Goal: Task Accomplishment & Management: Manage account settings

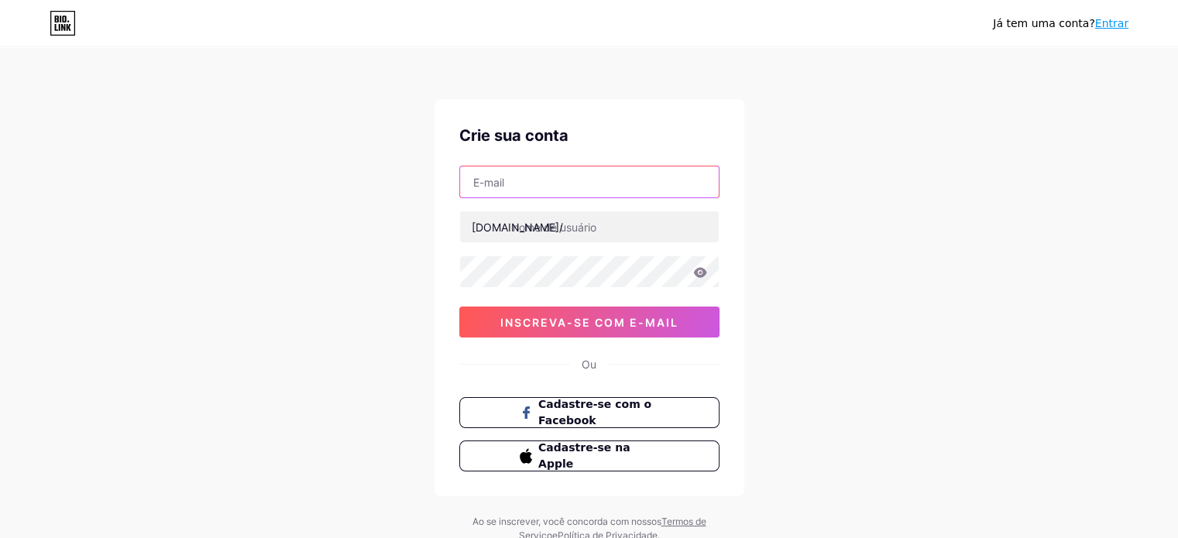
click at [604, 187] on input "text" at bounding box center [589, 182] width 259 height 31
type input "[EMAIL_ADDRESS][DOMAIN_NAME]"
drag, startPoint x: 644, startPoint y: 183, endPoint x: 464, endPoint y: 181, distance: 179.7
click at [464, 181] on input "[EMAIL_ADDRESS][DOMAIN_NAME]" at bounding box center [589, 182] width 259 height 31
click at [573, 204] on div "[EMAIL_ADDRESS][DOMAIN_NAME] [DOMAIN_NAME]/ 0cAFcWeA5Nm0QvKHnesDZXItG0Cs_3nCysT…" at bounding box center [589, 252] width 260 height 172
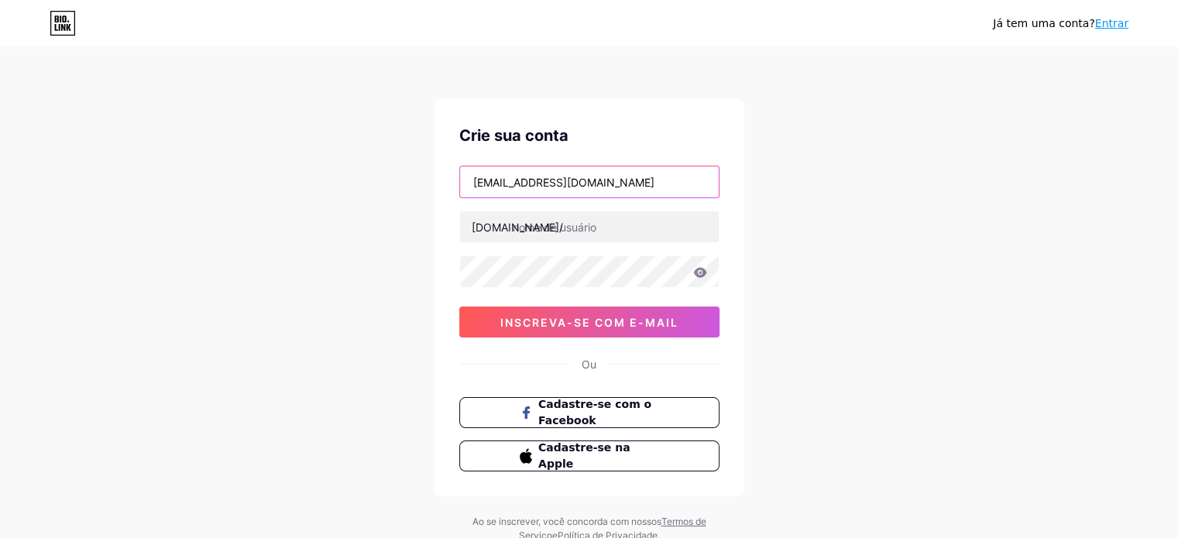
drag, startPoint x: 641, startPoint y: 185, endPoint x: 459, endPoint y: 176, distance: 182.3
click at [460, 176] on input "[EMAIL_ADDRESS][DOMAIN_NAME]" at bounding box center [589, 182] width 259 height 31
type input "r"
click at [566, 408] on font "Cadastre-se com o Facebook" at bounding box center [595, 412] width 115 height 29
click at [545, 191] on input "text" at bounding box center [589, 182] width 259 height 31
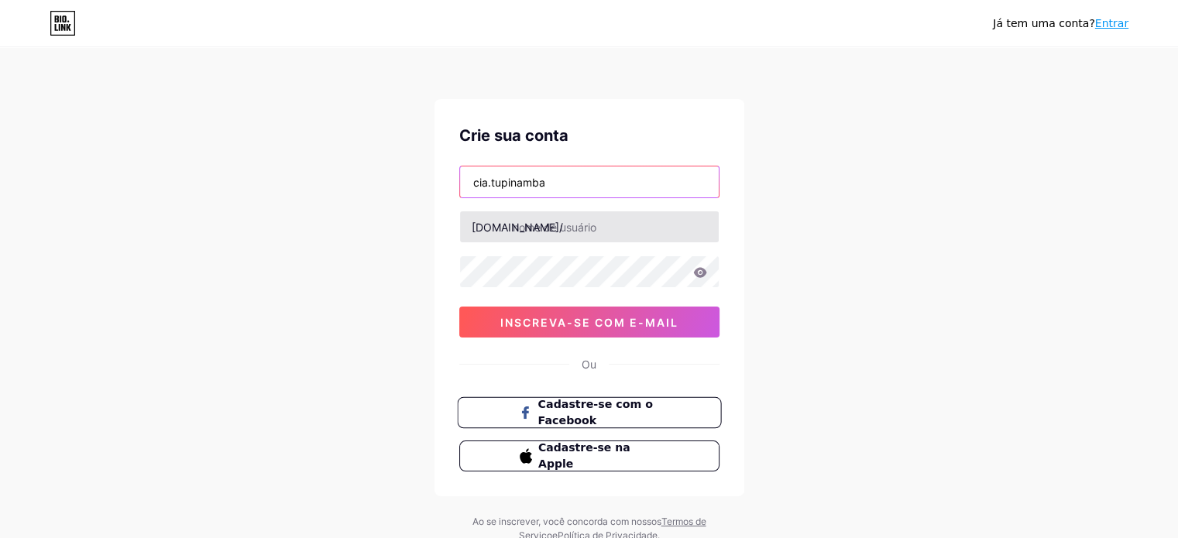
type input "cia.tupinamba"
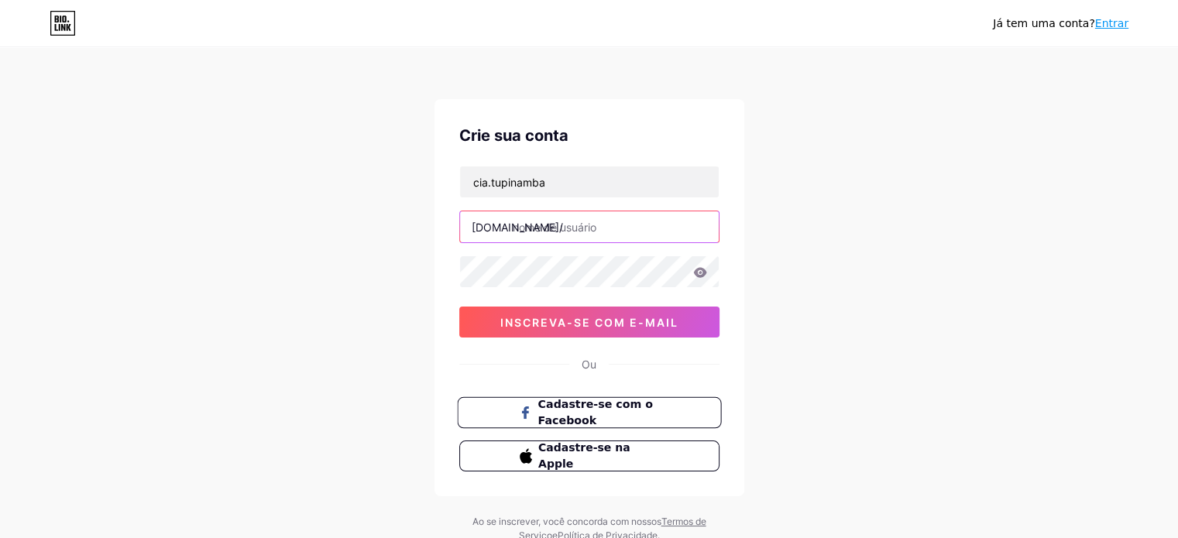
click at [587, 232] on input "text" at bounding box center [589, 226] width 259 height 31
type input "l"
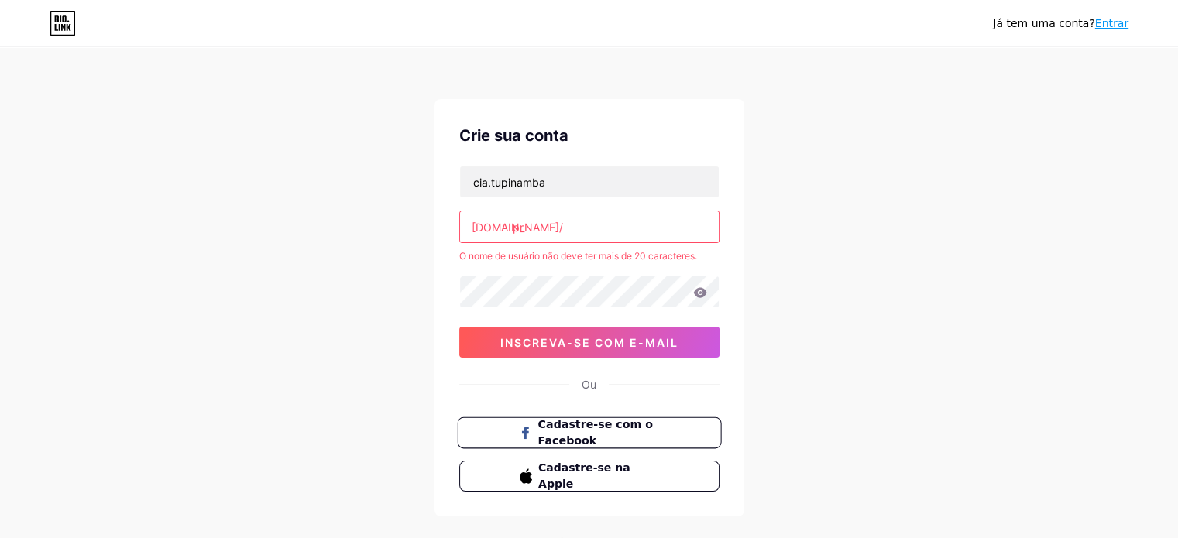
type input "p"
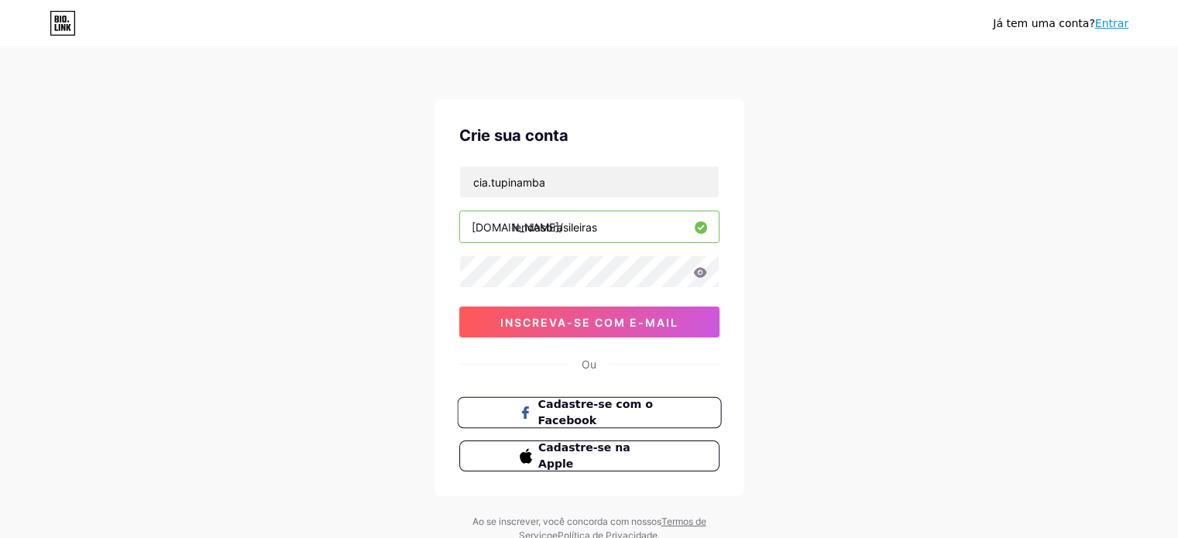
type input "lendasbrasileiras"
click at [601, 177] on input "cia.tupinamba" at bounding box center [589, 182] width 259 height 31
type input "[EMAIL_ADDRESS][DOMAIN_NAME]"
click at [676, 188] on input "[EMAIL_ADDRESS][DOMAIN_NAME]" at bounding box center [589, 182] width 259 height 31
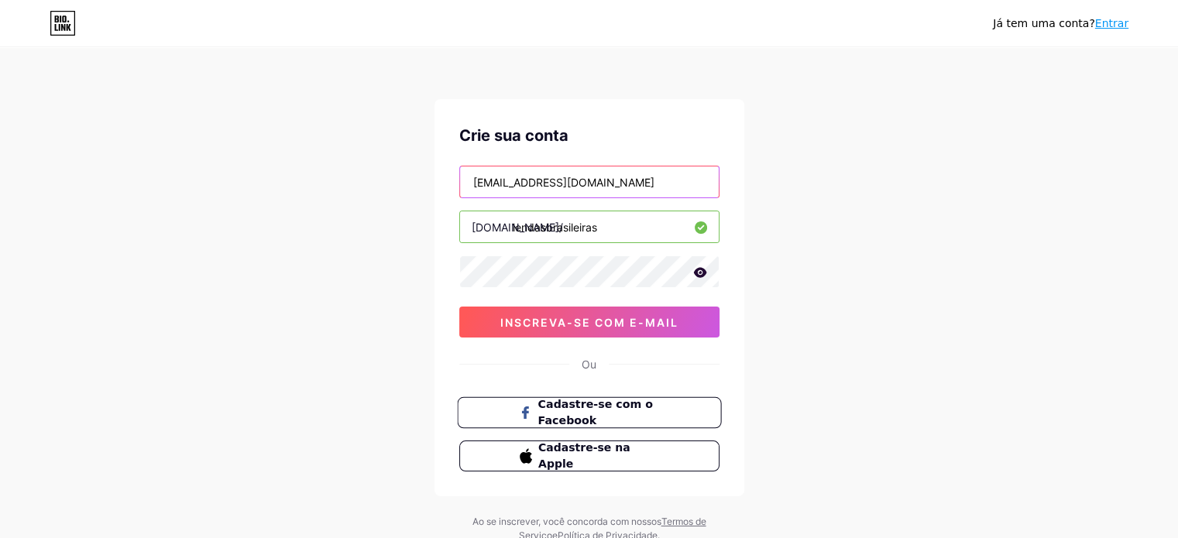
click at [676, 188] on input "[EMAIL_ADDRESS][DOMAIN_NAME]" at bounding box center [589, 182] width 259 height 31
type input "[EMAIL_ADDRESS][DOMAIN_NAME]"
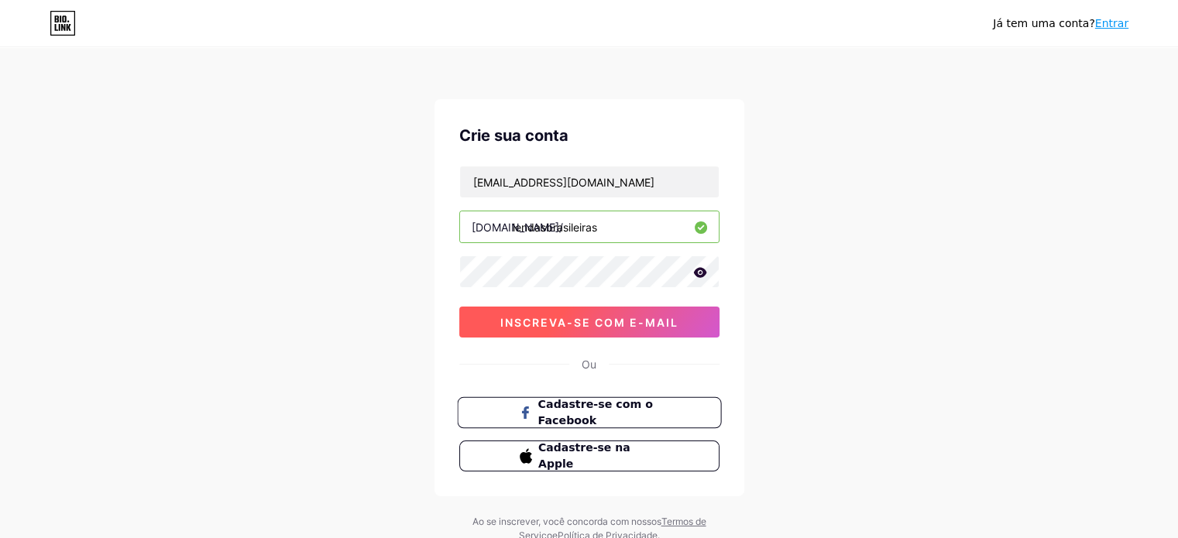
click at [624, 325] on font "inscreva-se com e-mail" at bounding box center [589, 322] width 178 height 13
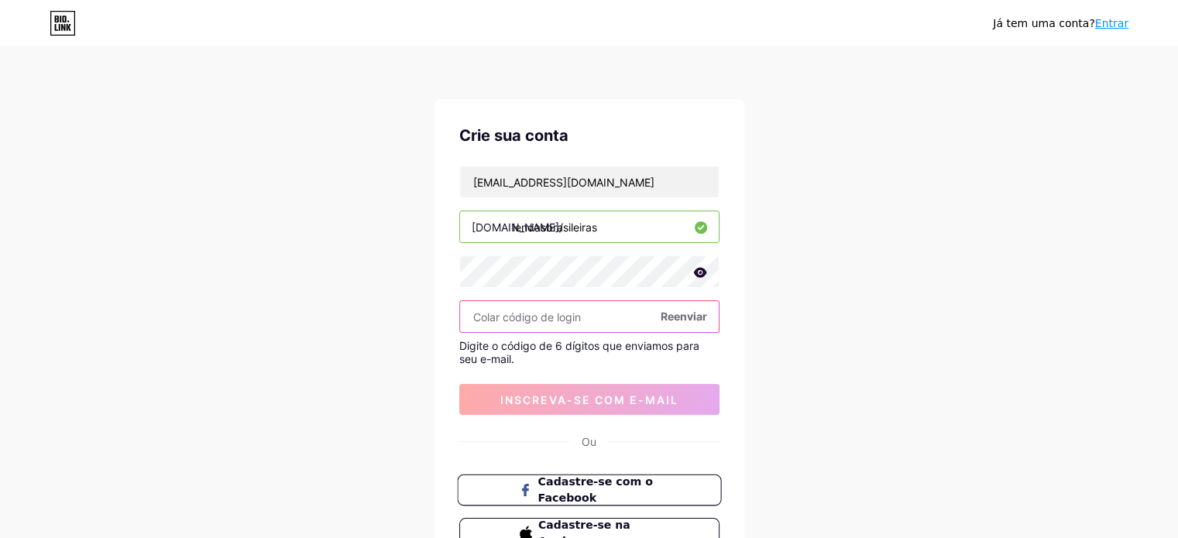
paste input "370318"
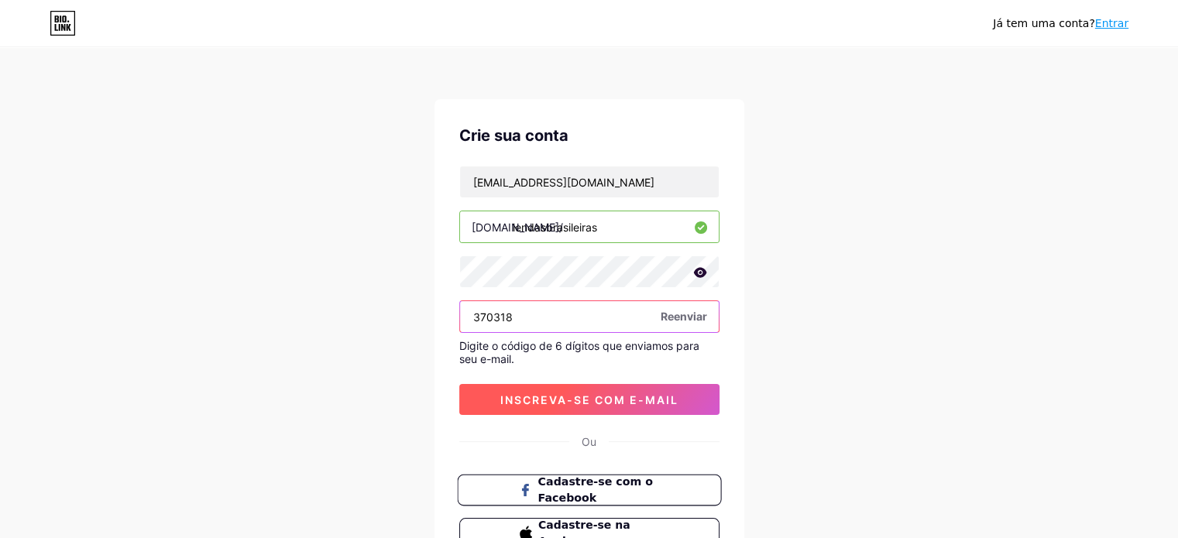
type input "370318"
click at [622, 399] on font "inscreva-se com e-mail" at bounding box center [589, 400] width 178 height 13
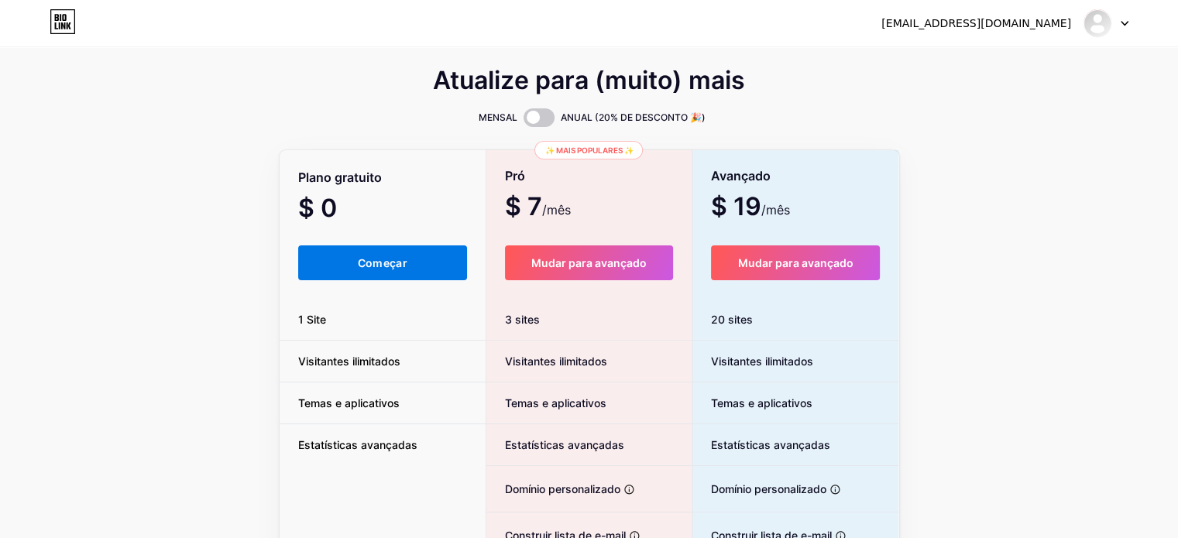
click at [365, 264] on font "Começar" at bounding box center [383, 262] width 50 height 13
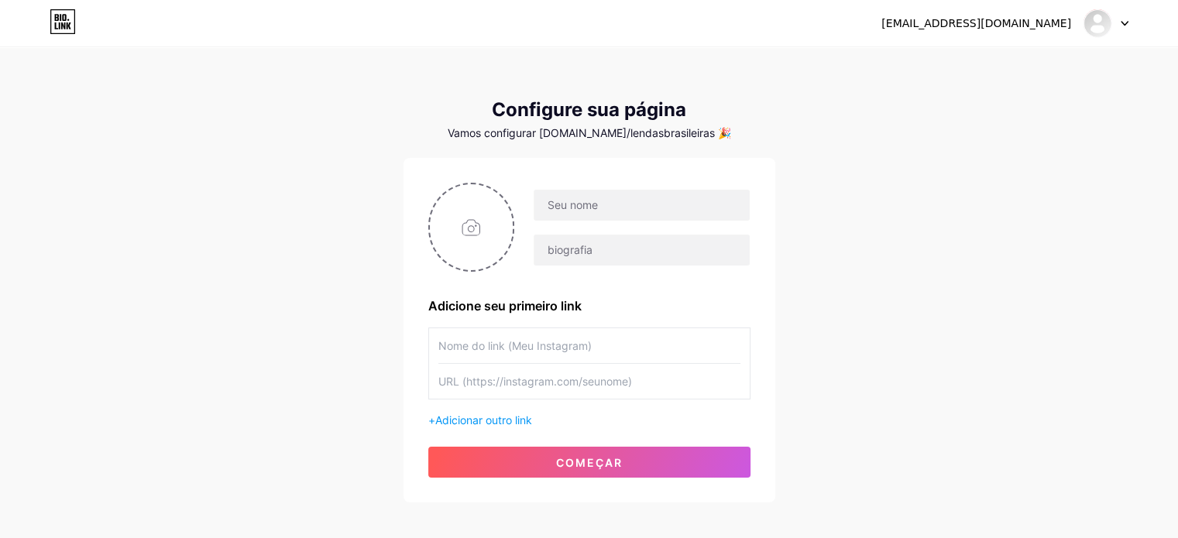
click at [894, 198] on div "[EMAIL_ADDRESS][DOMAIN_NAME] Painel Sair Configure sua página Vamos configurar …" at bounding box center [589, 276] width 1178 height 552
click at [483, 235] on input "file" at bounding box center [472, 227] width 84 height 86
type input "C:\fakepath\Logo Lendas Brasileiras 1.2.jpg"
click at [545, 339] on input "text" at bounding box center [589, 345] width 302 height 35
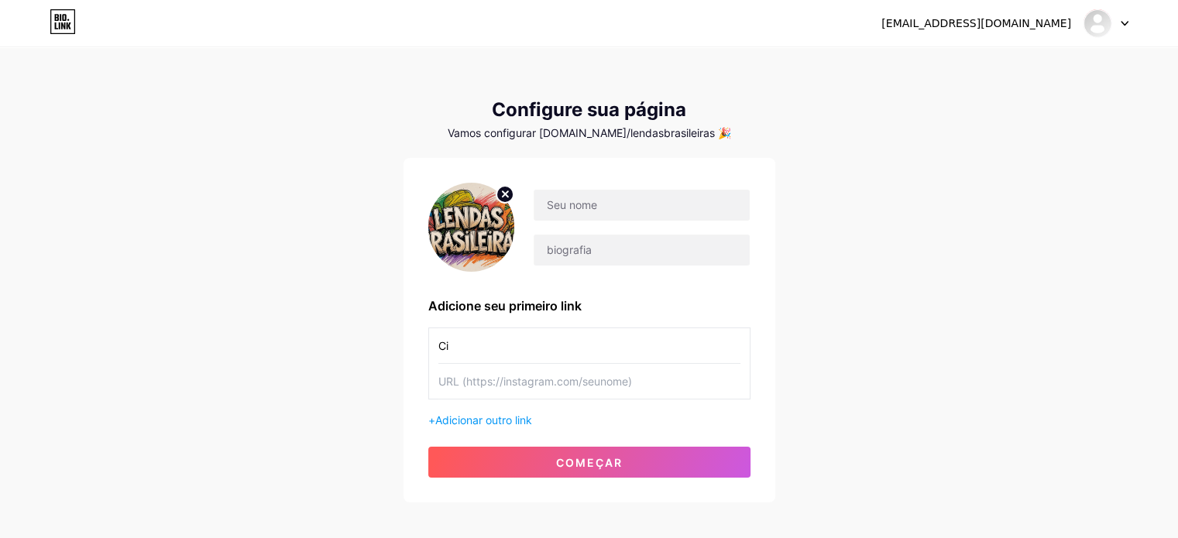
type input "C"
type input "Ponto de Cultura Cia Tupinamba"
click at [633, 373] on input "text" at bounding box center [589, 381] width 302 height 35
click at [506, 424] on font "Adicionar outro link" at bounding box center [483, 420] width 97 height 13
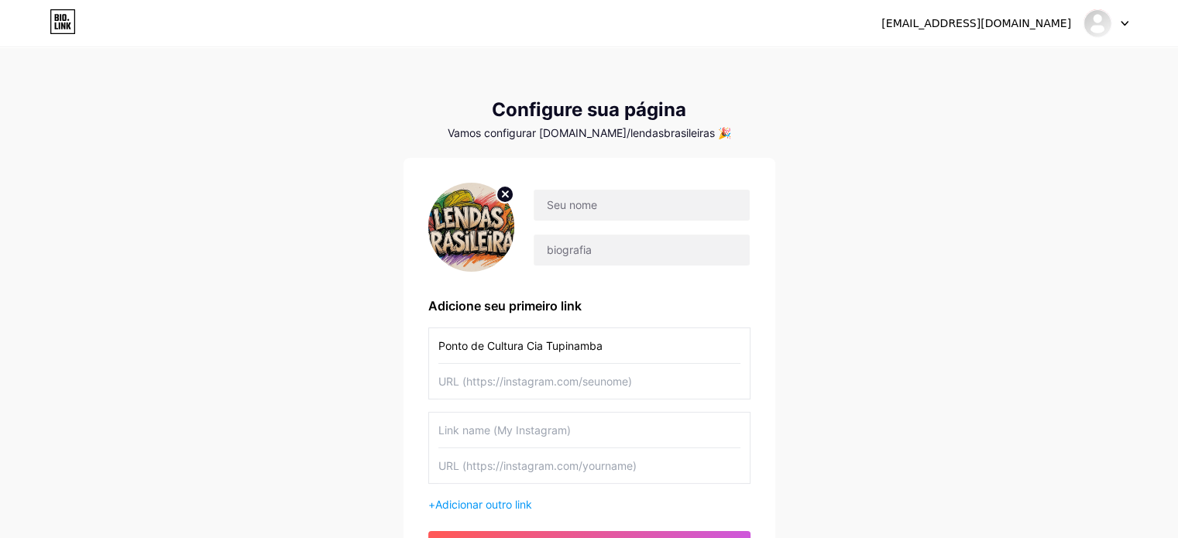
click at [571, 437] on input "text" at bounding box center [589, 430] width 302 height 35
type input "Informações do Projeto"
click at [477, 504] on font "Adicionar outro link" at bounding box center [483, 504] width 97 height 13
click at [597, 506] on input "text" at bounding box center [589, 514] width 302 height 35
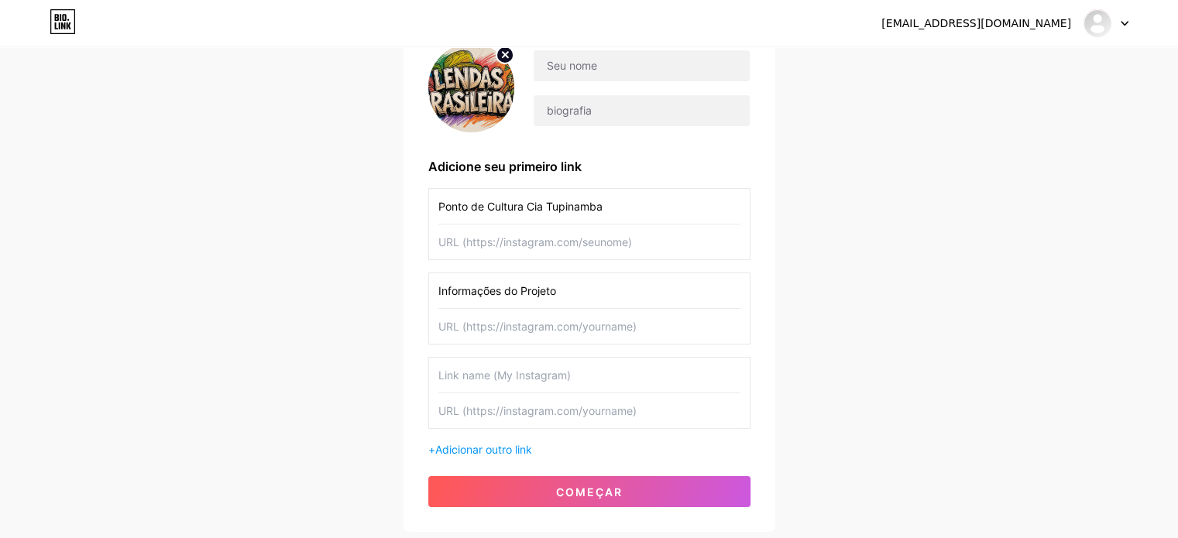
scroll to position [142, 0]
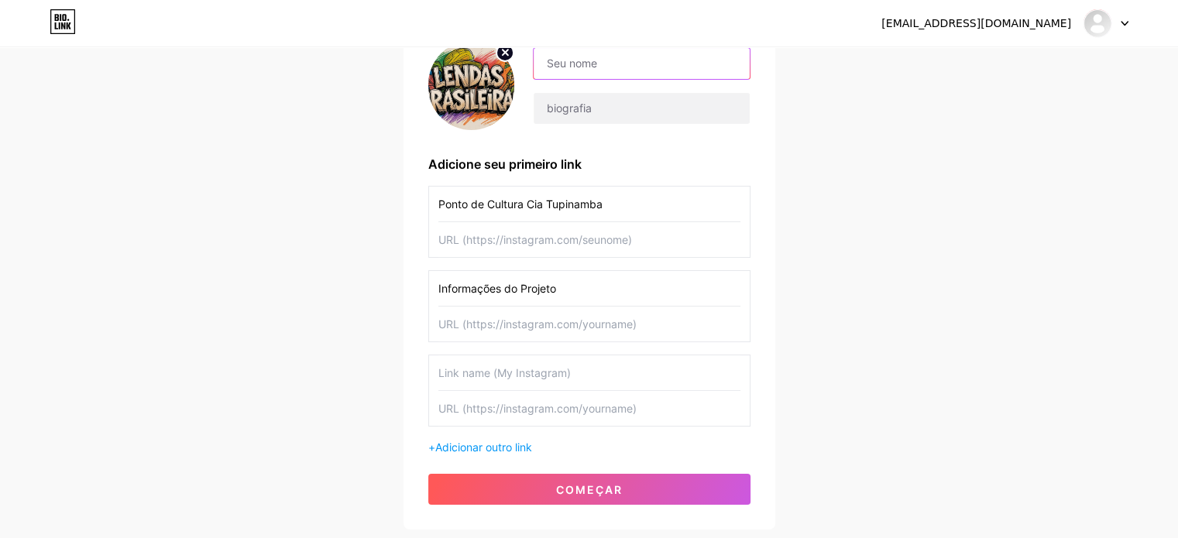
click at [572, 70] on input "text" at bounding box center [641, 63] width 215 height 31
type input "Projeto: Circulação de Espetáculo "Lendas Brasileiras""
click at [528, 385] on input "text" at bounding box center [589, 373] width 302 height 35
click at [598, 243] on input "text" at bounding box center [589, 239] width 302 height 35
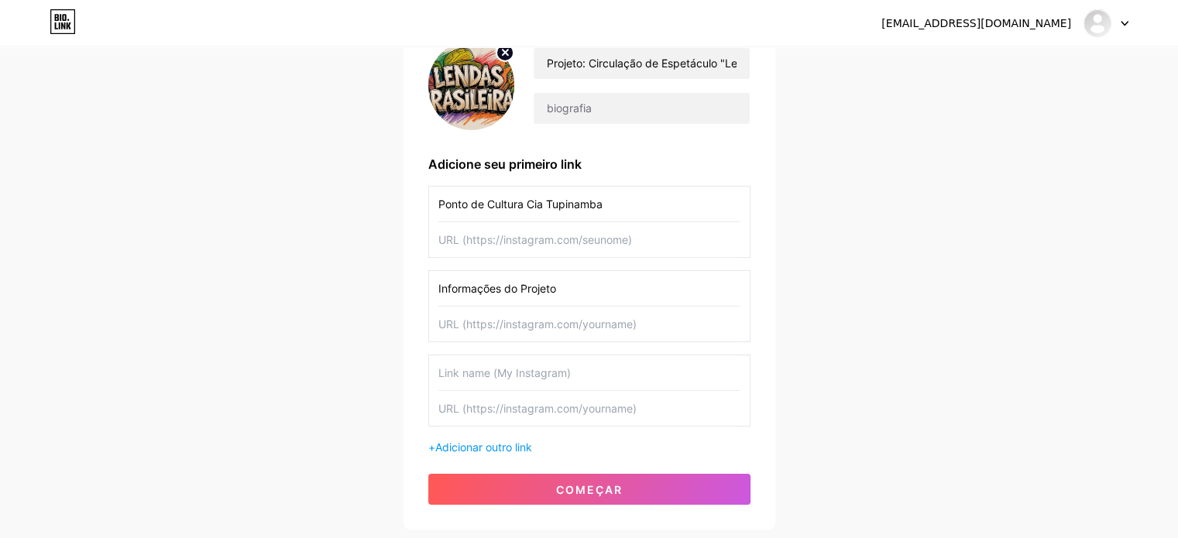
paste input "[URL][DOMAIN_NAME][DOMAIN_NAME]"
type input "[URL][DOMAIN_NAME][DOMAIN_NAME]"
click at [601, 204] on input "Ponto de Cultura Cia Tupinamba" at bounding box center [589, 204] width 302 height 35
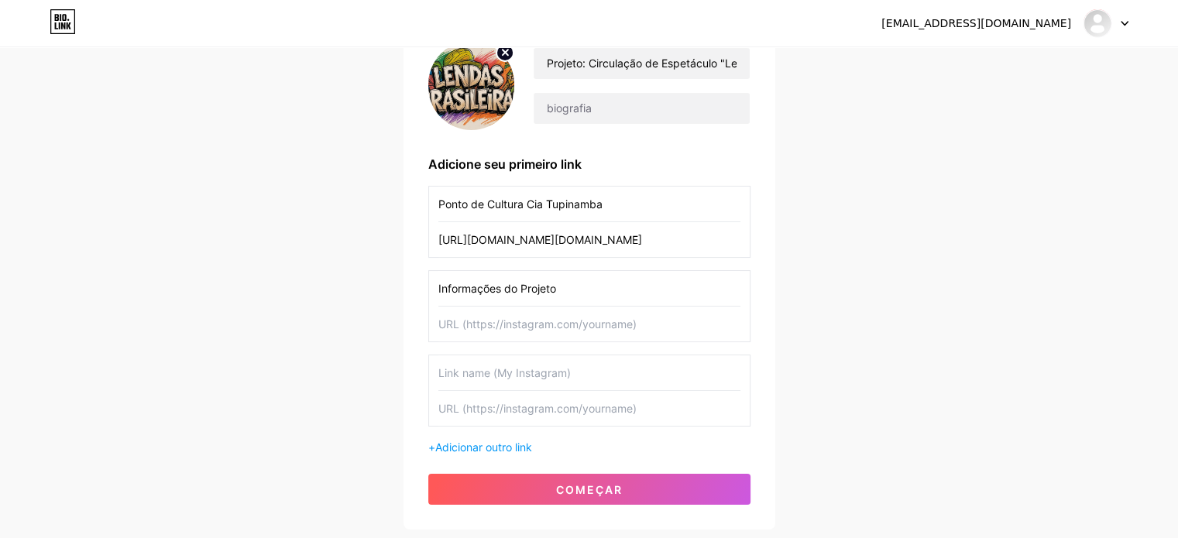
click at [601, 204] on input "Ponto de Cultura Cia Tupinamba" at bounding box center [589, 204] width 302 height 35
type input "I"
type input "R"
type input "Perfil Oficial da Cia"
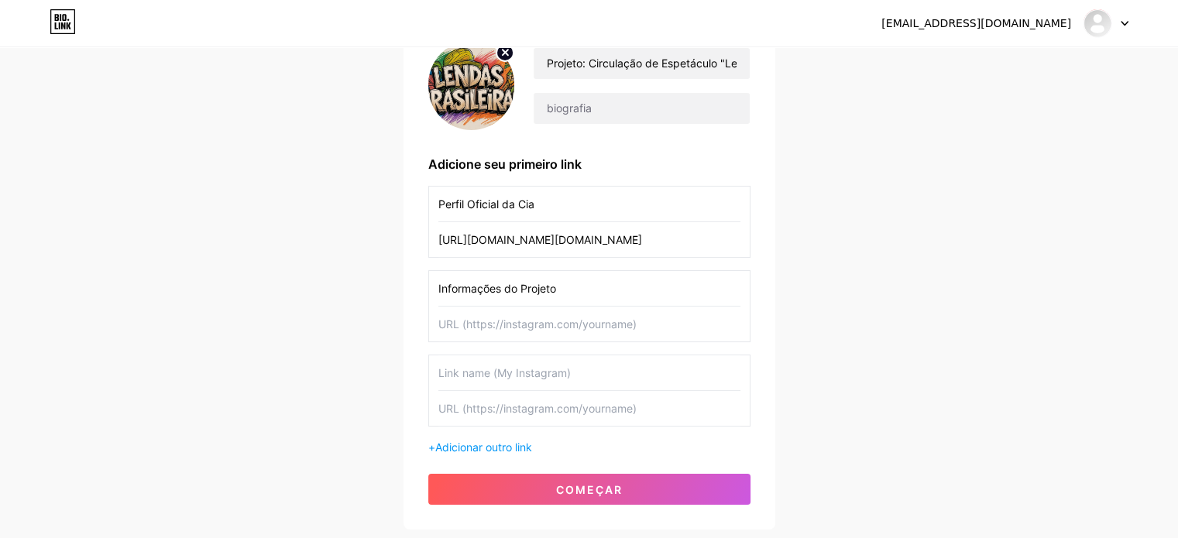
click at [511, 323] on input "text" at bounding box center [589, 324] width 302 height 35
click at [510, 373] on input "text" at bounding box center [589, 373] width 302 height 35
type input "Contações de história"
click at [504, 448] on font "Adicionar outro link" at bounding box center [483, 447] width 97 height 13
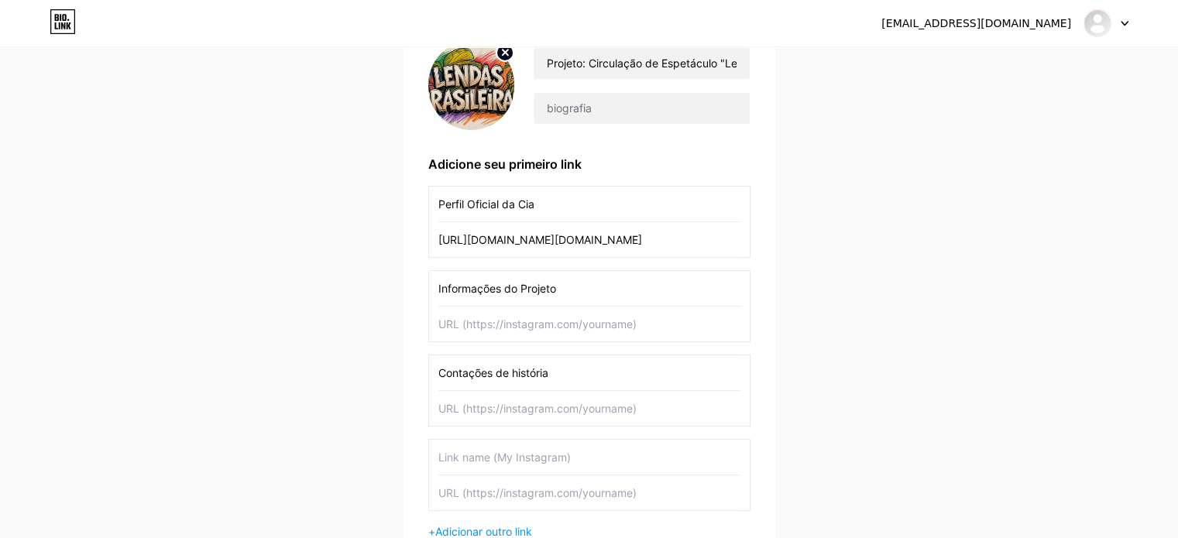
click at [607, 463] on input "text" at bounding box center [589, 457] width 302 height 35
click at [617, 108] on input "text" at bounding box center [641, 108] width 215 height 31
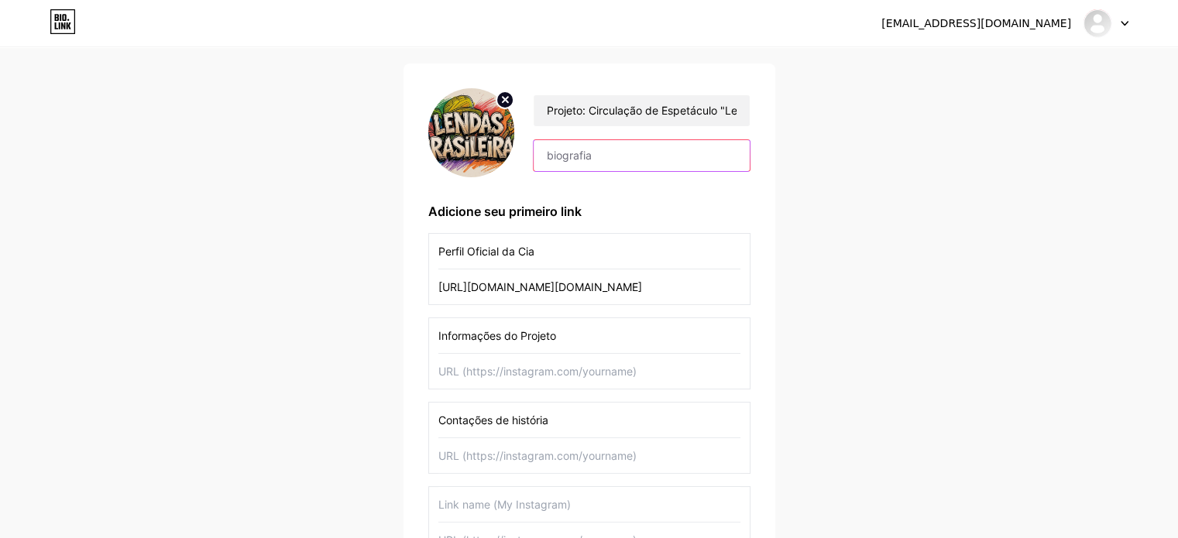
scroll to position [31, 0]
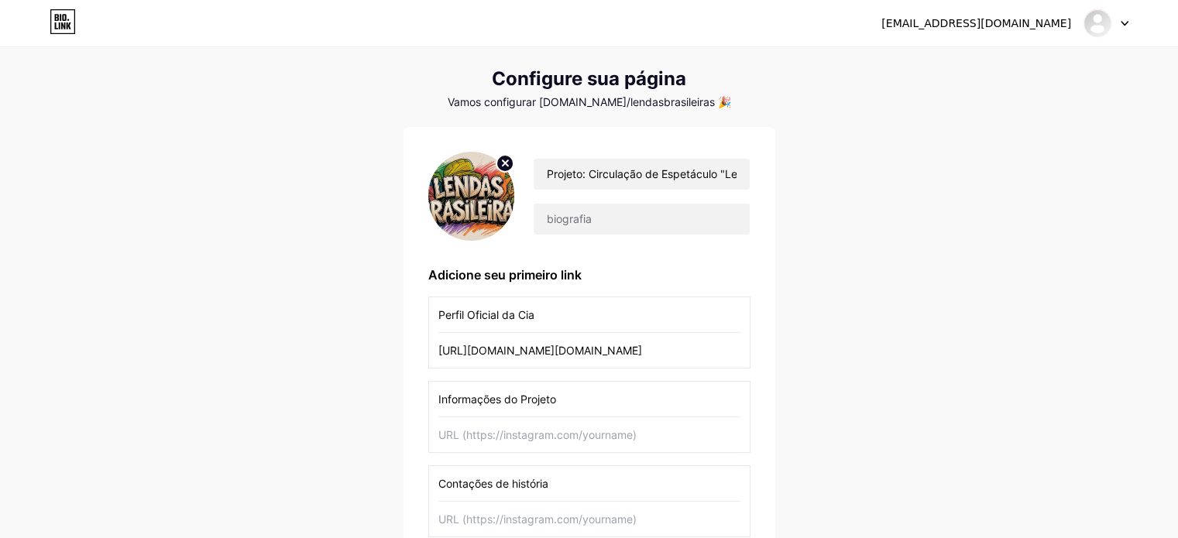
click at [1128, 21] on div "[EMAIL_ADDRESS][DOMAIN_NAME] Painel Sair" at bounding box center [589, 23] width 1178 height 28
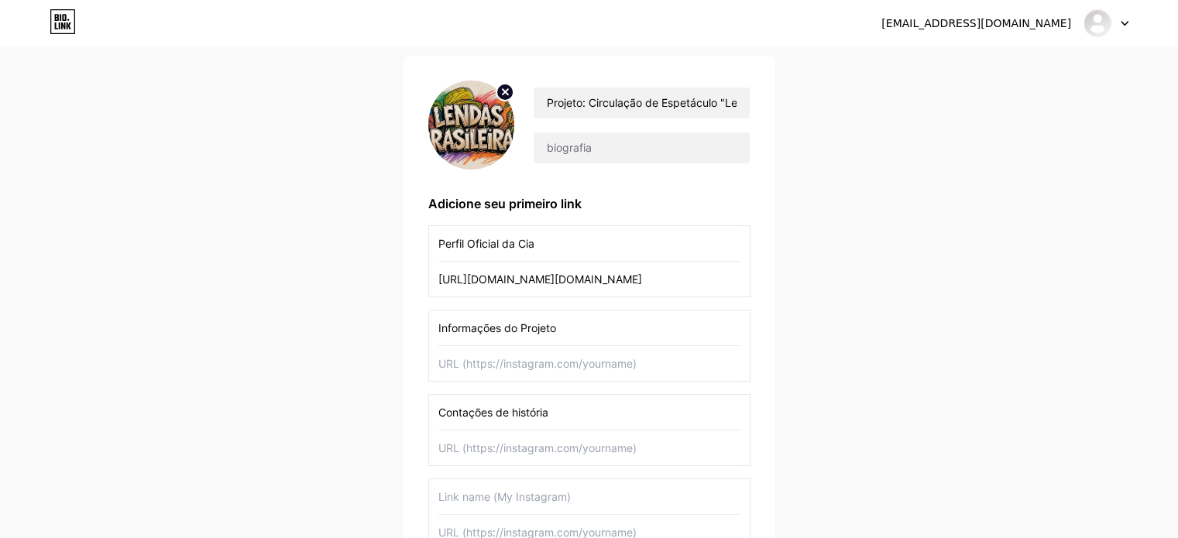
scroll to position [99, 0]
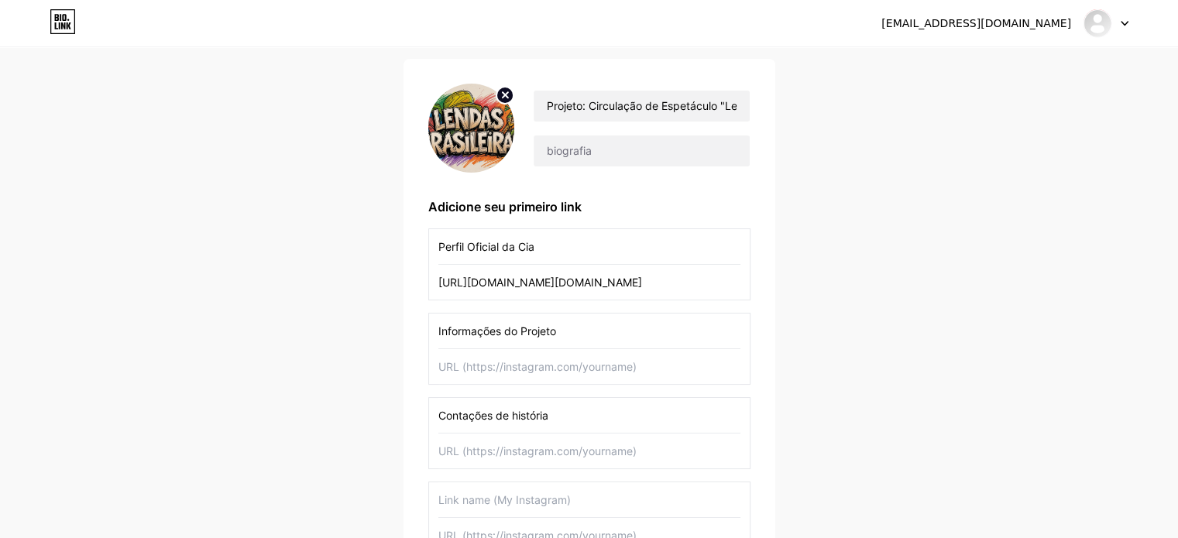
click at [765, 64] on div "Projeto: Circulação de Espetáculo "Lendas Brasileiras" Adicione seu primeiro li…" at bounding box center [590, 358] width 372 height 598
click at [521, 316] on input "Informações do Projeto" at bounding box center [589, 331] width 302 height 35
type input "Programação"
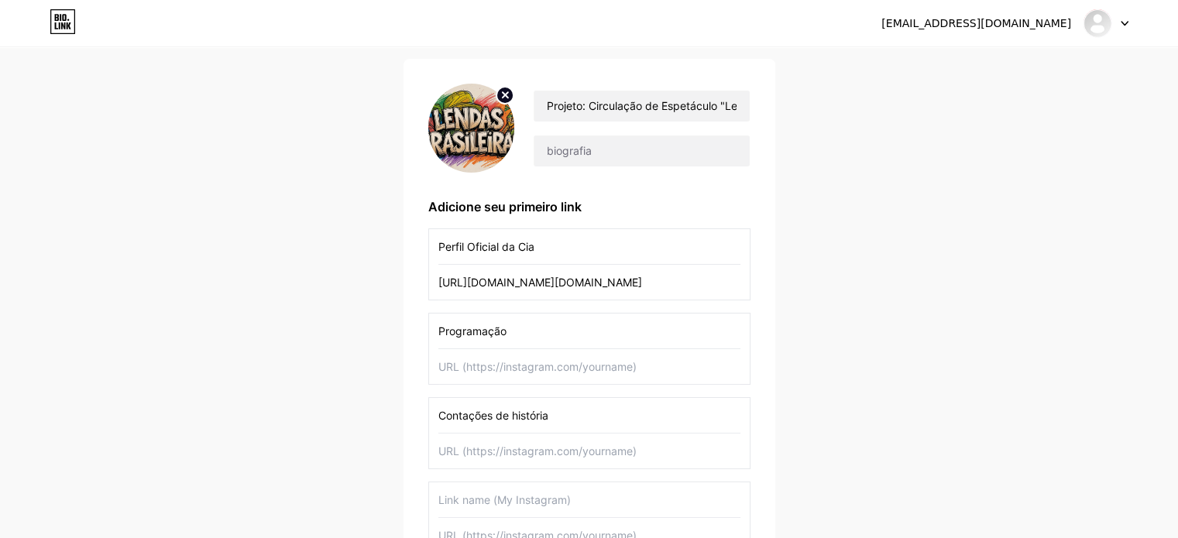
click at [539, 253] on input "Perfil Oficial da Cia" at bounding box center [589, 246] width 302 height 35
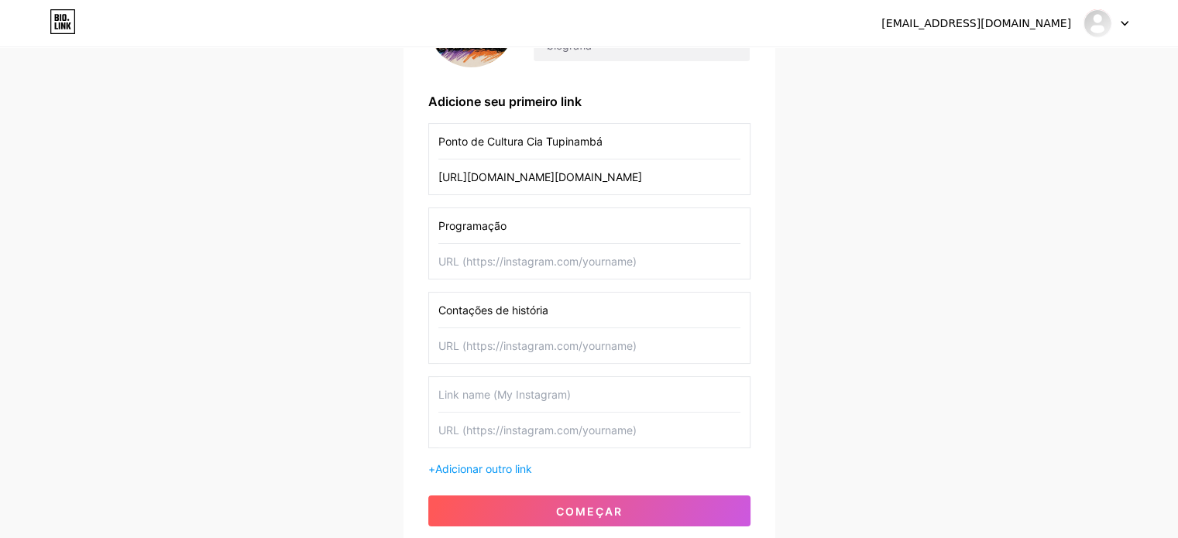
scroll to position [220, 0]
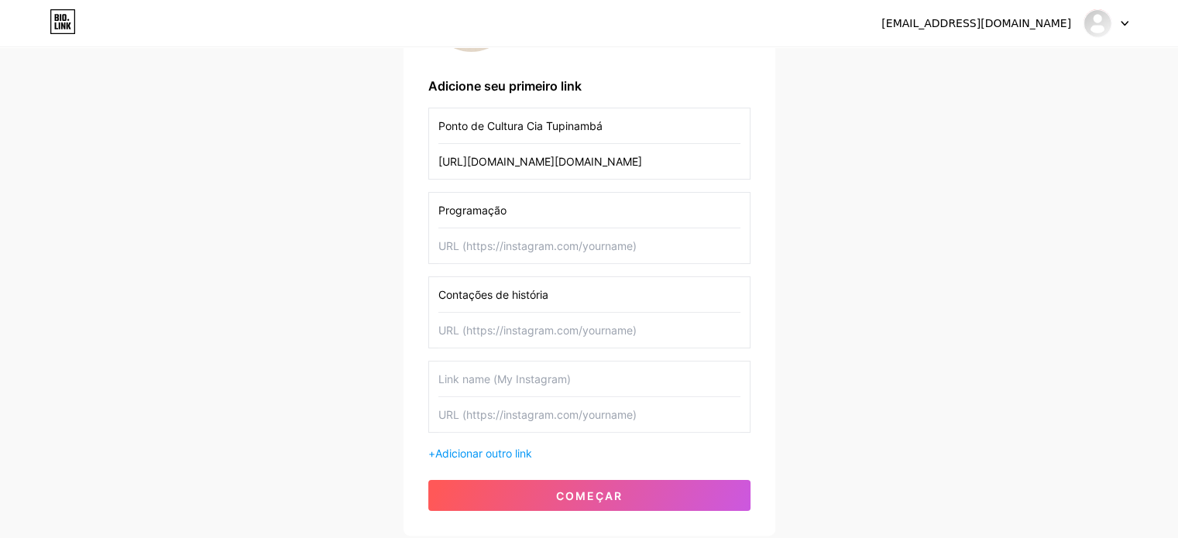
type input "Ponto de Cultura Cia Tupinambá"
click at [480, 387] on input "text" at bounding box center [589, 379] width 302 height 35
type input "Registros Oficiais"
click at [582, 247] on input "text" at bounding box center [589, 246] width 302 height 35
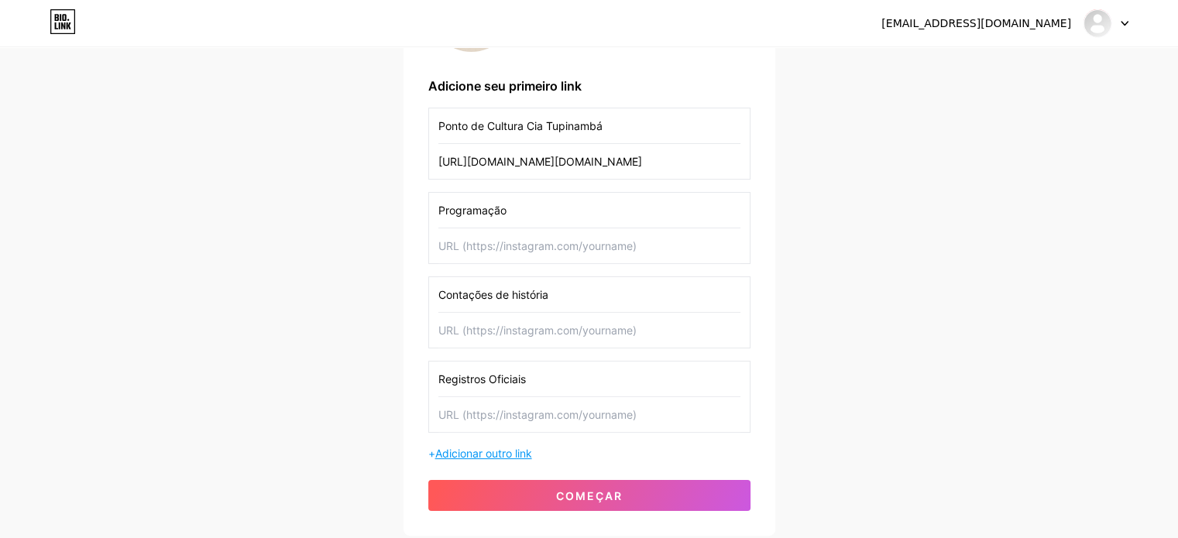
click at [499, 450] on font "Adicionar outro link" at bounding box center [483, 453] width 97 height 13
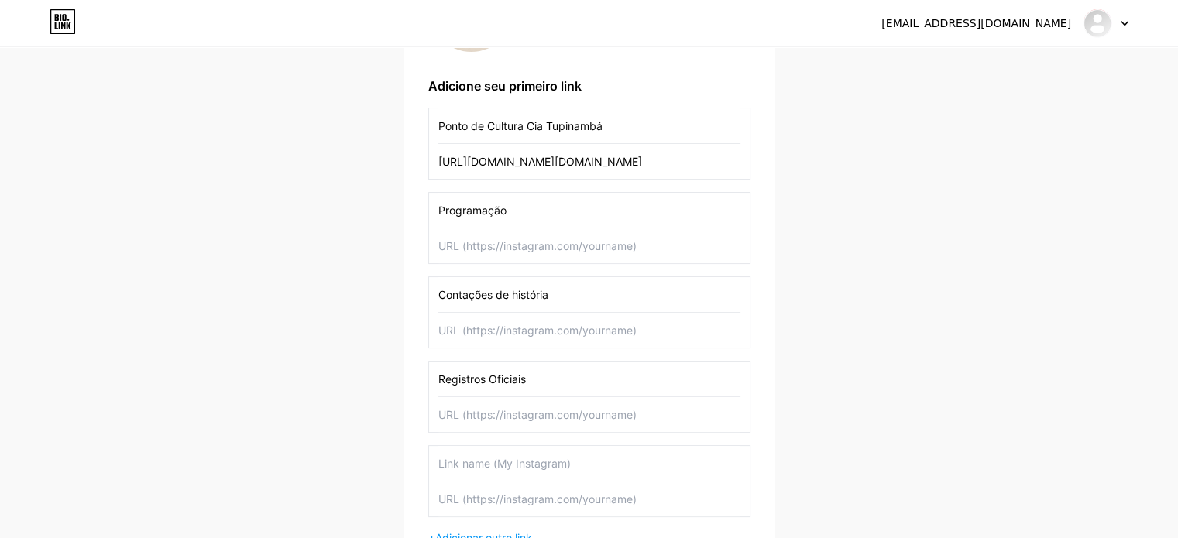
click at [520, 455] on input "text" at bounding box center [589, 463] width 302 height 35
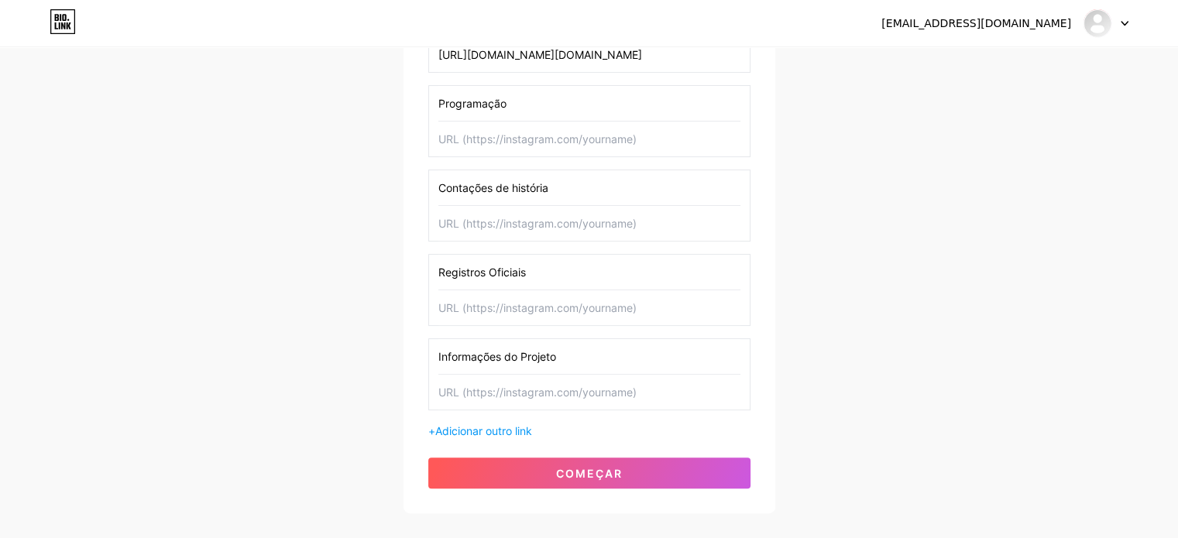
scroll to position [411, 0]
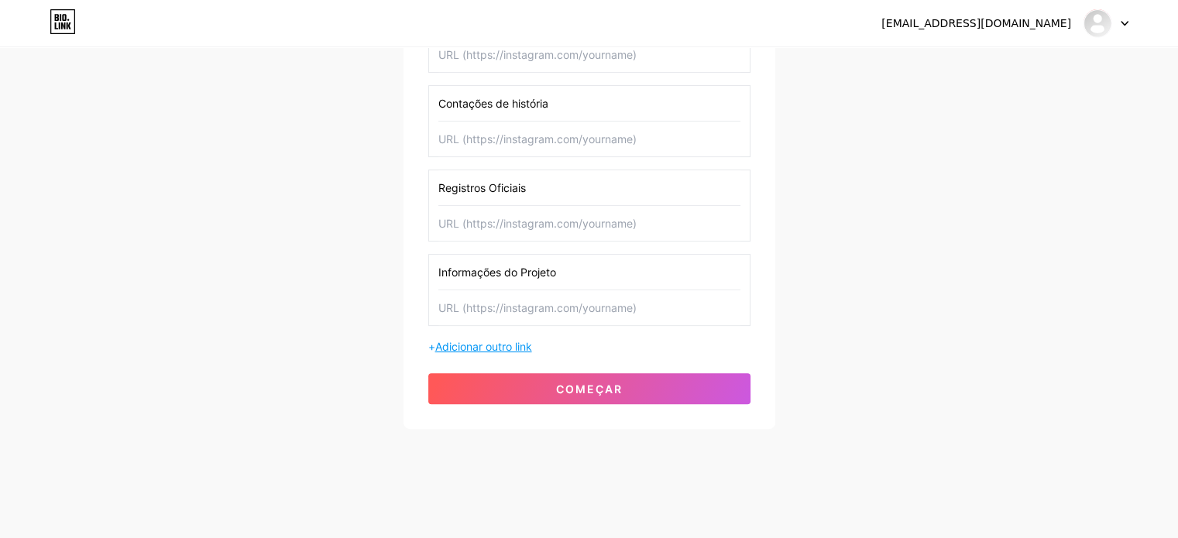
type input "Informações do Projeto"
click at [485, 340] on font "Adicionar outro link" at bounding box center [483, 346] width 97 height 13
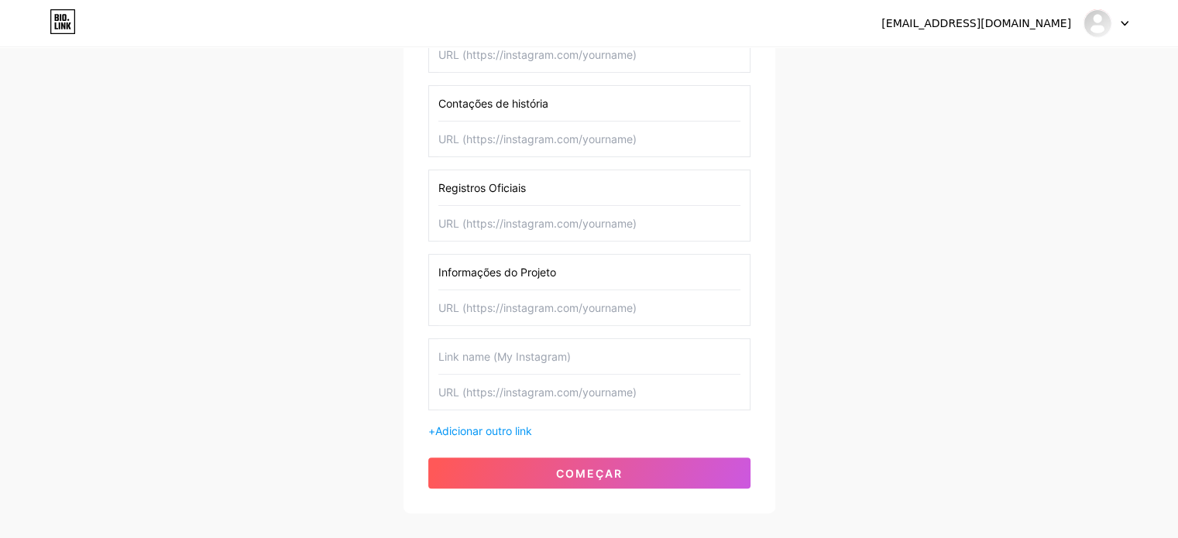
click at [593, 355] on input "text" at bounding box center [589, 356] width 302 height 35
type input "Equipe"
click at [490, 429] on font "Adicionar outro link" at bounding box center [483, 431] width 97 height 13
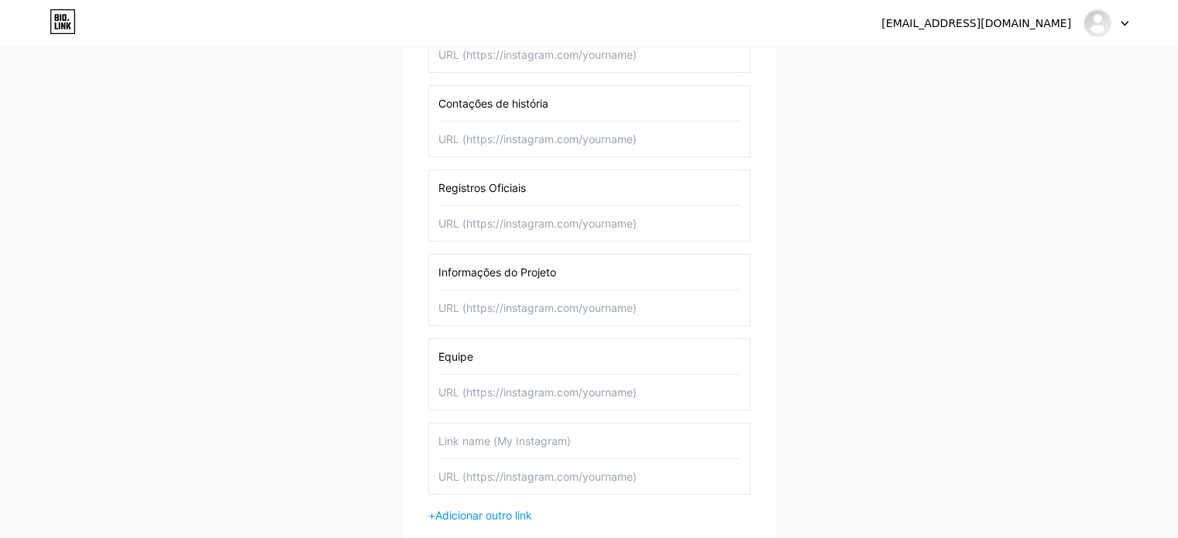
click at [567, 439] on input "text" at bounding box center [589, 441] width 302 height 35
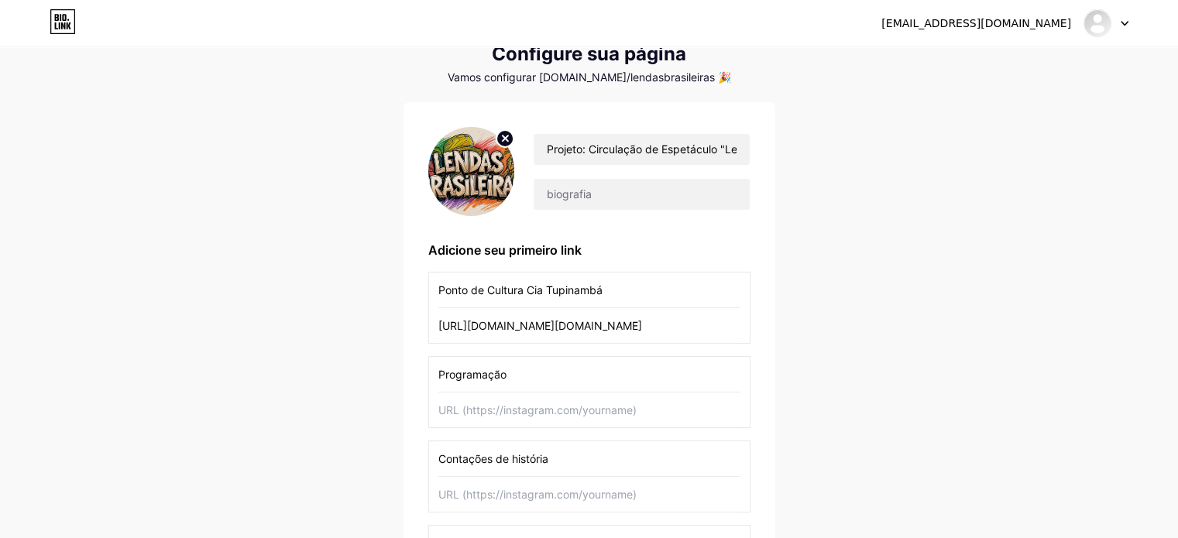
scroll to position [0, 0]
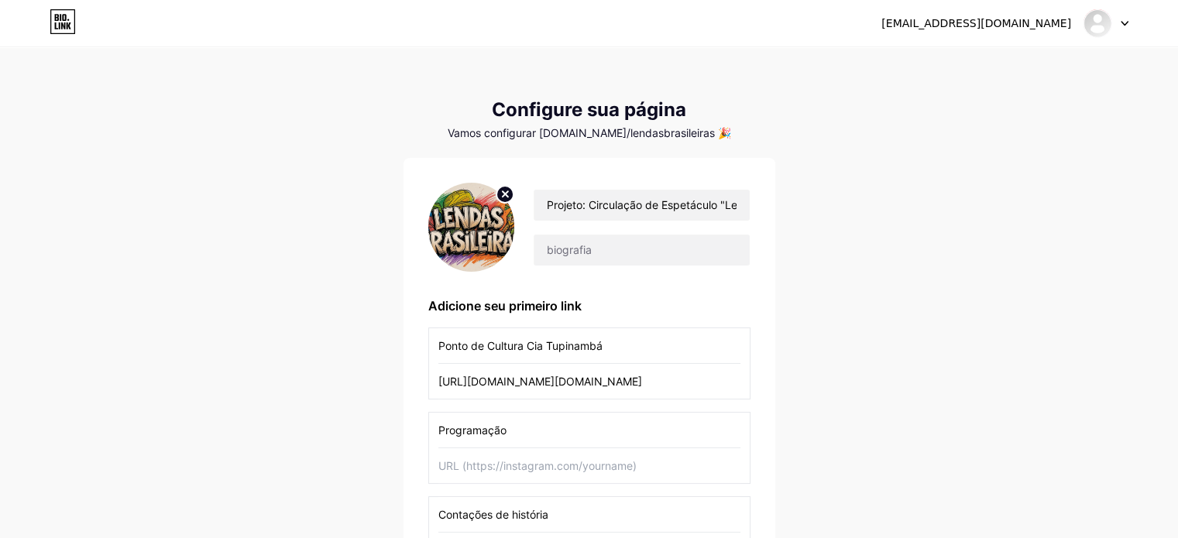
click at [1123, 30] on div at bounding box center [1106, 23] width 45 height 28
click at [1157, 92] on div "[EMAIL_ADDRESS][DOMAIN_NAME] Painel Sair Configure sua página Vamos configurar …" at bounding box center [589, 529] width 1178 height 1059
click at [607, 134] on font "Vamos configurar [DOMAIN_NAME]/lendasbrasileiras 🎉" at bounding box center [590, 132] width 284 height 13
drag, startPoint x: 1176, startPoint y: 159, endPoint x: 1184, endPoint y: 206, distance: 47.9
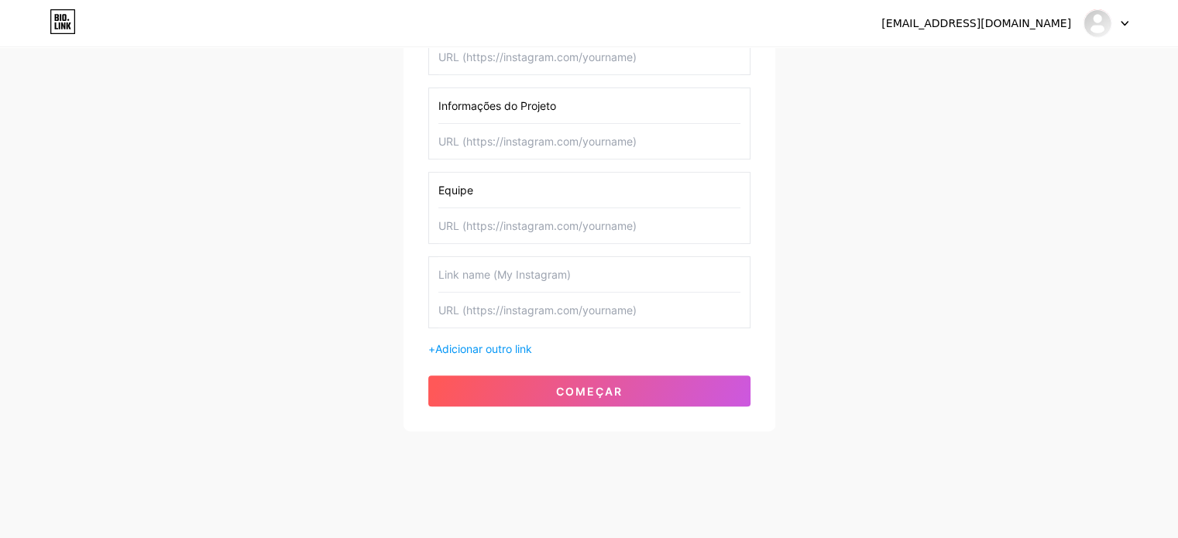
scroll to position [579, 0]
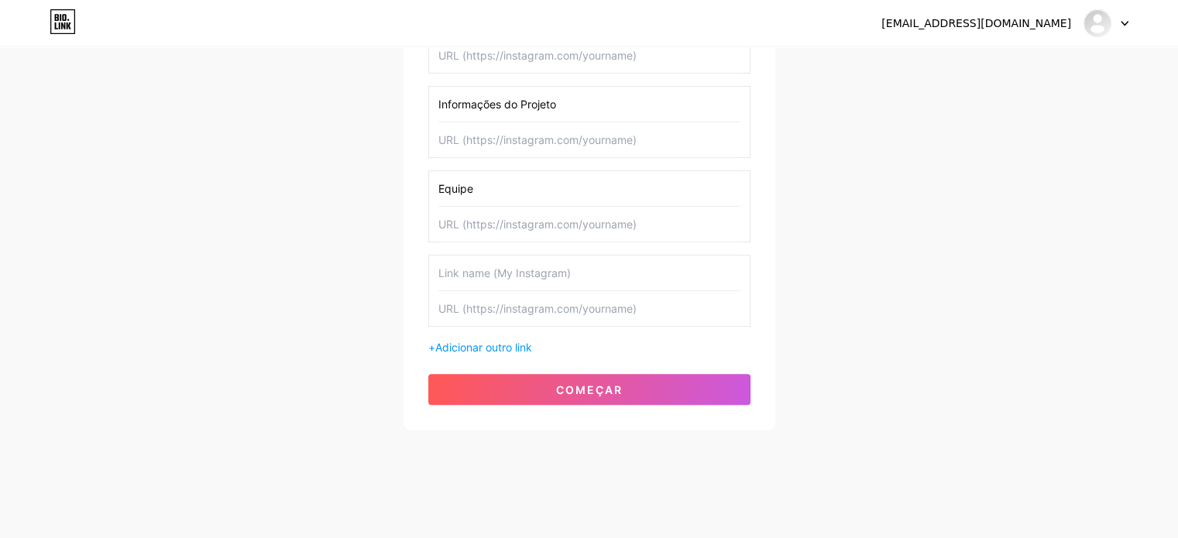
click at [483, 270] on input "text" at bounding box center [589, 273] width 302 height 35
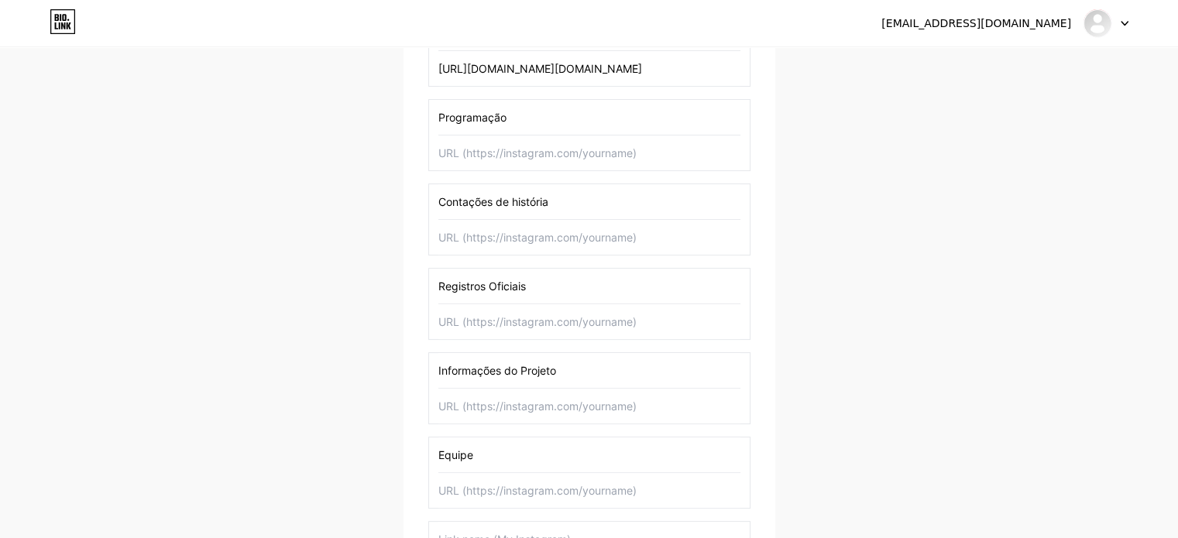
scroll to position [87, 0]
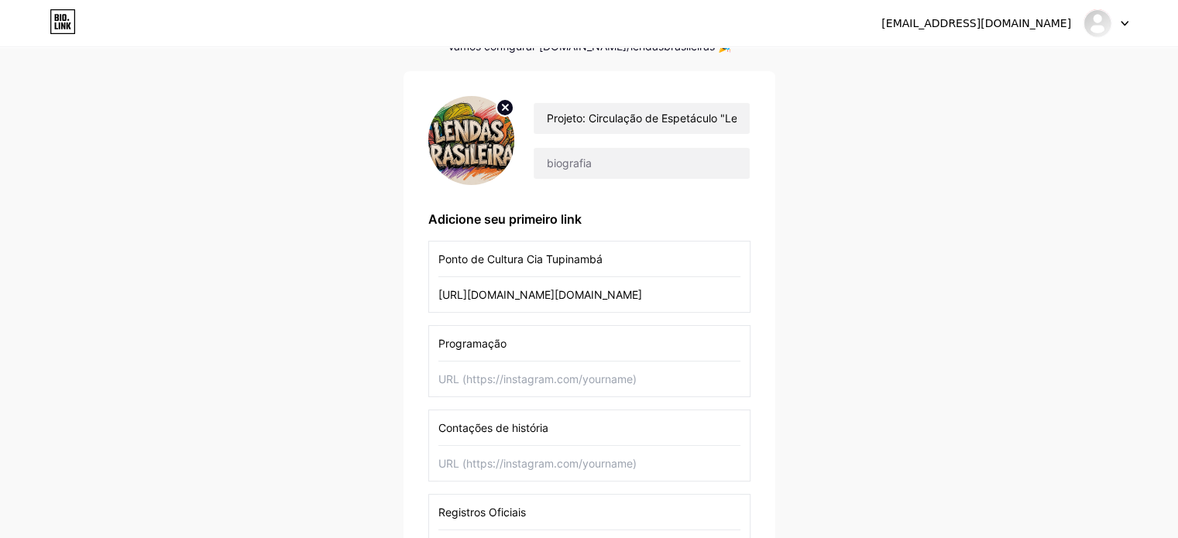
click at [542, 258] on input "Ponto de Cultura Cia Tupinambá" at bounding box center [589, 259] width 302 height 35
click at [500, 262] on input "Programação - Lendas Brasi" at bounding box center [589, 259] width 302 height 35
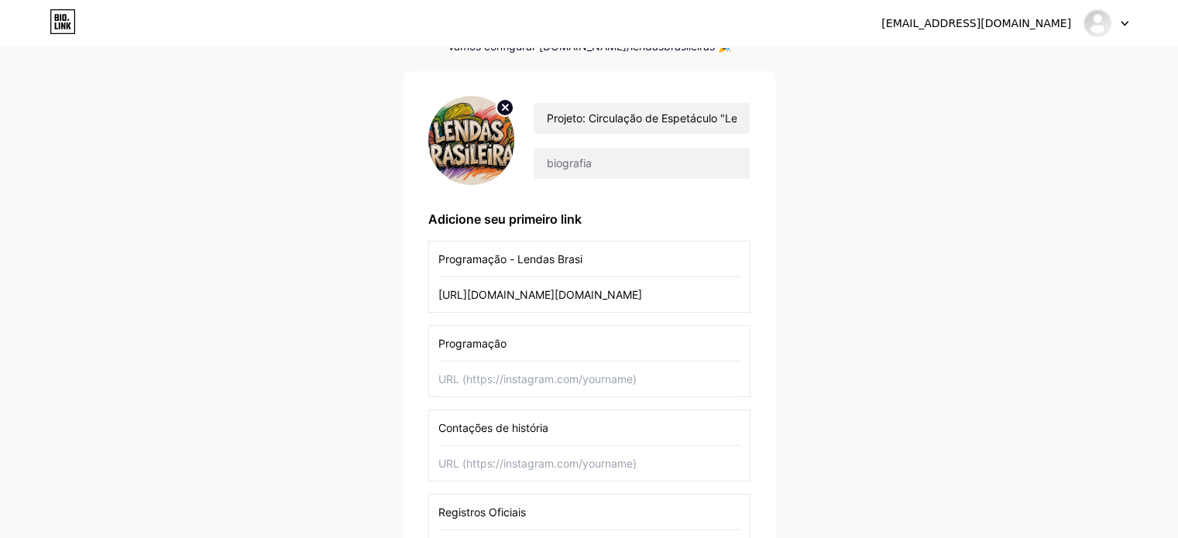
click at [500, 262] on input "Programação - Lendas Brasi" at bounding box center [589, 259] width 302 height 35
paste input "🎭 Programação — “Lendas Brasileiras”"
type input "🎭 Programação — “Lendas Brasileiras”"
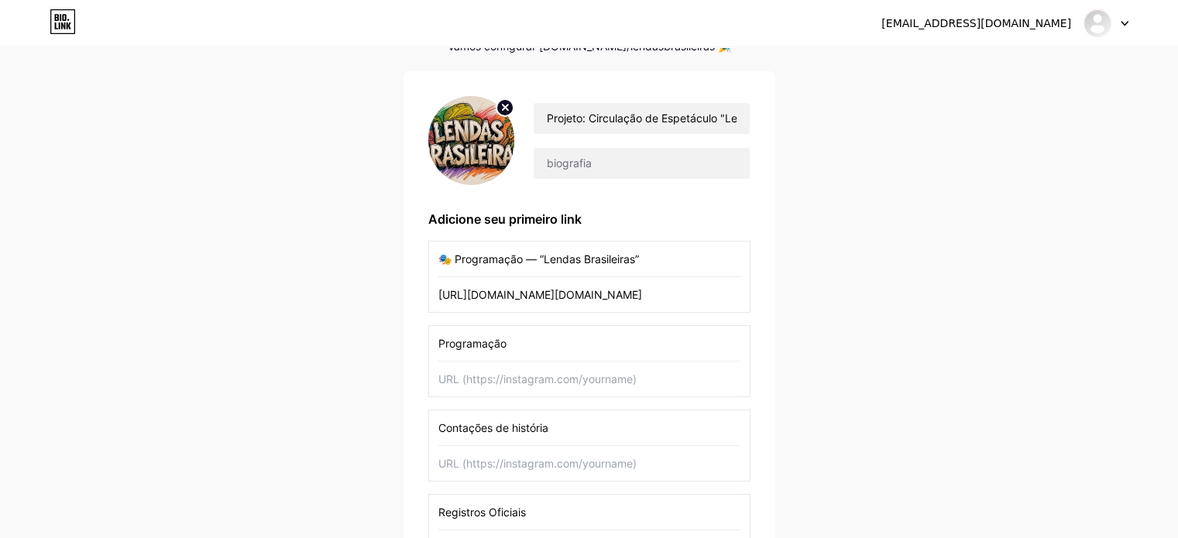
click at [511, 378] on input "text" at bounding box center [589, 379] width 302 height 35
paste input "📲 Instagram oficial"
type input "📲 Instagram oficial"
click at [515, 348] on input "Programação" at bounding box center [589, 343] width 302 height 35
click at [515, 347] on input "Programação" at bounding box center [589, 343] width 302 height 35
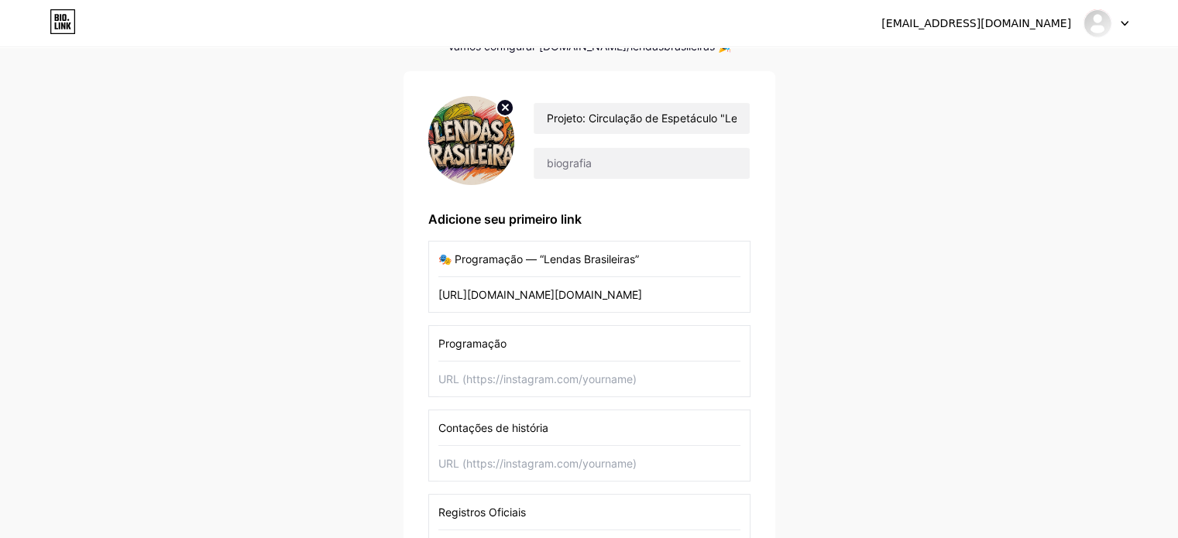
click at [515, 347] on input "Programação" at bounding box center [589, 343] width 302 height 35
paste input "📲 Instagram oficial"
type input "📲 Instagram oficial"
click at [506, 295] on input "[URL][DOMAIN_NAME][DOMAIN_NAME]" at bounding box center [589, 294] width 302 height 35
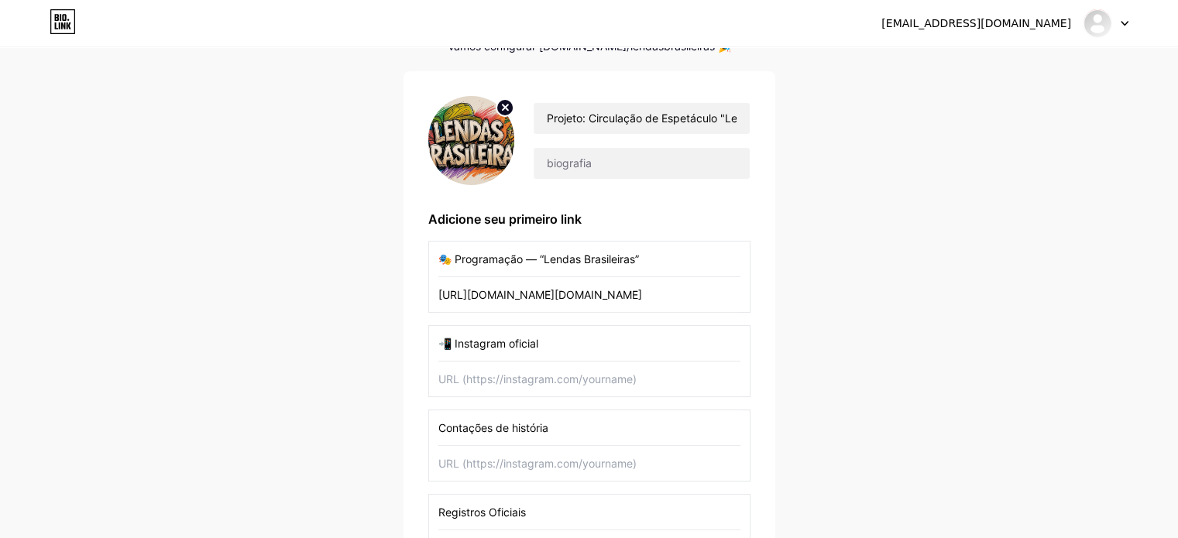
click at [506, 295] on input "[URL][DOMAIN_NAME][DOMAIN_NAME]" at bounding box center [589, 294] width 302 height 35
click at [515, 384] on input "text" at bounding box center [589, 379] width 302 height 35
paste input "[URL][DOMAIN_NAME][DOMAIN_NAME]"
type input "[URL][DOMAIN_NAME][DOMAIN_NAME]"
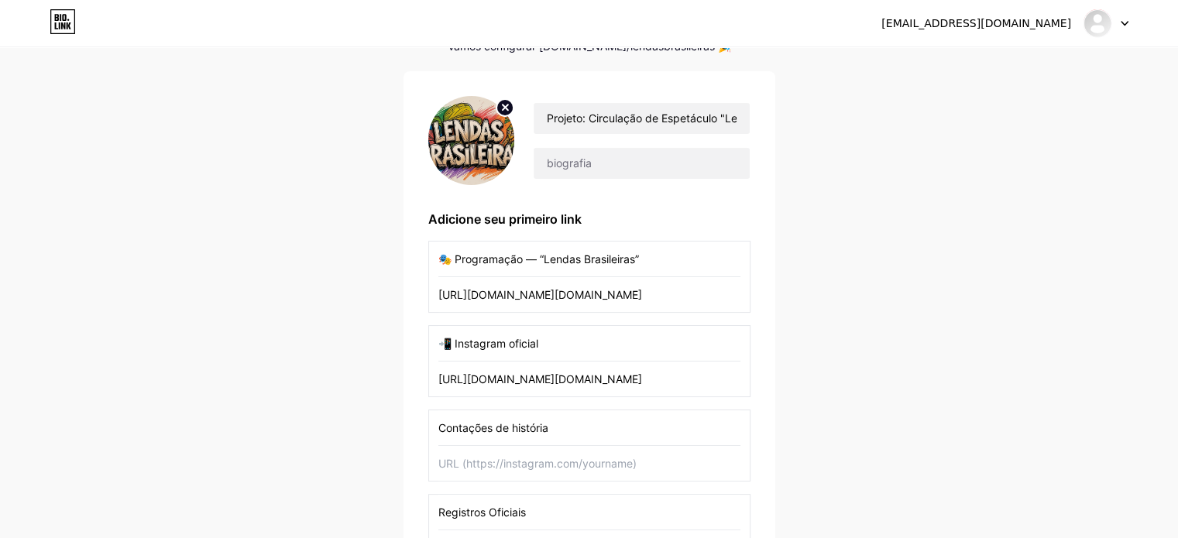
click at [496, 424] on input "Contações de história" at bounding box center [589, 428] width 302 height 35
paste input "📞 WhatsApp da produção:"
click at [496, 424] on input "📞 WhatsApp da produção:" at bounding box center [589, 428] width 302 height 35
type input "📞 WhatsApp da produção"
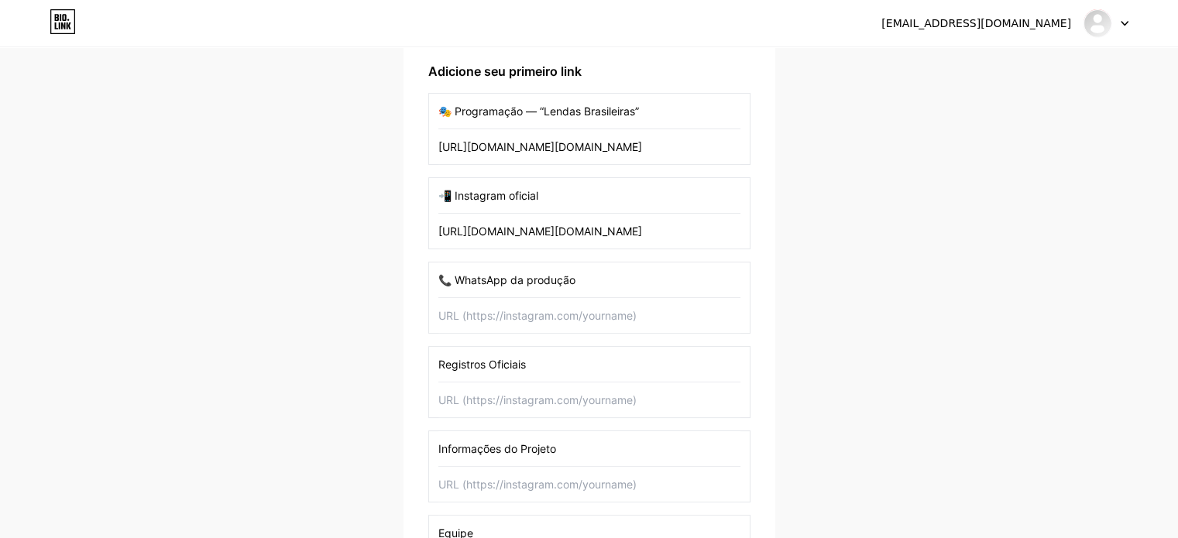
scroll to position [242, 0]
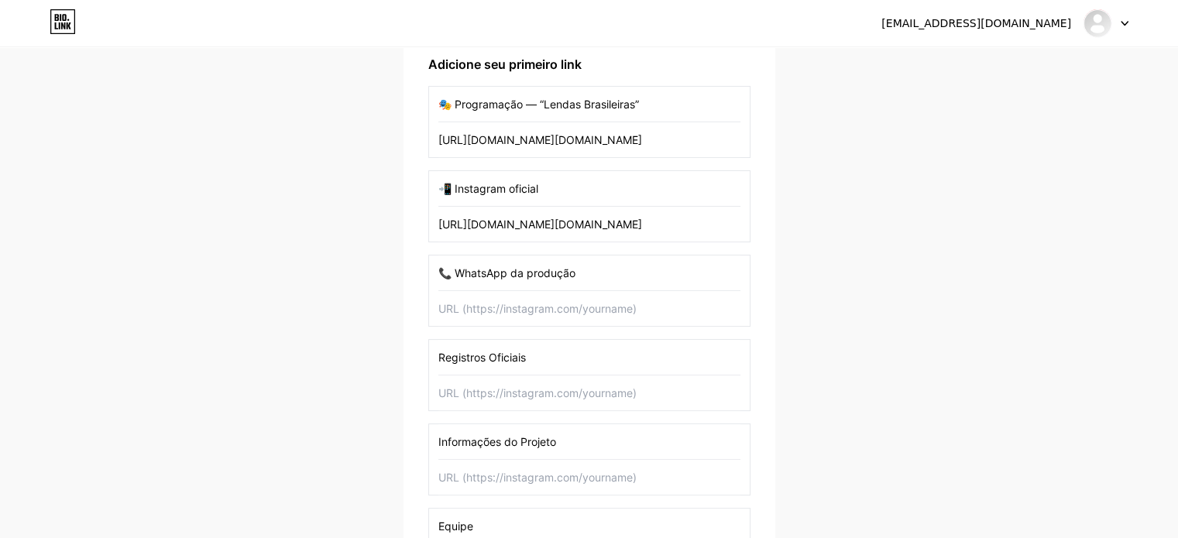
click at [484, 340] on input "Registros Oficiais" at bounding box center [589, 357] width 302 height 35
click at [486, 342] on input "Registros Oficiais" at bounding box center [589, 357] width 302 height 35
paste input "📚 Mini Contações de História"
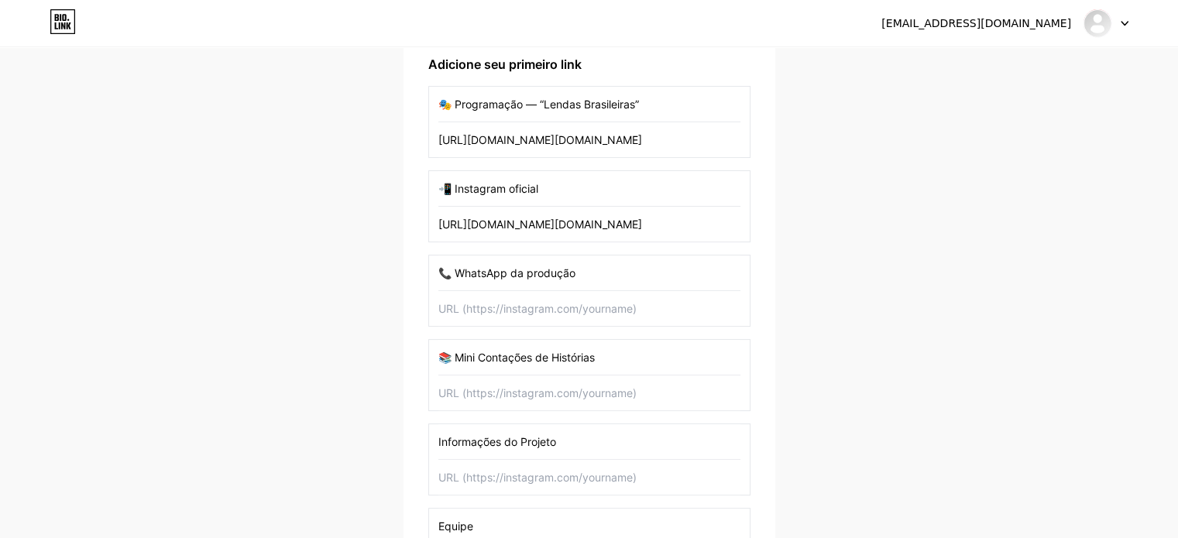
type input "📚 Mini Contações de Histórias"
click at [502, 445] on input "Informações do Projeto" at bounding box center [589, 442] width 302 height 35
paste input "♿ Acessibilidade do p"
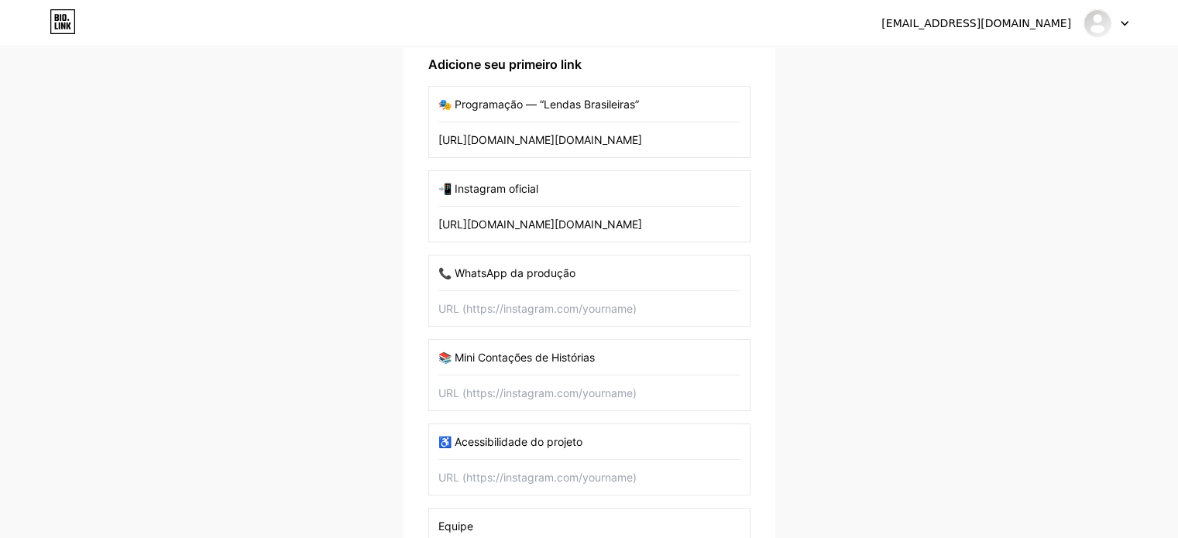
type input "♿ Acessibilidade do projeto"
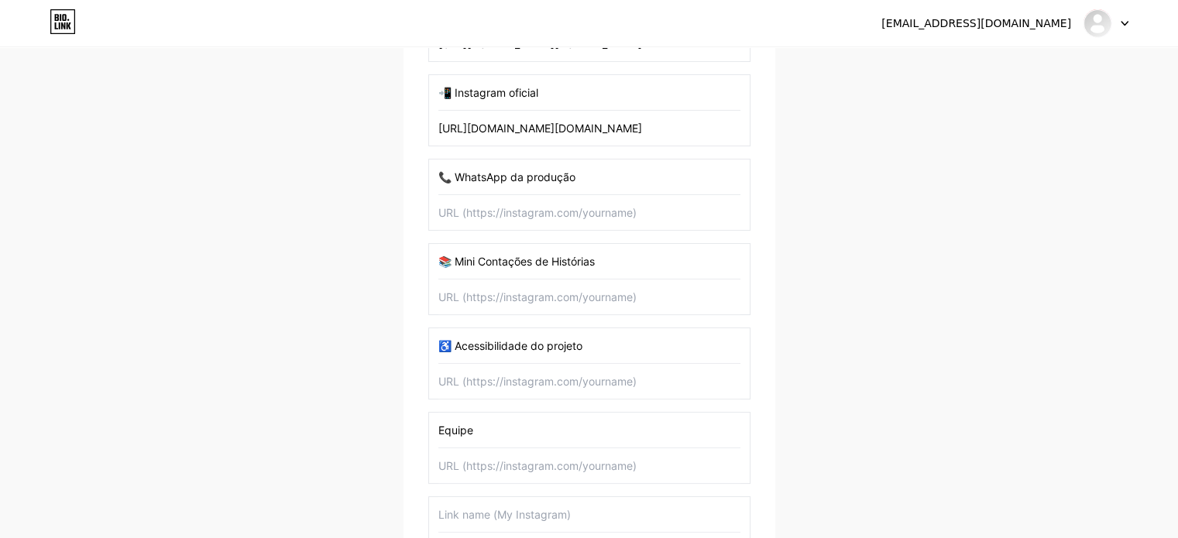
scroll to position [493, 0]
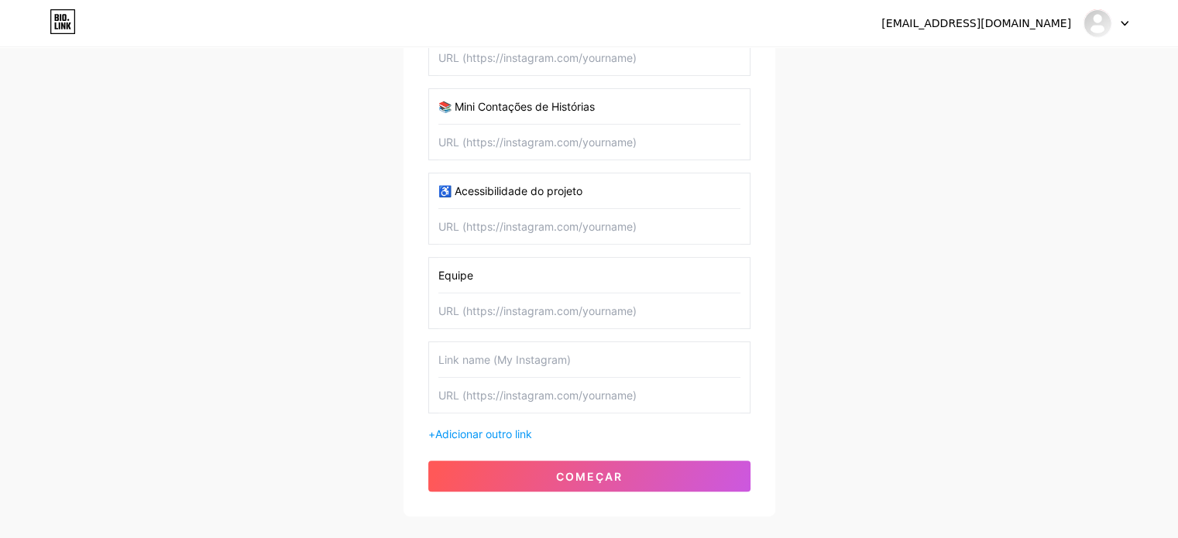
click at [478, 357] on input "text" at bounding box center [589, 359] width 302 height 35
paste input "📄 Release & Clipping"
type input "📄 Release & Clipping"
click at [523, 437] on div "+ Adicionar outro link" at bounding box center [589, 434] width 322 height 16
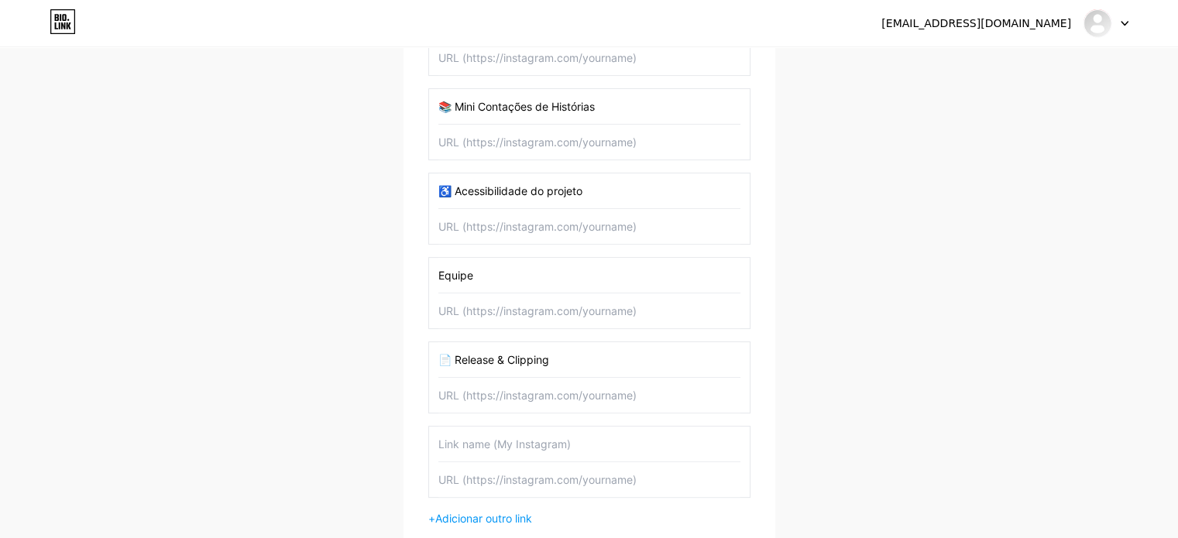
click at [544, 439] on input "text" at bounding box center [589, 444] width 302 height 35
paste input "🤝 Parceria NISFRAM Sumaré"
type input "🤝 Parceria NISFRAM Sumaré"
click at [505, 512] on font "Adicionar outro link" at bounding box center [483, 518] width 97 height 13
click at [530, 521] on input "text" at bounding box center [589, 528] width 302 height 35
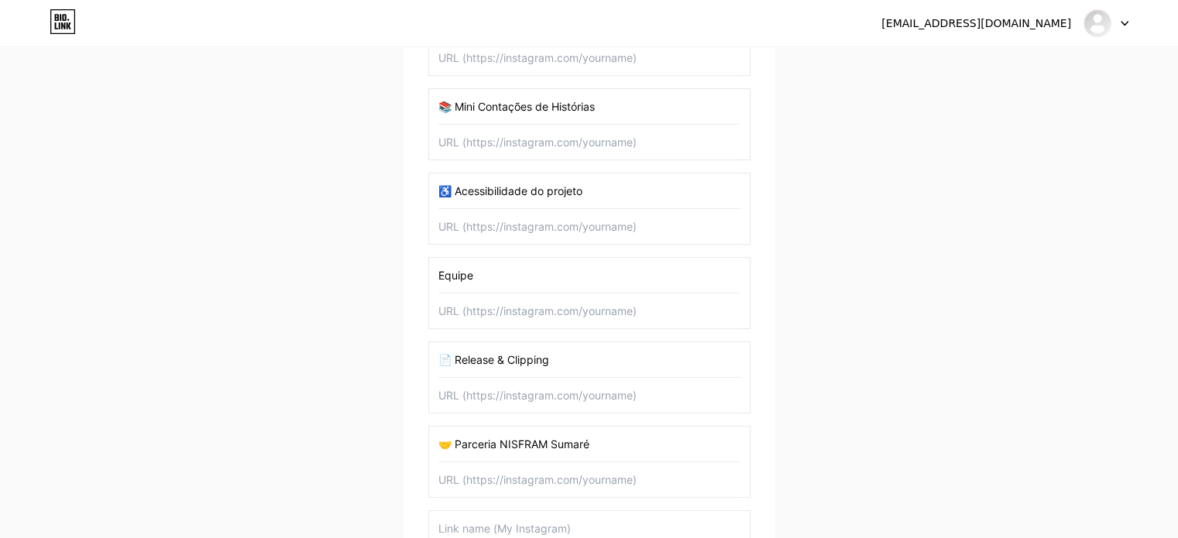
paste input "📺 Live / Transmissão"
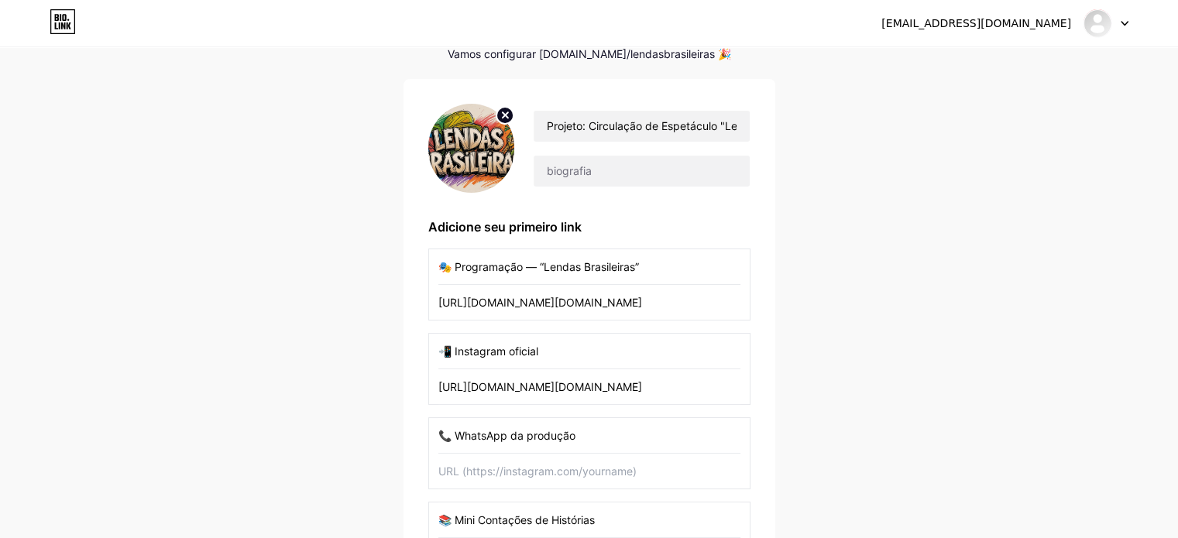
scroll to position [0, 0]
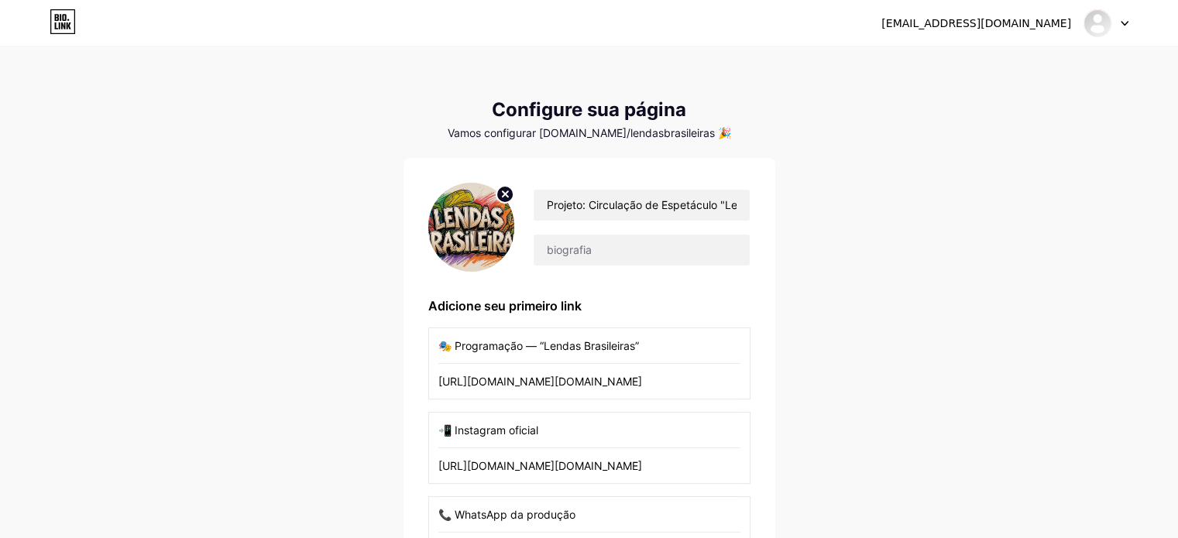
type input "📺 Live / Transmissão"
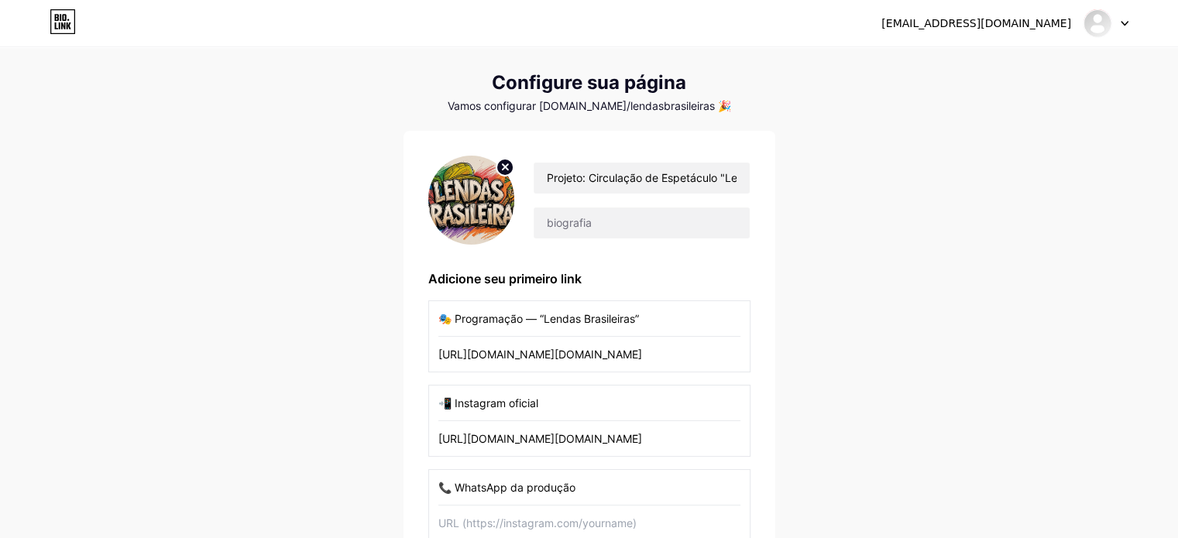
scroll to position [5, 0]
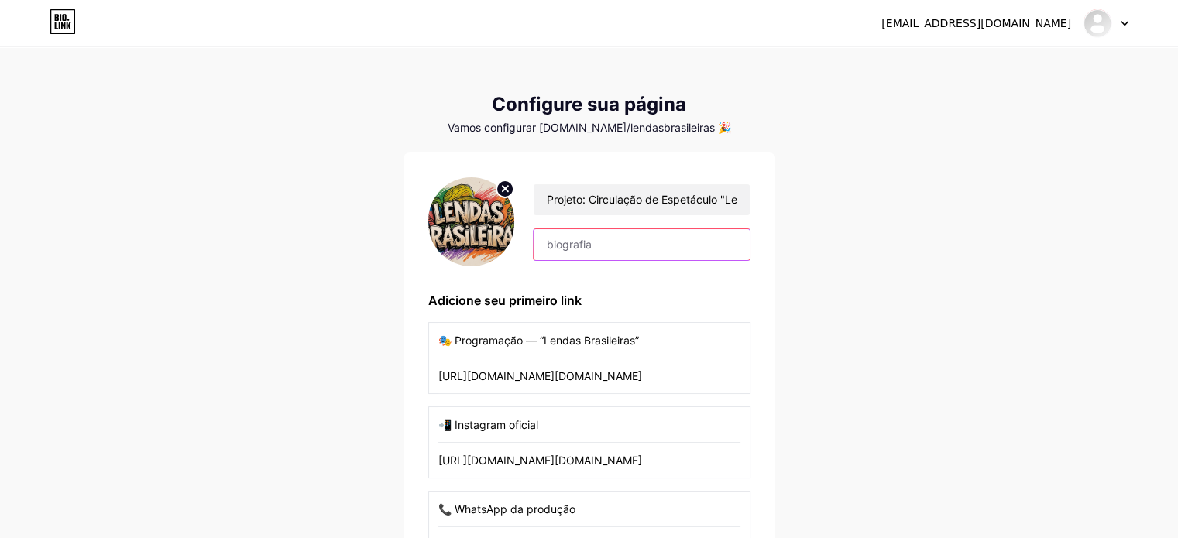
click at [657, 242] on input "text" at bounding box center [641, 244] width 215 height 31
paste input "Projeto contemplado no Edital nº 01/2024 – PNAB (Município de [GEOGRAPHIC_DATA]…"
type input "Projeto contemplado no Edital nº 01/2024 – PNAB (Município de [GEOGRAPHIC_DATA]…"
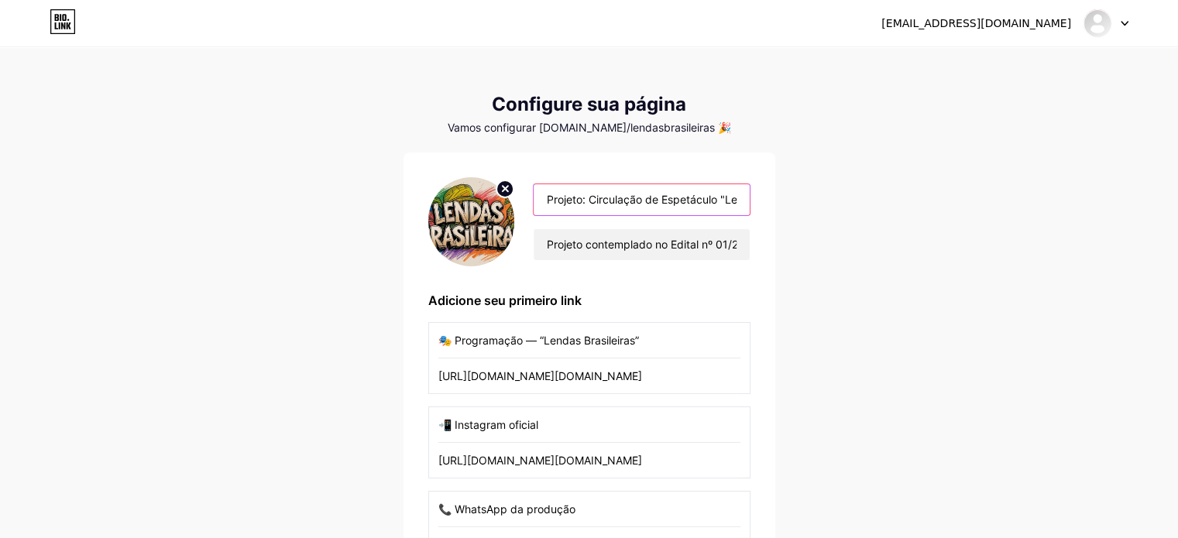
click at [589, 197] on input "Projeto: Circulação de Espetáculo "Lendas Brasileiras"" at bounding box center [641, 199] width 215 height 31
type input "Circulação de Espetáculo "Lendas Brasileiras""
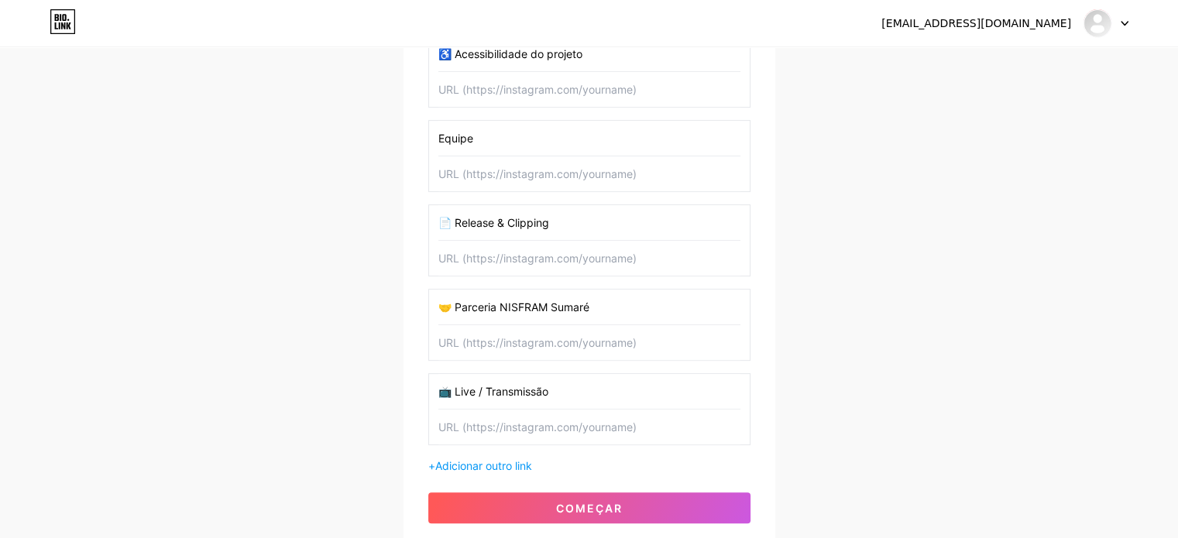
scroll to position [646, 0]
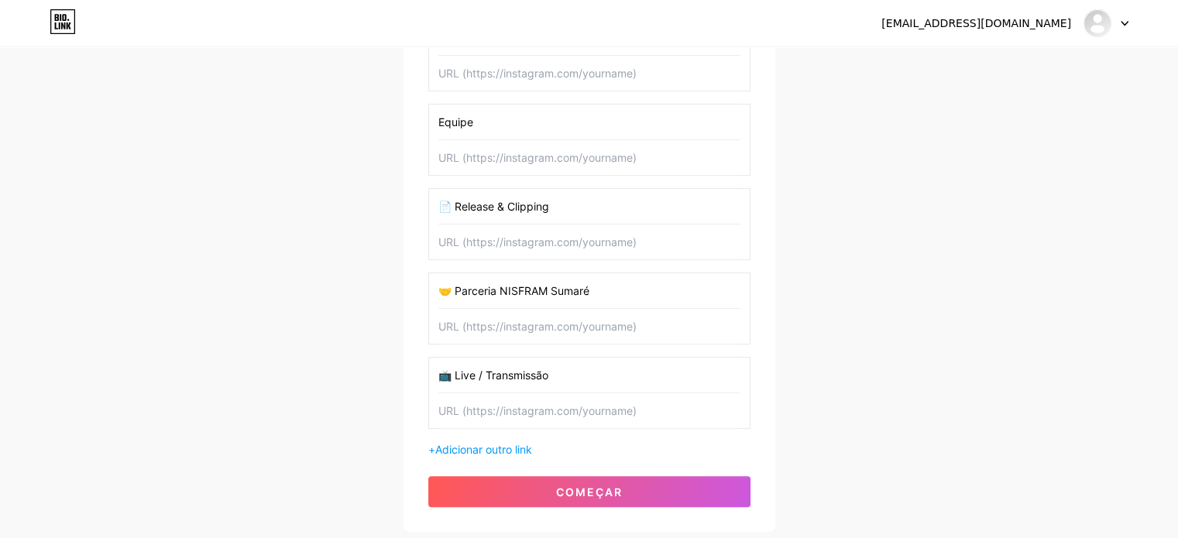
click at [438, 115] on input "Equipe" at bounding box center [589, 122] width 302 height 35
drag, startPoint x: 455, startPoint y: 292, endPoint x: 440, endPoint y: 292, distance: 14.7
click at [440, 292] on input "🤝 Parceria NISFRAM Sumaré" at bounding box center [589, 290] width 302 height 35
click at [436, 122] on div "Equipe" at bounding box center [589, 140] width 322 height 72
click at [438, 120] on input "Equipe" at bounding box center [589, 122] width 302 height 35
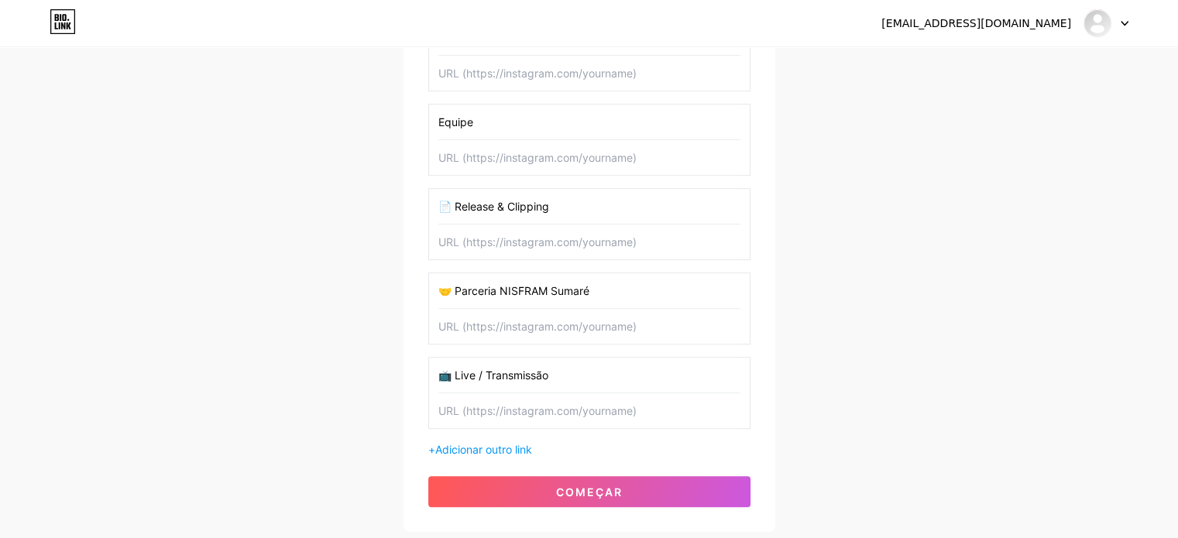
paste input "🤝"
type input "🤝 Equipe"
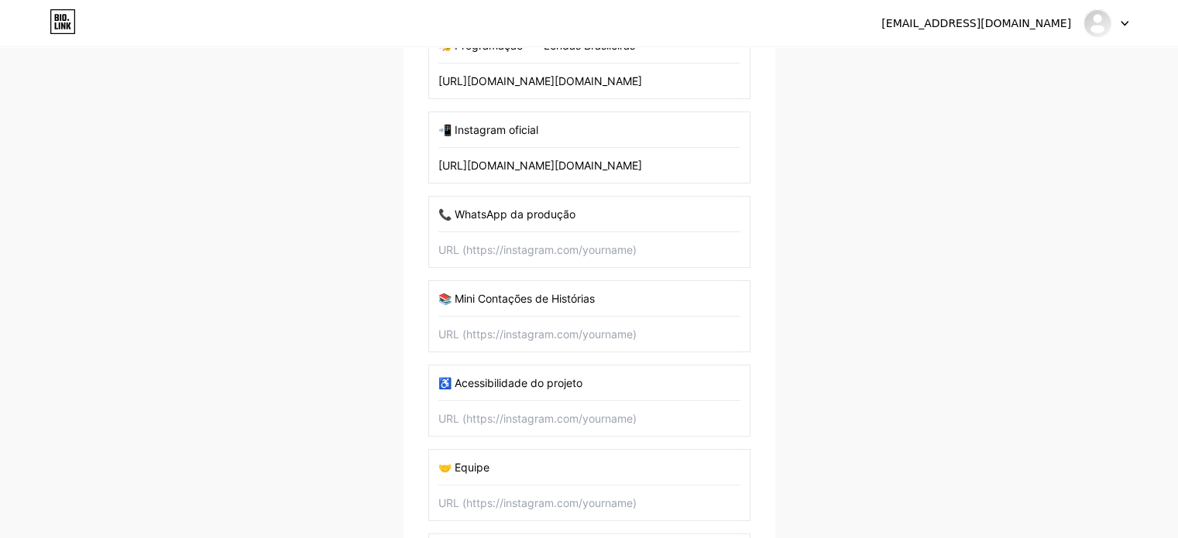
scroll to position [299, 0]
click at [526, 254] on input "text" at bounding box center [589, 251] width 302 height 35
paste input "[URL][DOMAIN_NAME]"
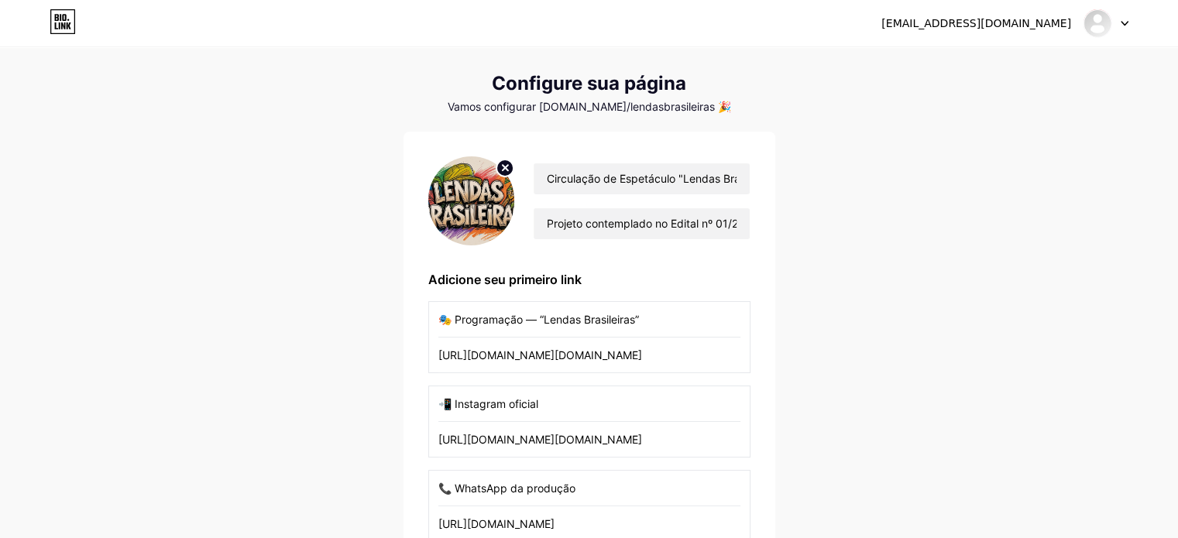
scroll to position [0, 0]
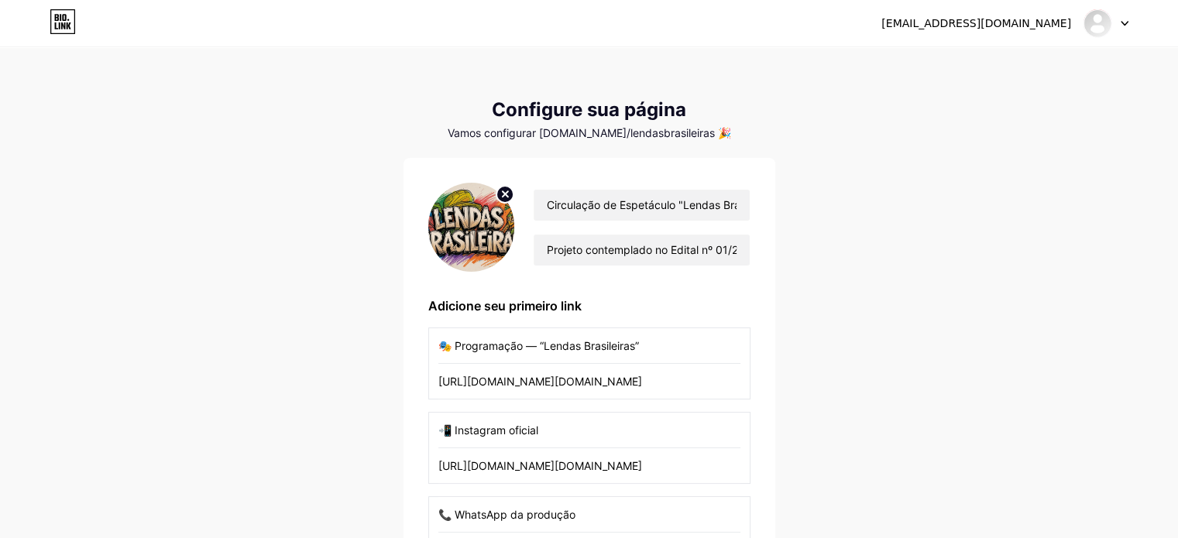
type input "[URL][DOMAIN_NAME]"
click at [654, 242] on input "Projeto contemplado no Edital nº 01/2024 – PNAB (Município de [GEOGRAPHIC_DATA]…" at bounding box center [641, 250] width 215 height 31
paste input "Espetáculo musical infantil — circulação gratuita e acessível • Cia Tupinambá •…"
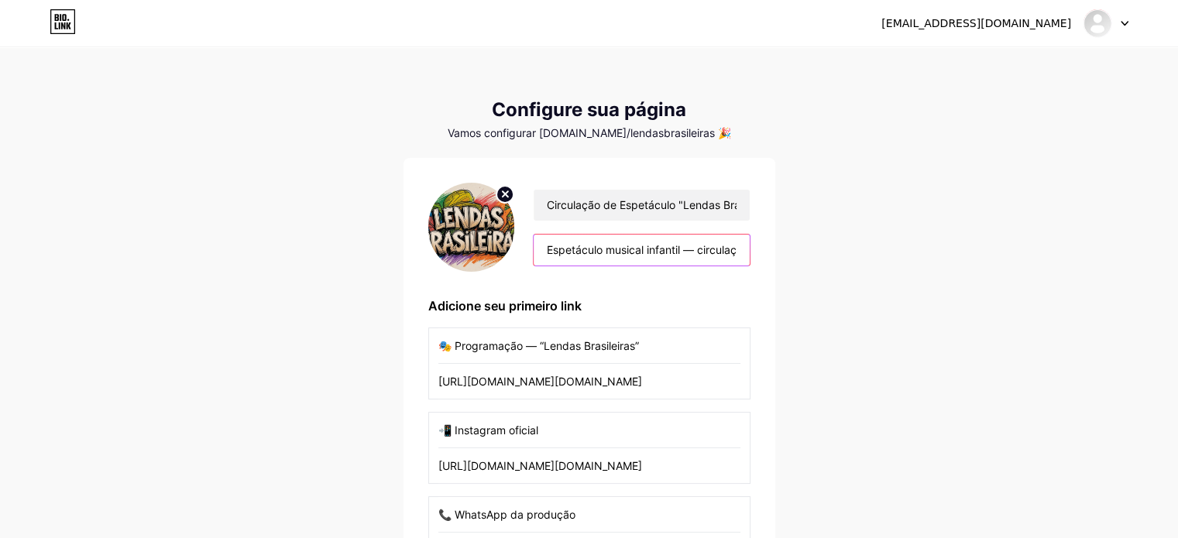
type input "Espetáculo musical infantil — circulação gratuita • Cia Tupinambá • [GEOGRAPHIC…"
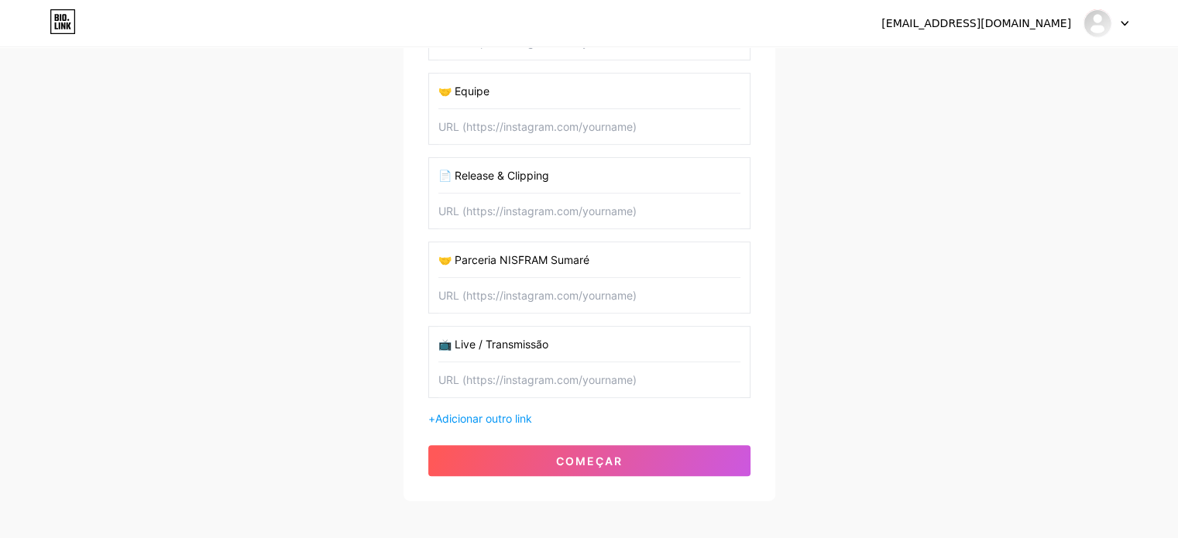
scroll to position [683, 0]
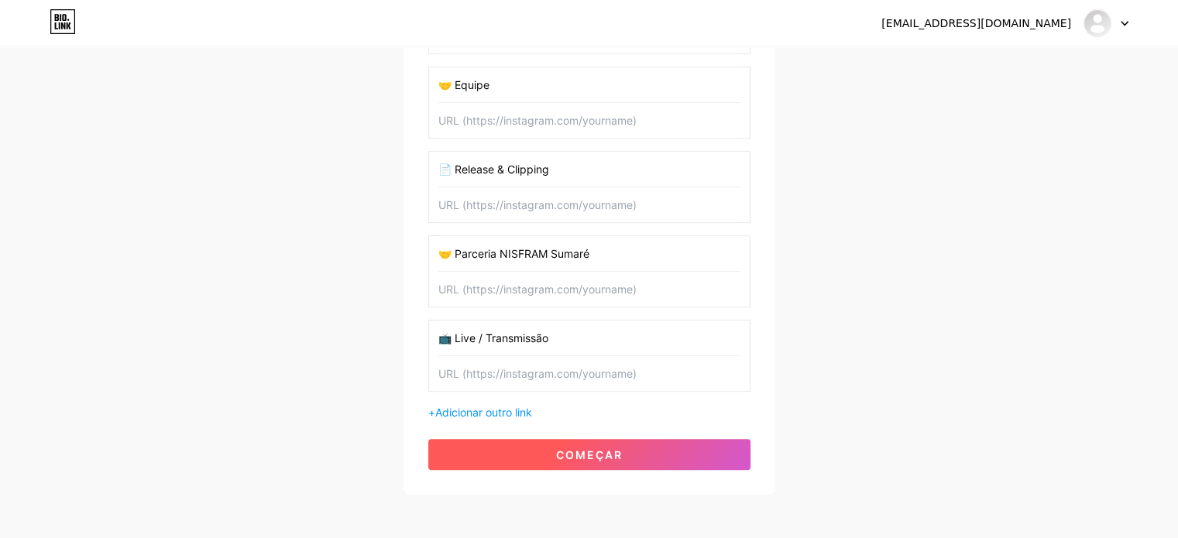
click at [634, 452] on button "começar" at bounding box center [589, 454] width 322 height 31
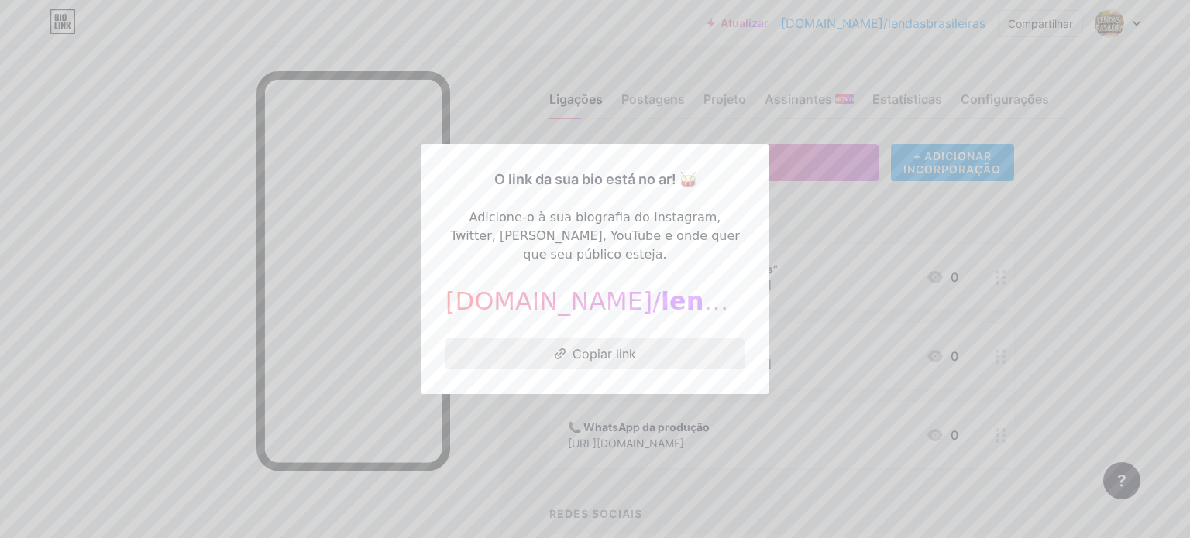
click at [610, 351] on font "Copiar link" at bounding box center [605, 353] width 64 height 15
click at [594, 346] on font "Copiar link" at bounding box center [605, 353] width 64 height 15
click at [835, 210] on div at bounding box center [595, 269] width 1190 height 538
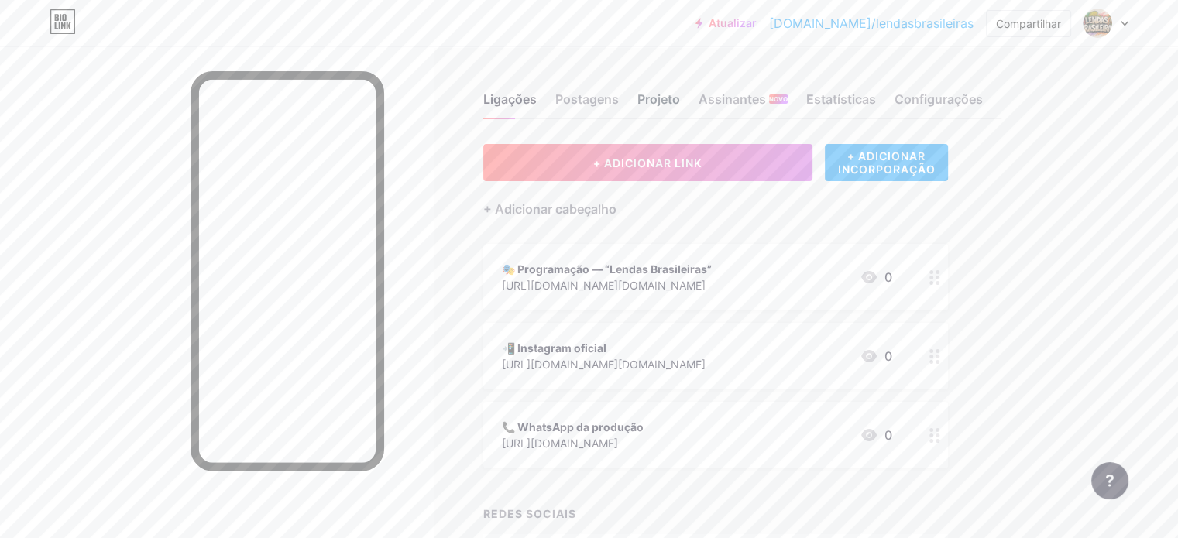
click at [680, 94] on font "Projeto" at bounding box center [659, 98] width 43 height 15
click at [619, 98] on font "Postagens" at bounding box center [587, 98] width 64 height 15
click at [537, 99] on font "Ligações" at bounding box center [509, 98] width 53 height 15
click at [876, 99] on font "Estatísticas" at bounding box center [841, 98] width 70 height 15
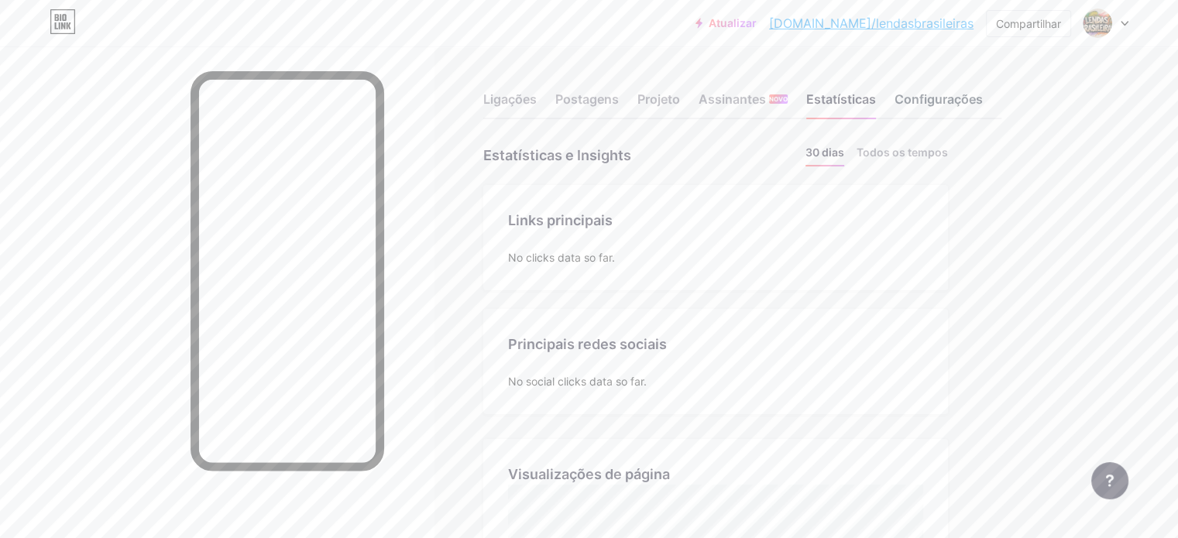
scroll to position [538, 1178]
click at [983, 102] on font "Configurações" at bounding box center [939, 98] width 88 height 15
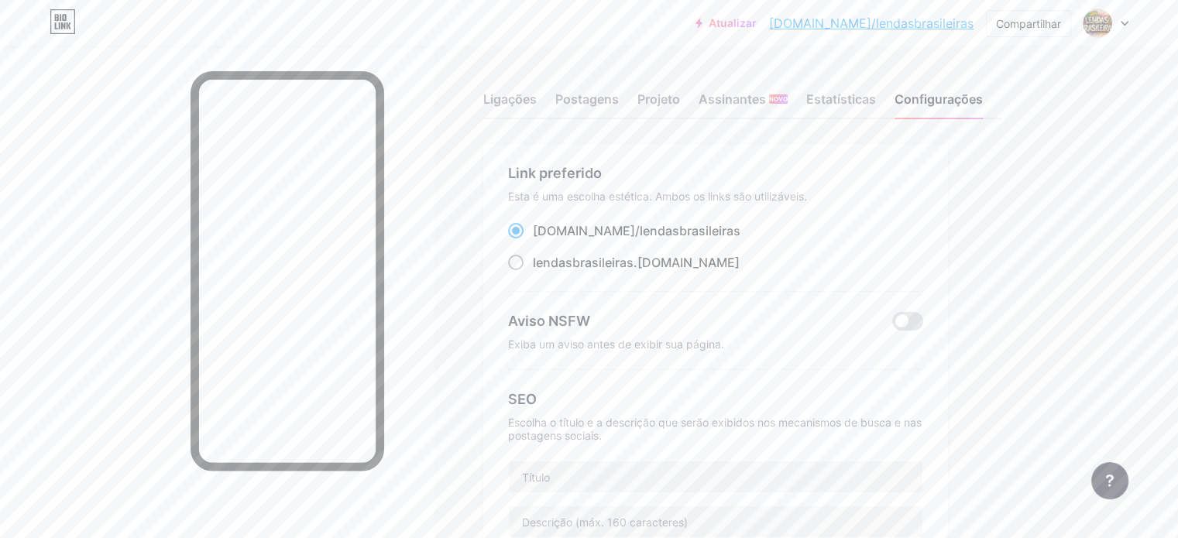
click at [617, 270] on font "lendasbrasileiras" at bounding box center [583, 262] width 101 height 15
click at [543, 272] on input "lendasbrasileiras .[DOMAIN_NAME]" at bounding box center [538, 277] width 10 height 10
radio input "true"
click at [680, 100] on font "Projeto" at bounding box center [659, 98] width 43 height 15
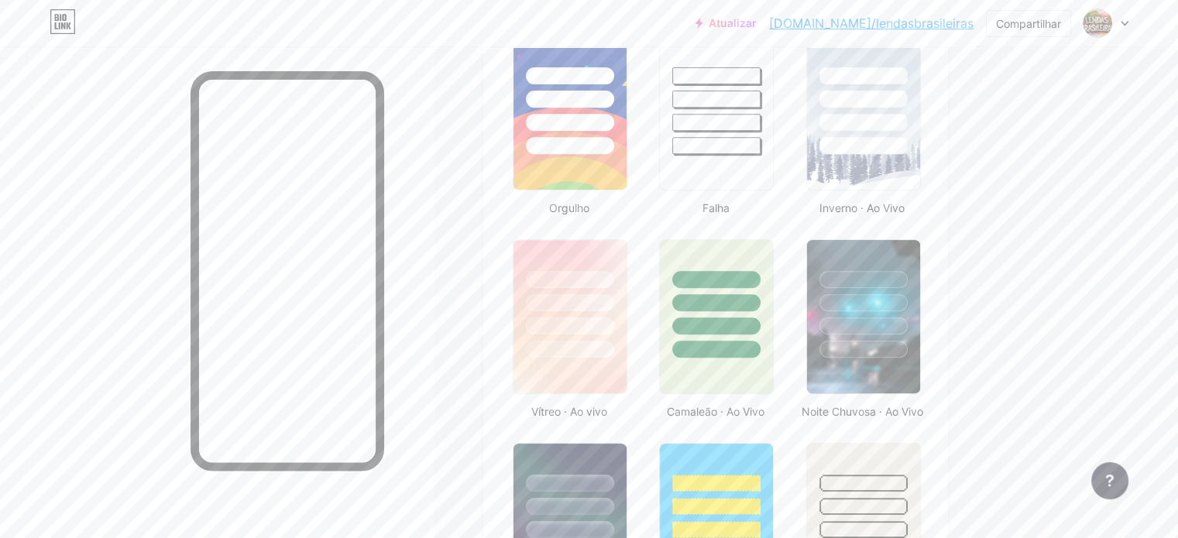
scroll to position [657, 0]
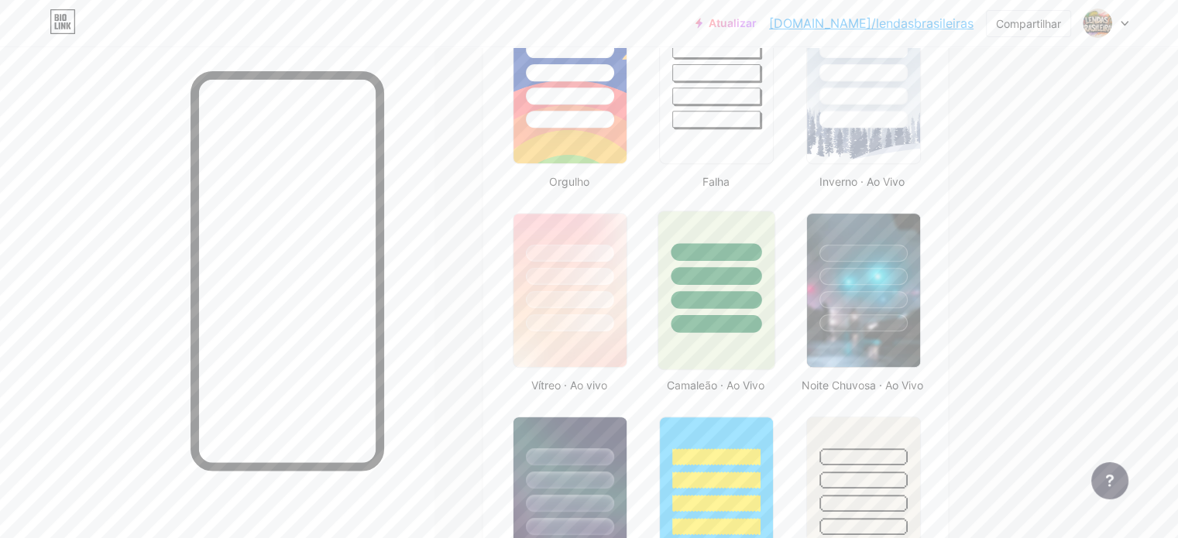
click at [775, 347] on div at bounding box center [717, 291] width 118 height 160
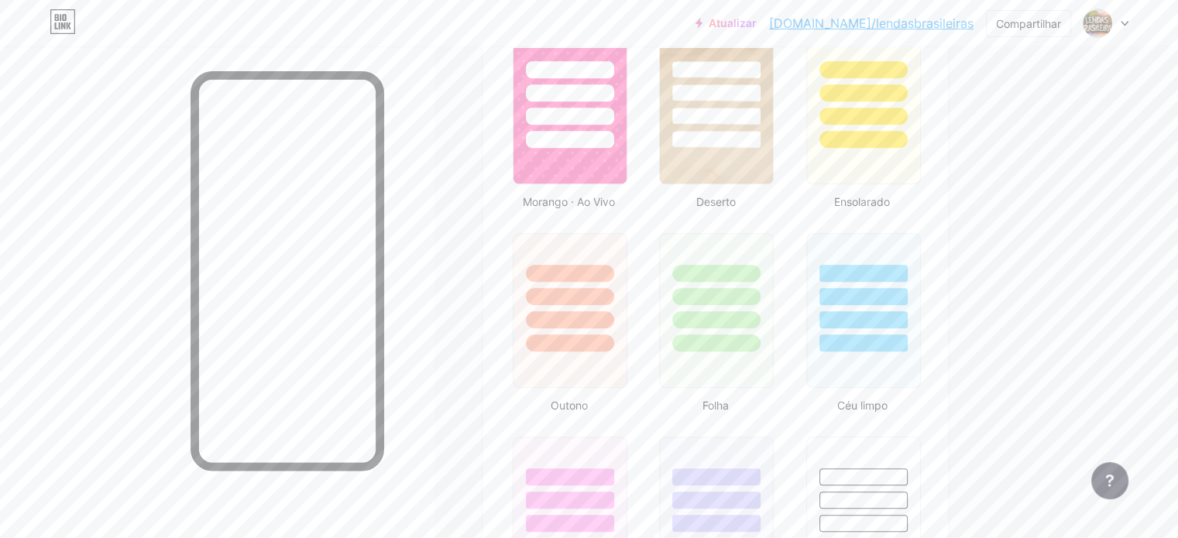
scroll to position [1274, 0]
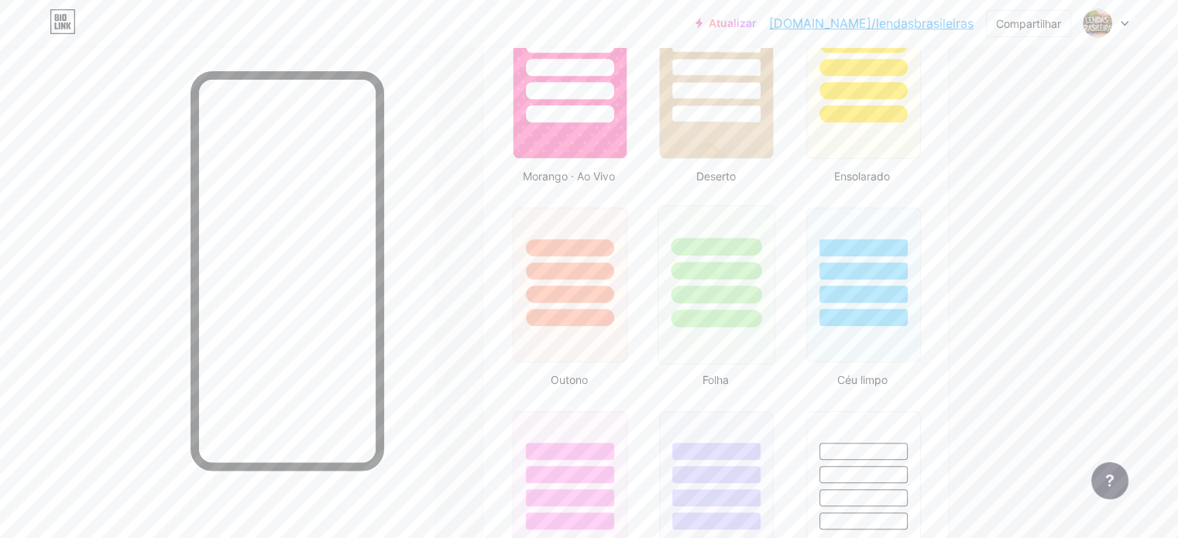
click at [781, 370] on div at bounding box center [717, 285] width 128 height 169
click at [775, 362] on div at bounding box center [717, 285] width 118 height 160
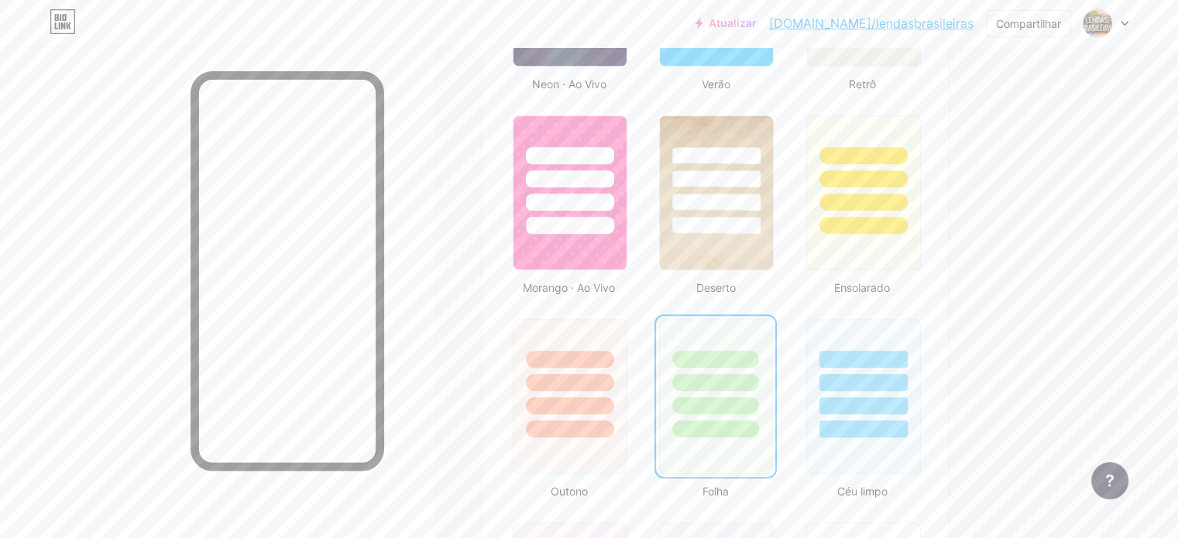
scroll to position [1168, 0]
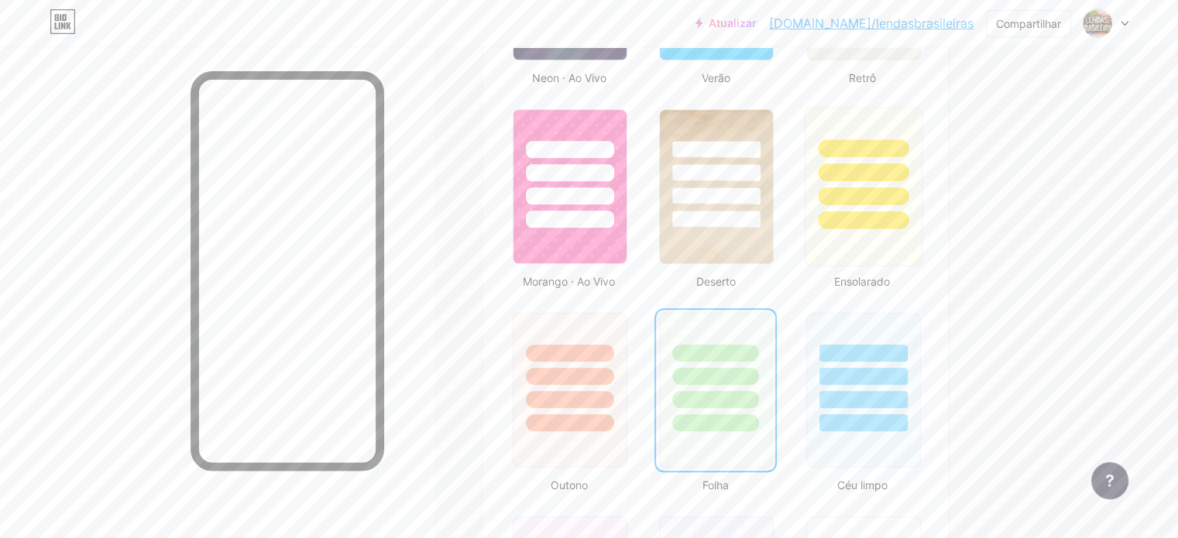
click at [922, 266] on div at bounding box center [863, 187] width 118 height 160
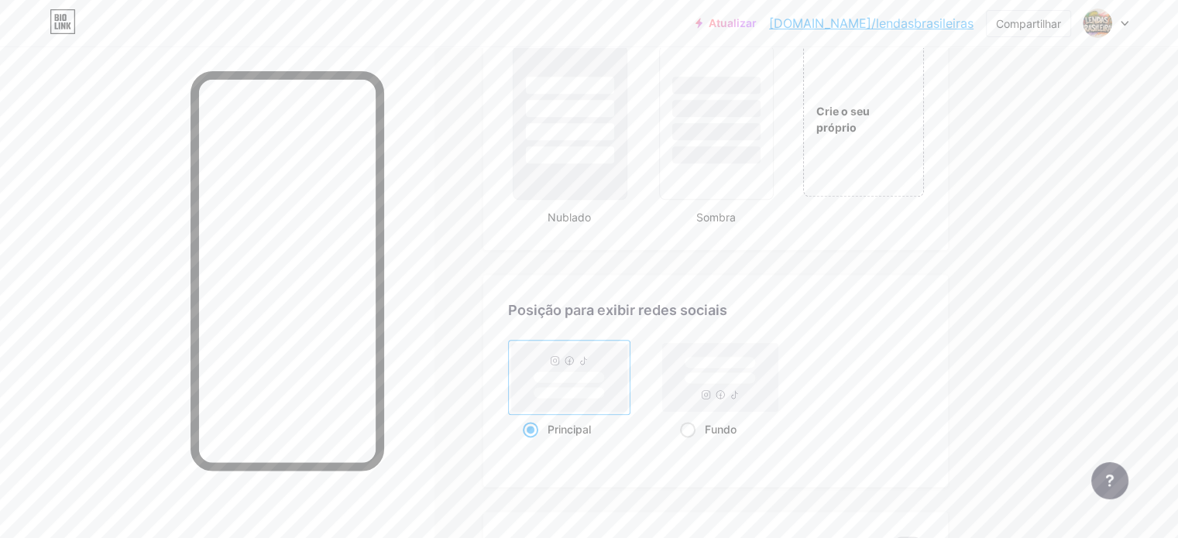
scroll to position [1869, 0]
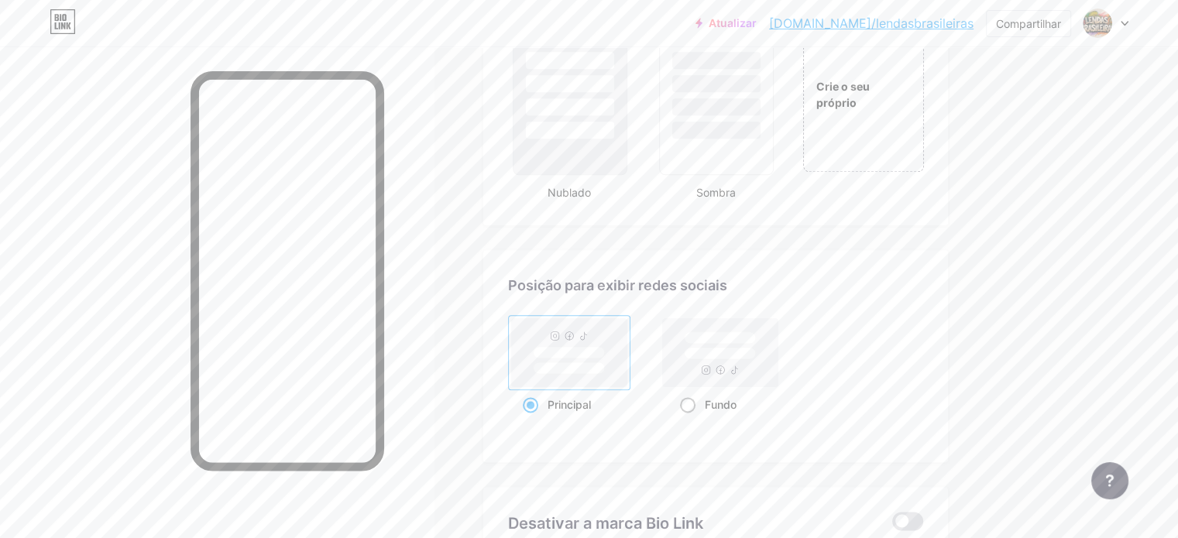
click at [696, 413] on span at bounding box center [687, 404] width 15 height 15
click at [690, 419] on input "Fundo" at bounding box center [685, 424] width 10 height 10
radio input "true"
click at [538, 413] on span at bounding box center [530, 404] width 15 height 15
click at [533, 419] on input "Principal" at bounding box center [528, 424] width 10 height 10
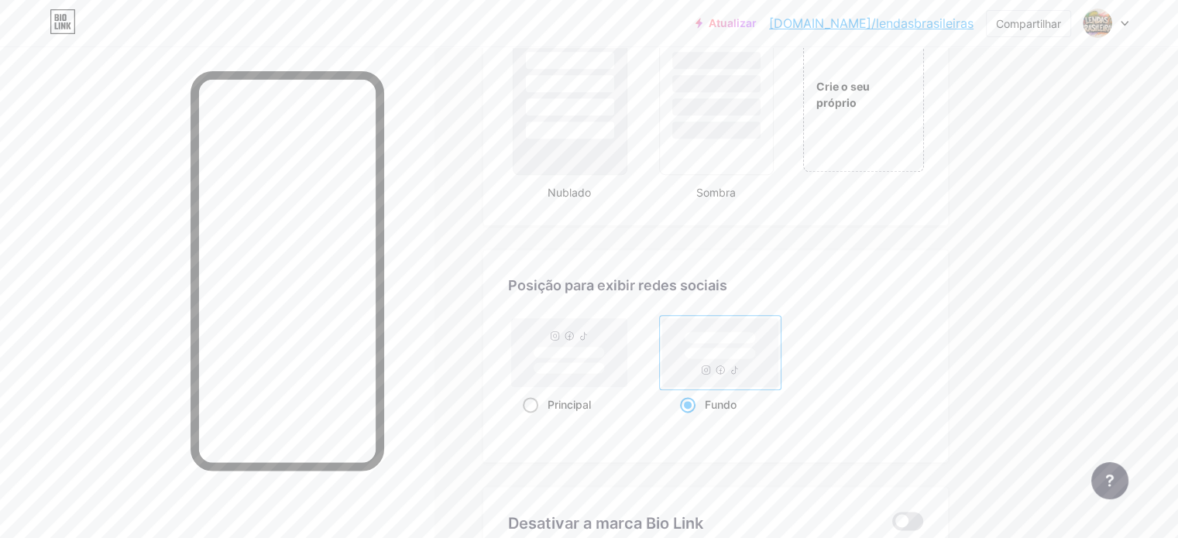
radio input "true"
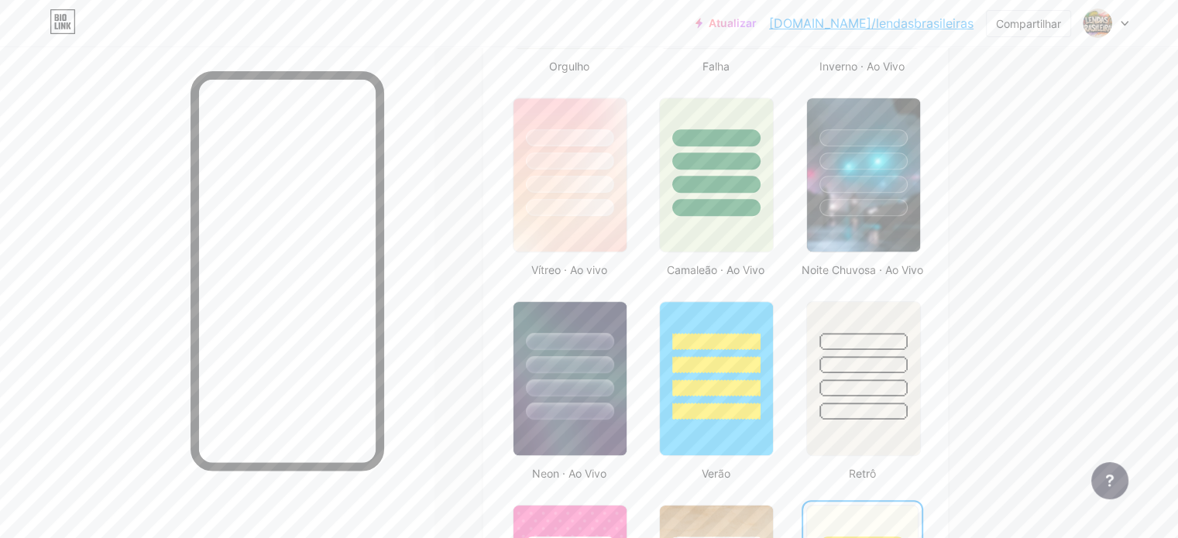
scroll to position [769, 0]
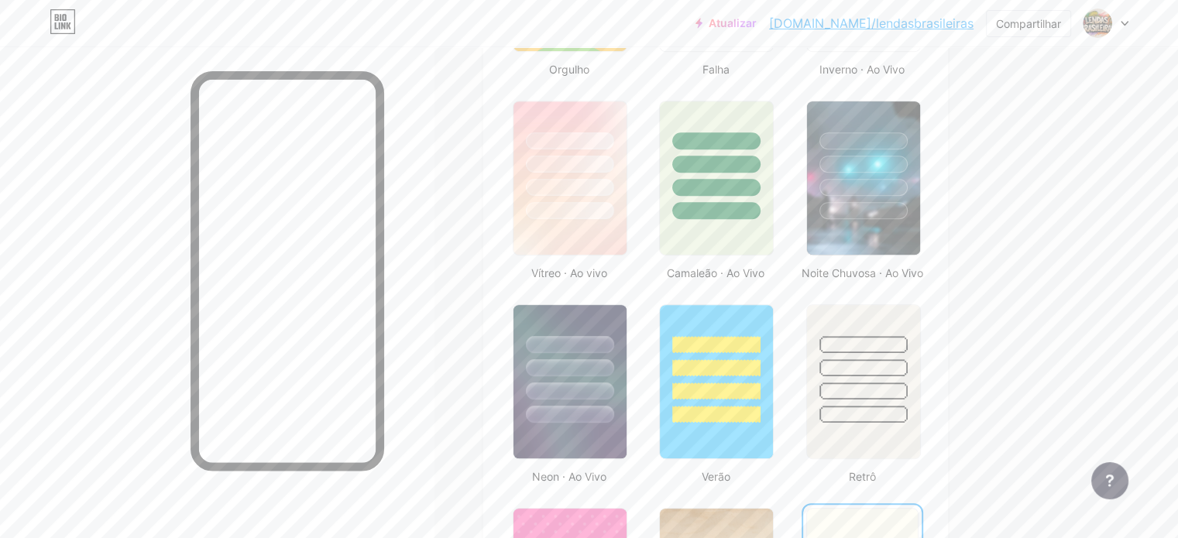
click at [933, 29] on font "[DOMAIN_NAME]/lendasbrasileiras" at bounding box center [871, 22] width 205 height 15
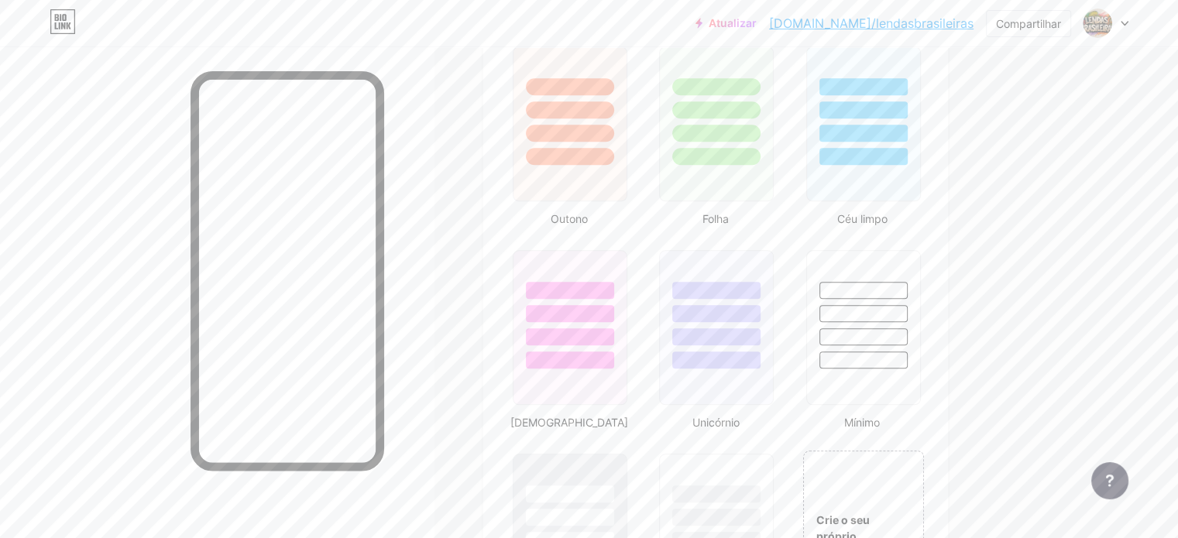
scroll to position [1363, 0]
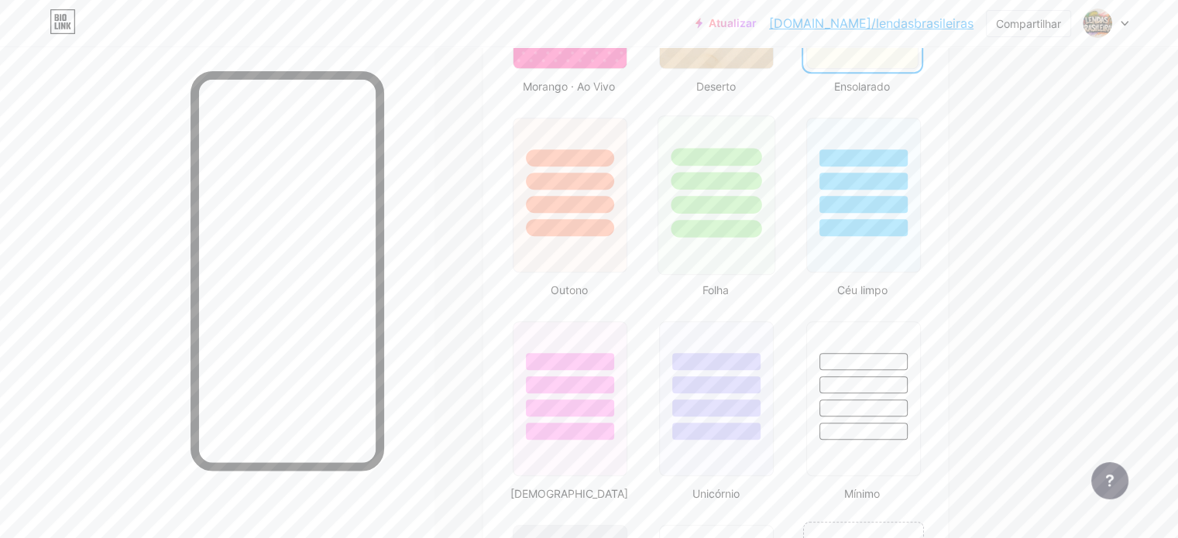
click at [775, 273] on div at bounding box center [717, 195] width 118 height 160
click at [1126, 23] on icon at bounding box center [1125, 24] width 6 height 4
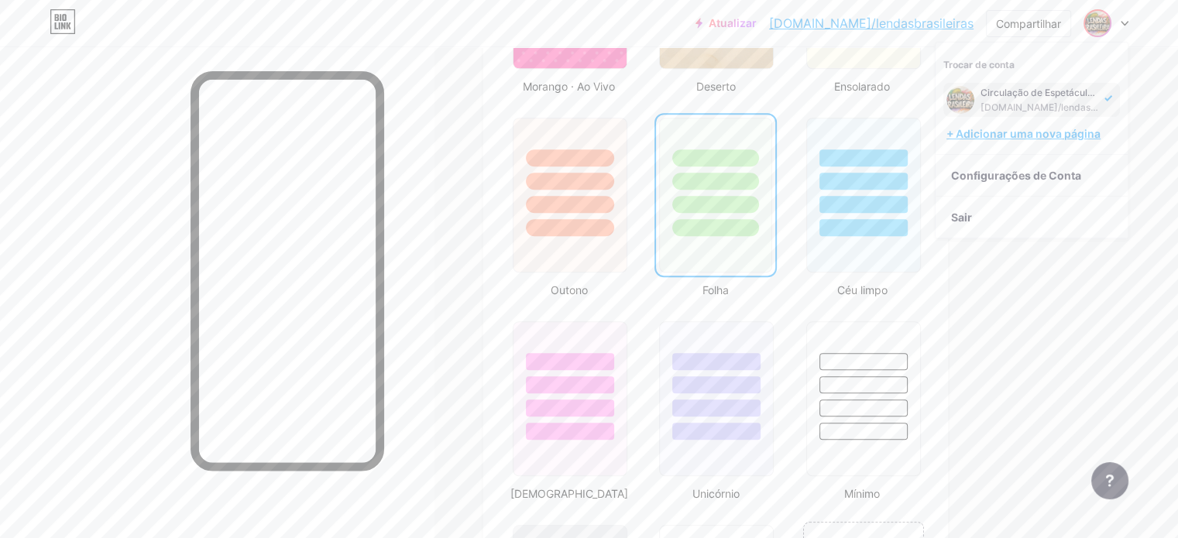
click at [995, 138] on font "+ Adicionar uma nova página" at bounding box center [1024, 133] width 154 height 13
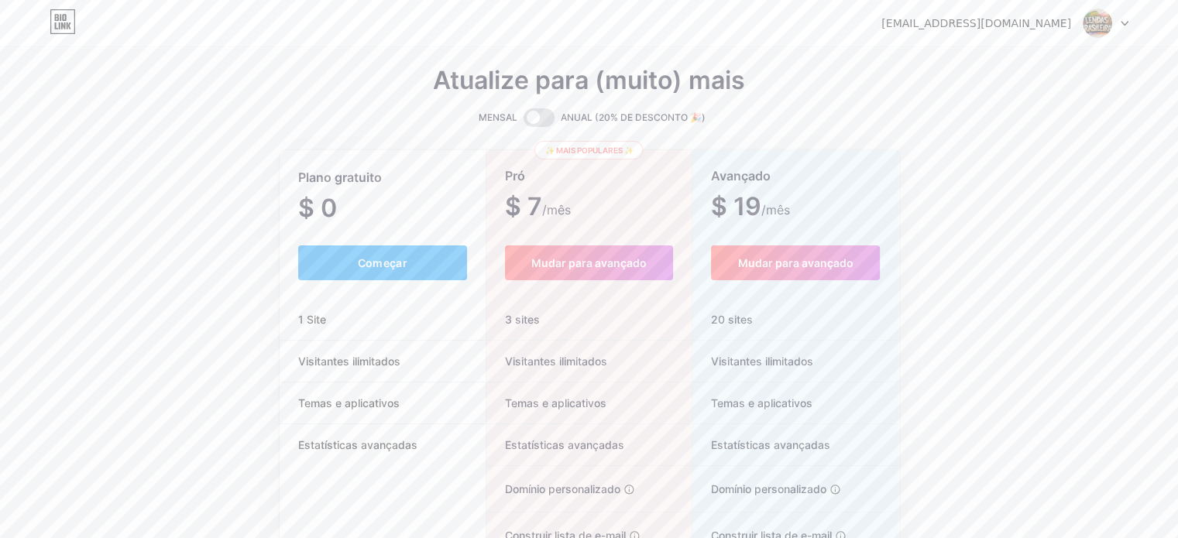
click at [1113, 19] on div at bounding box center [1106, 23] width 45 height 28
click at [1053, 100] on li "Sair" at bounding box center [1032, 105] width 192 height 42
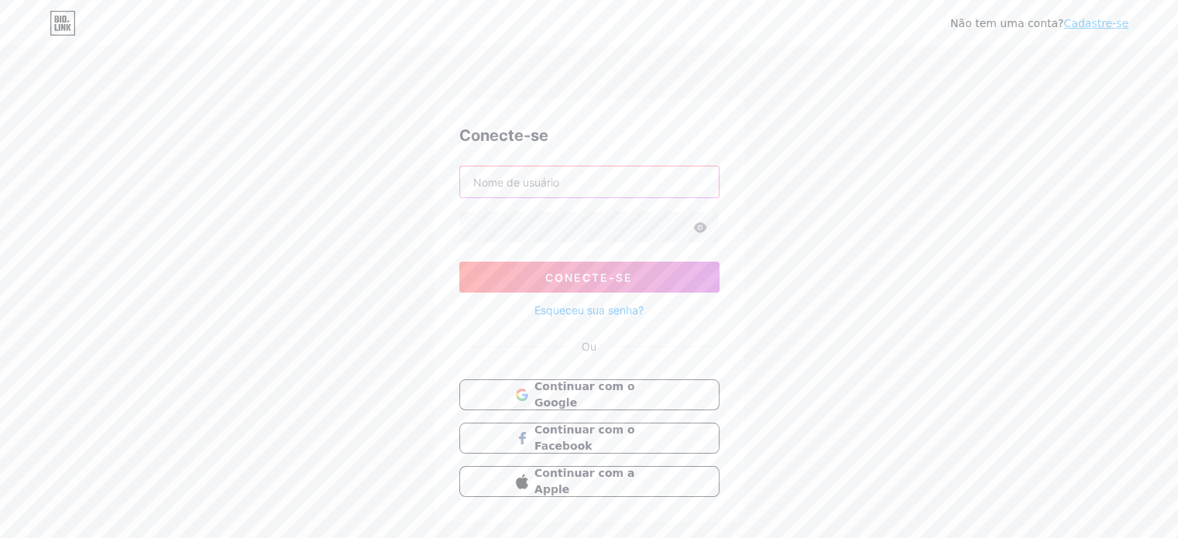
click at [514, 189] on input "text" at bounding box center [589, 182] width 259 height 31
type input "t"
click at [831, 335] on div "Não tem uma conta? Cadastre-se Conecte-se Conecte-se Esqueceu sua senha? Ou Con…" at bounding box center [589, 286] width 1178 height 572
click at [1111, 25] on font "Cadastre-se" at bounding box center [1096, 23] width 65 height 12
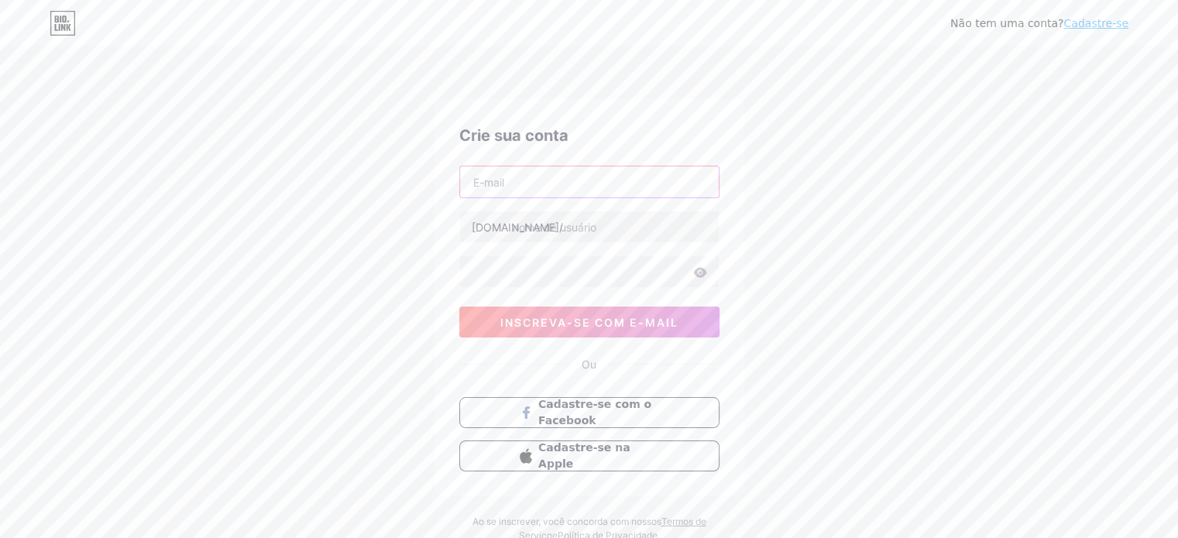
click at [600, 183] on input "text" at bounding box center [589, 182] width 259 height 31
type input "[EMAIL_ADDRESS][DOMAIN_NAME]"
type input "tradicaoeaxe2"
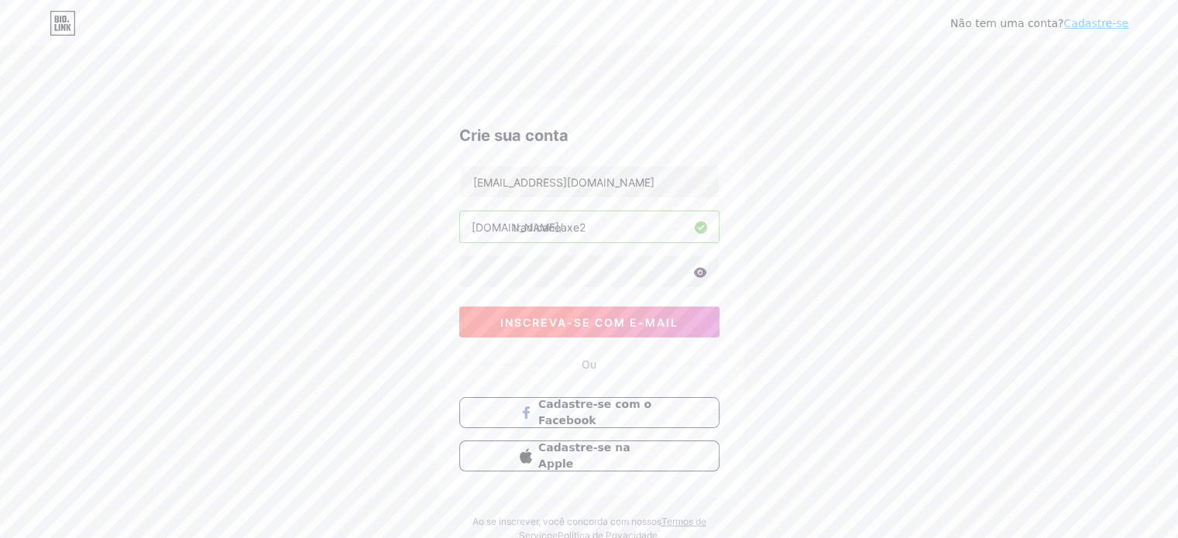
click at [501, 322] on font "inscreva-se com e-mail" at bounding box center [589, 322] width 178 height 13
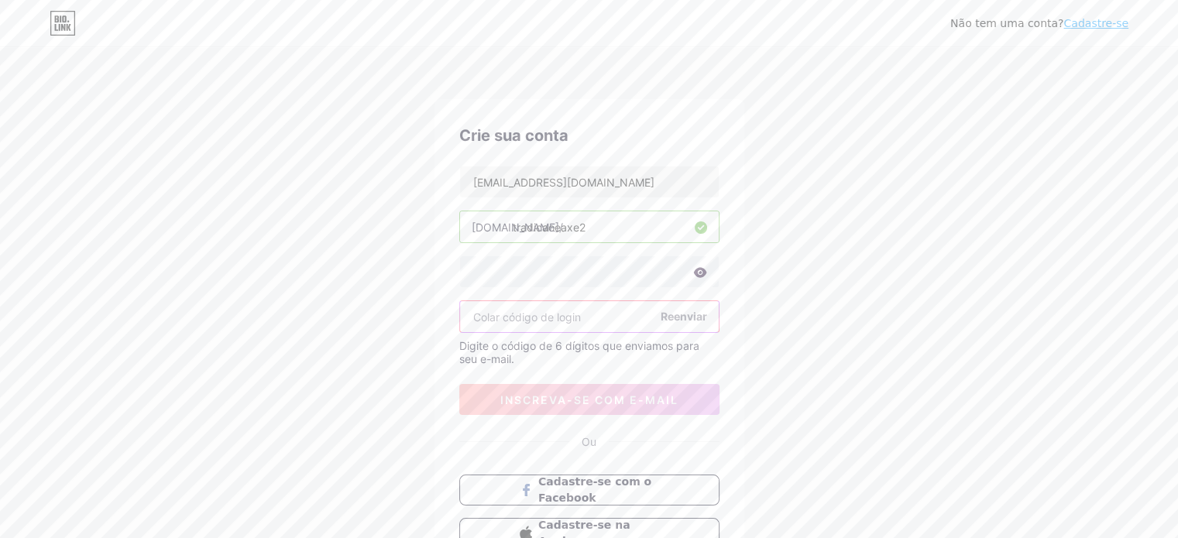
paste input "429518"
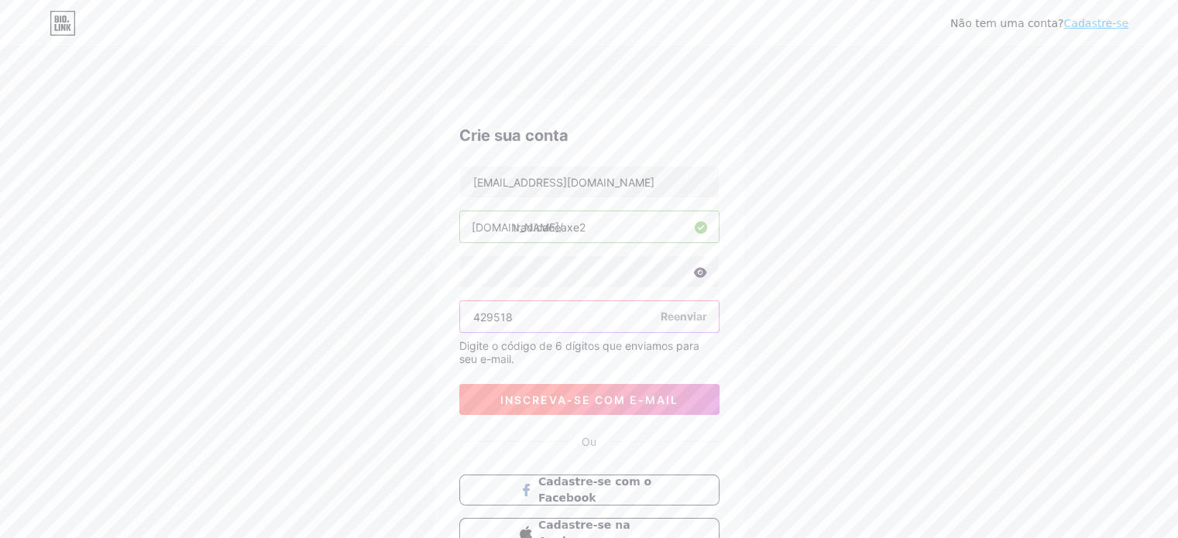
type input "429518"
click at [635, 401] on font "inscreva-se com e-mail" at bounding box center [589, 400] width 178 height 13
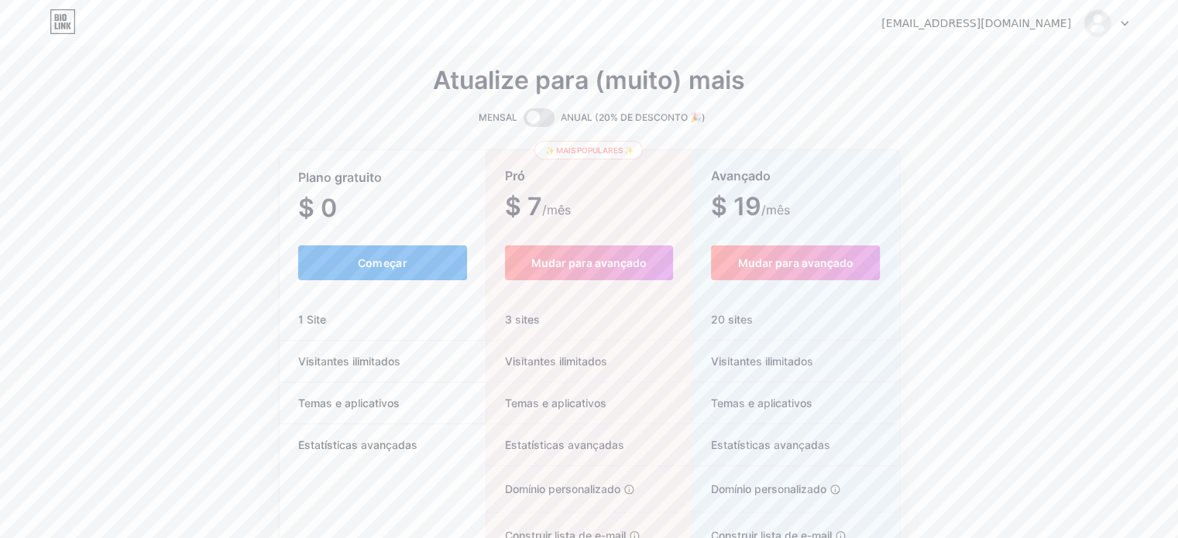
click at [356, 263] on button "Começar" at bounding box center [383, 263] width 170 height 35
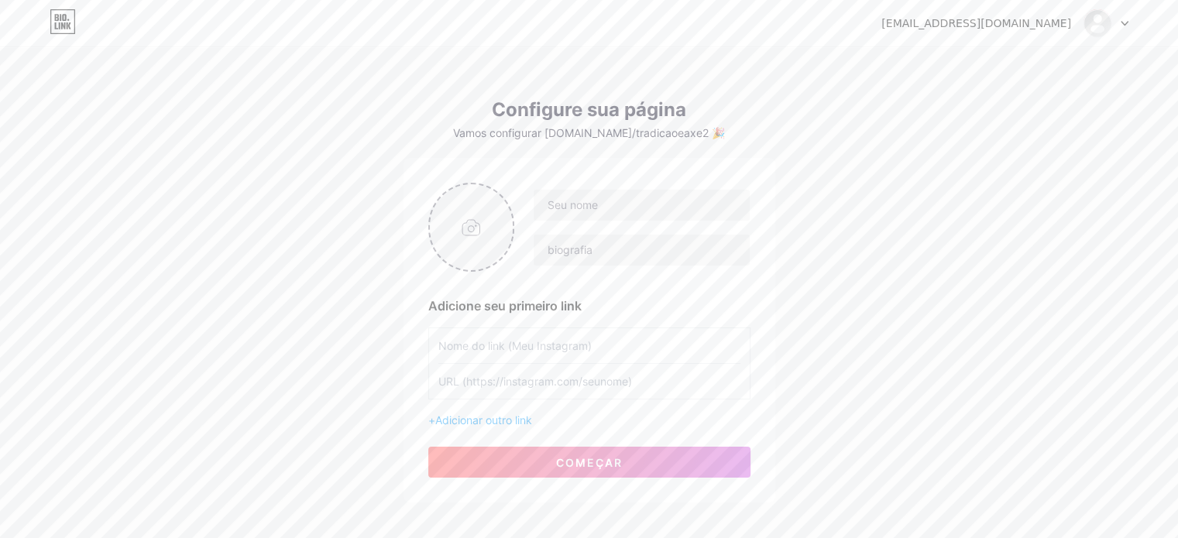
click at [465, 253] on input "file" at bounding box center [472, 227] width 84 height 86
type input "C:\fakepath\logo.png"
click at [629, 211] on input "text" at bounding box center [641, 205] width 215 height 31
type input "T"
type input "Tradição e Axé - 2ª edição"
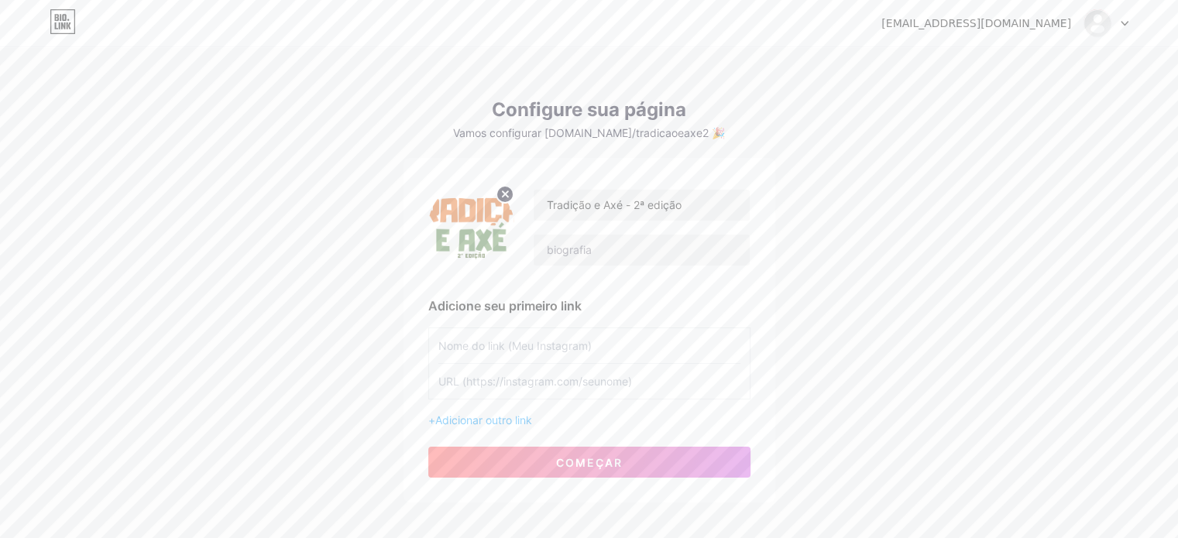
click at [504, 359] on input "text" at bounding box center [589, 345] width 302 height 35
click at [544, 201] on input "Tradição e Axé - 2ª edição" at bounding box center [641, 205] width 215 height 31
click at [552, 340] on input "text" at bounding box center [589, 345] width 302 height 35
paste input "Programação – Dia 1 ([DATE])"
type input "Programação – Dia 1 ([DATE])"
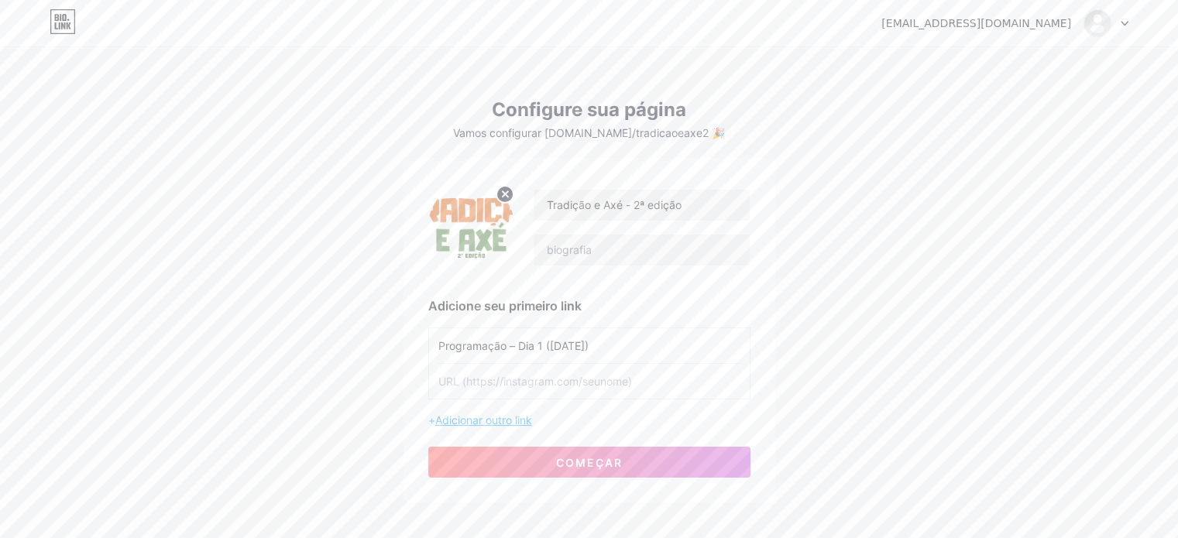
click at [514, 418] on font "Adicionar outro link" at bounding box center [483, 420] width 97 height 13
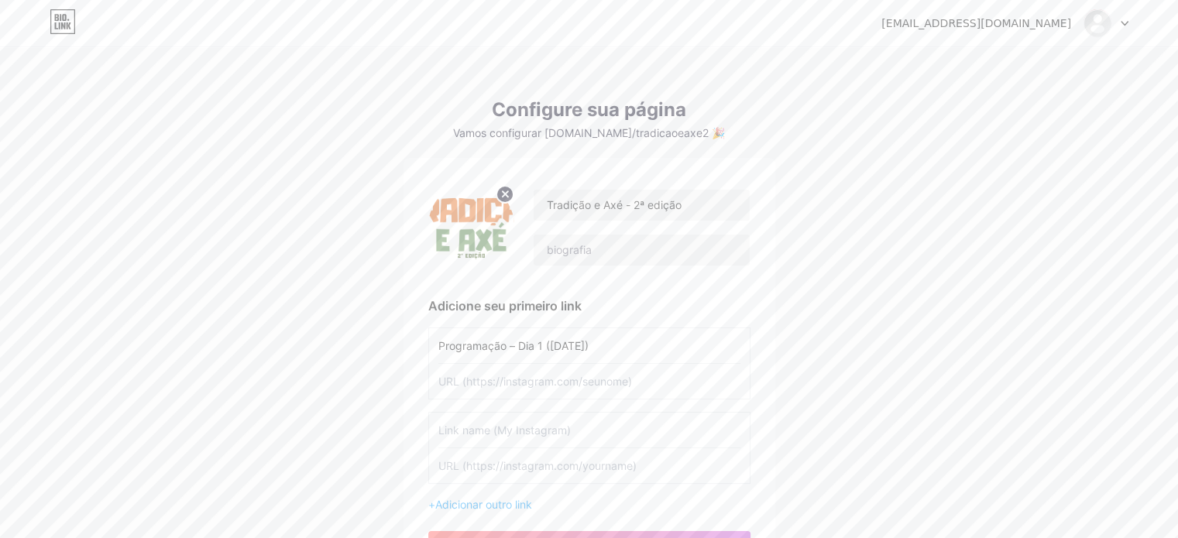
click at [500, 427] on input "text" at bounding box center [589, 430] width 302 height 35
paste input "Programação – Dia 2 ([DATE])"
type input "Programação – Dia 2 ([DATE])"
click at [496, 507] on font "Adicionar outro link" at bounding box center [483, 504] width 97 height 13
click at [528, 508] on input "text" at bounding box center [589, 514] width 302 height 35
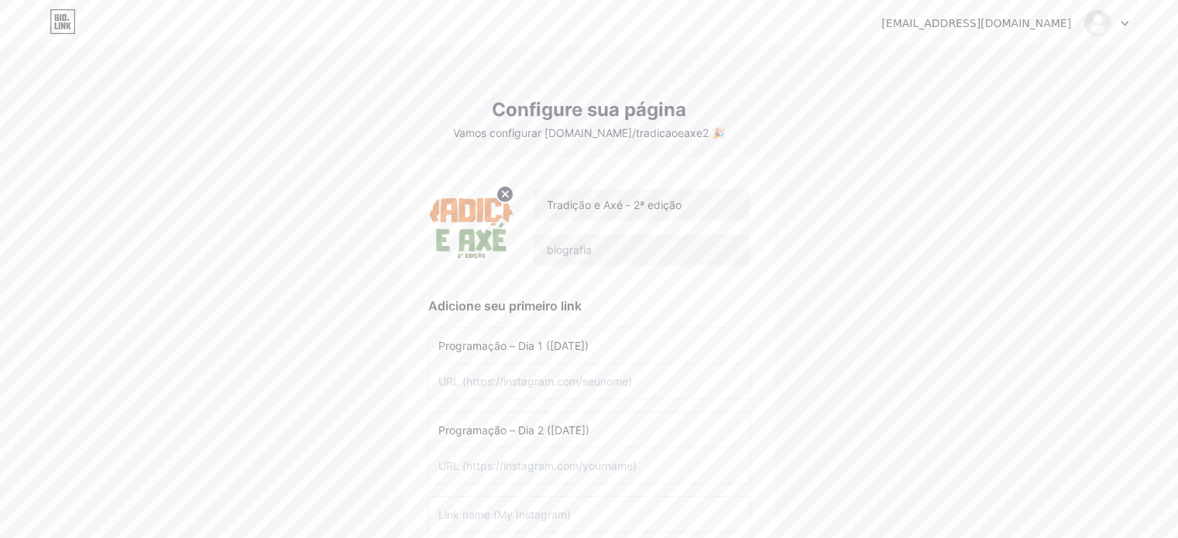
paste input "Lives #1 – Lugar de Fala e Representatividade"
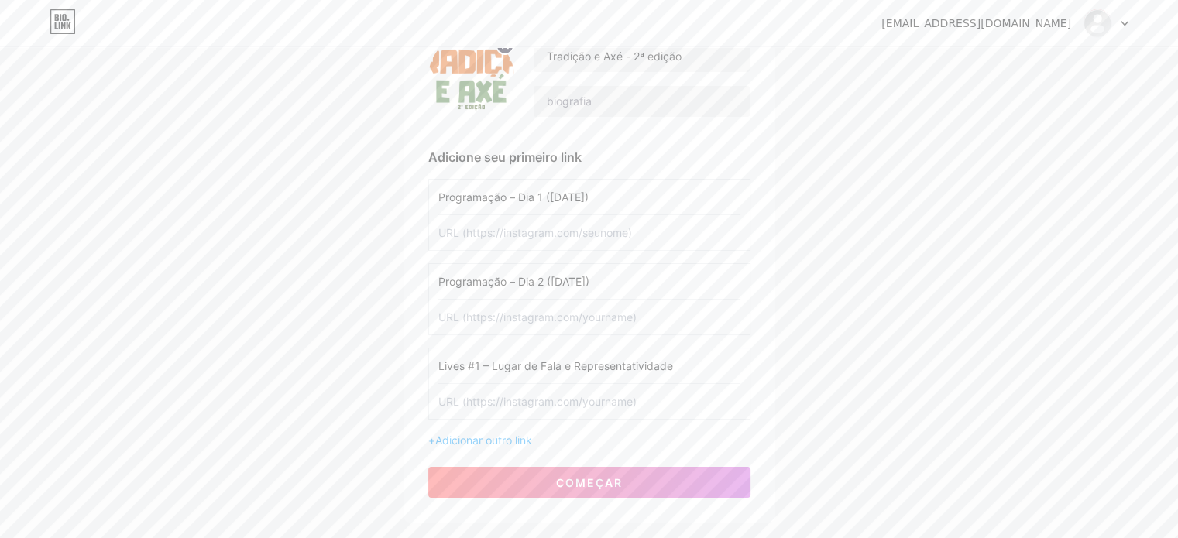
scroll to position [181, 0]
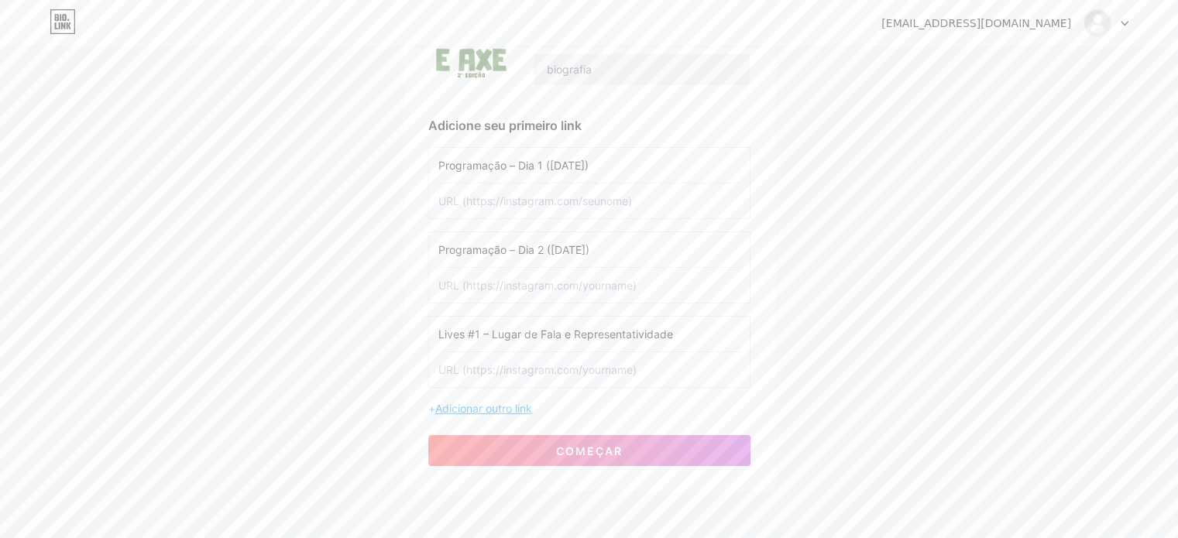
type input "Lives #1 – Lugar de Fala e Representatividade"
click at [510, 402] on font "Adicionar outro link" at bounding box center [483, 408] width 97 height 13
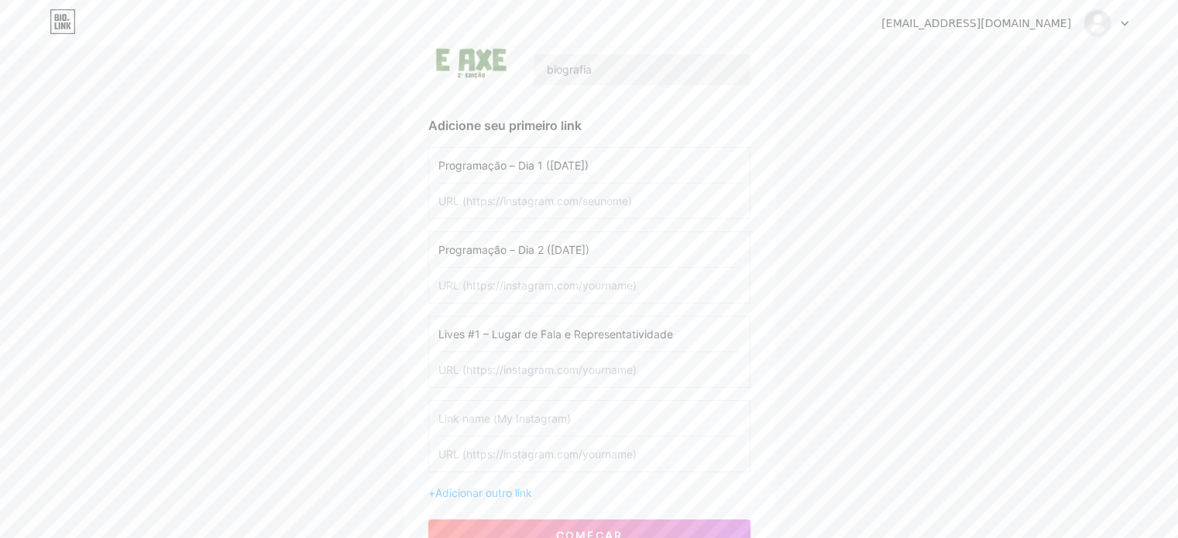
click at [522, 420] on input "text" at bounding box center [589, 418] width 302 height 35
paste input "Lives #2 – Lugar de Fala e Representatividade"
type input "Lives #2 – Lugar de Fala e Representatividade"
click at [516, 487] on font "Adicionar outro link" at bounding box center [483, 493] width 97 height 13
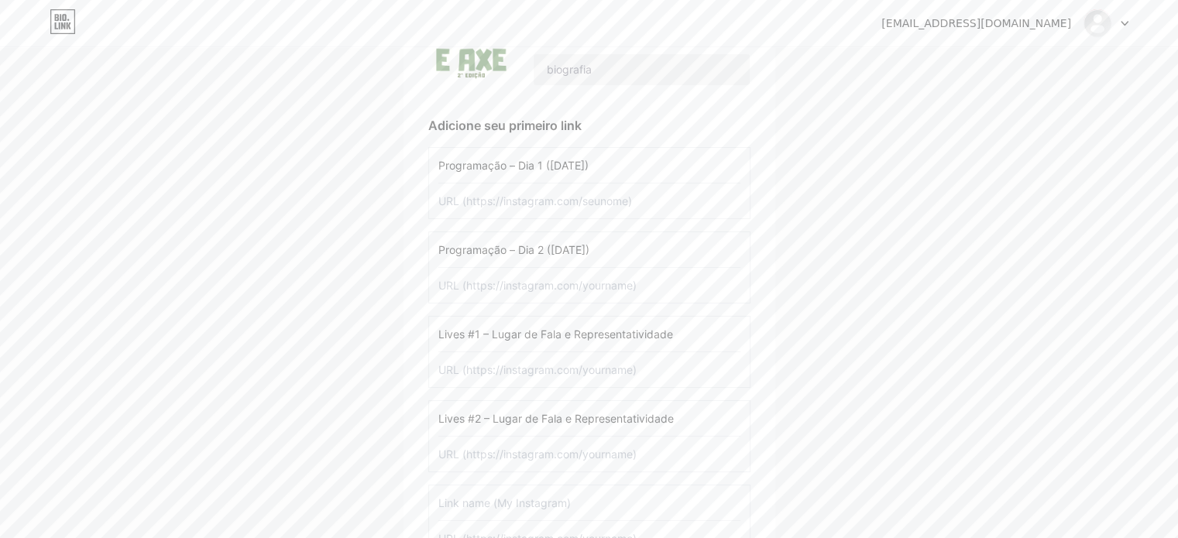
click at [523, 507] on input "text" at bounding box center [589, 503] width 302 height 35
paste input "Lives #3 – Lugar de Fala e Representatividade"
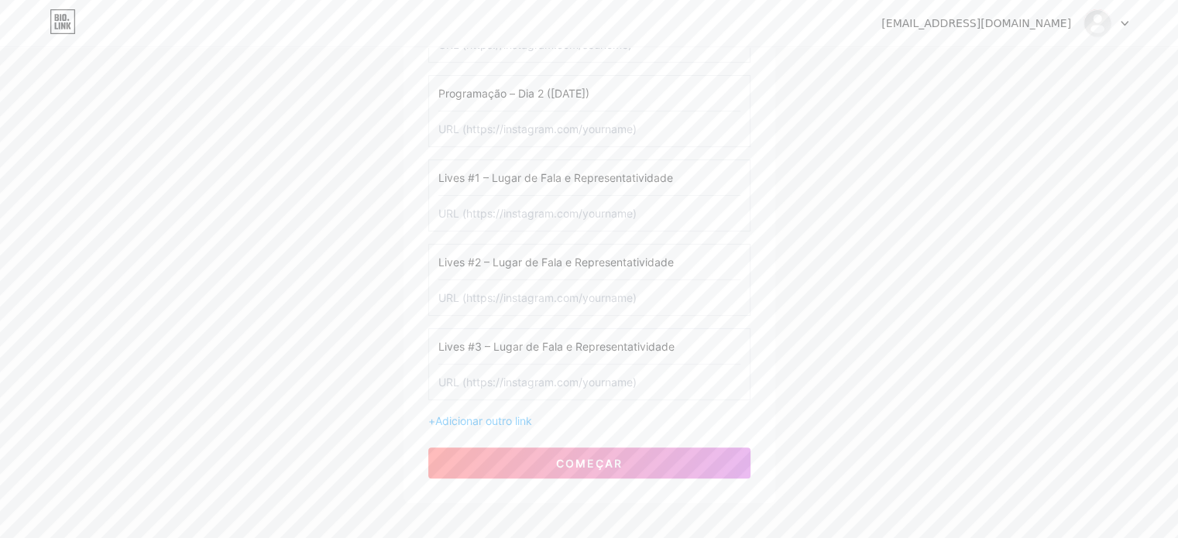
scroll to position [344, 0]
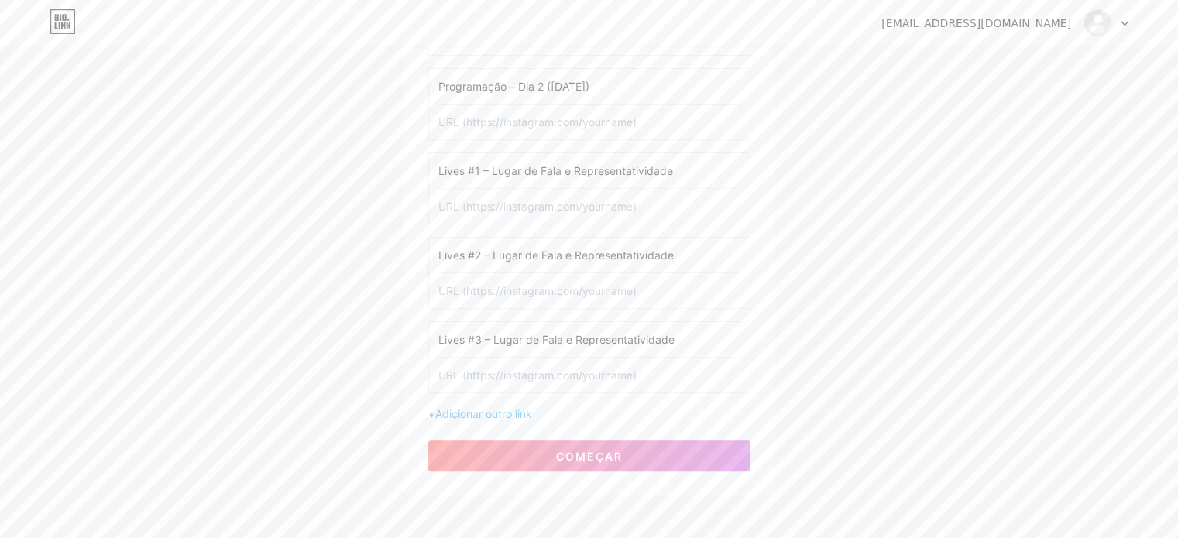
type input "Lives #3 – Lugar de Fala e Representatividade"
click at [494, 421] on div "Tradição e Axé - 2ª edição Adicione seu primeiro link Programação – Dia 1 ([DAT…" at bounding box center [589, 155] width 322 height 633
click at [494, 410] on font "Adicionar outro link" at bounding box center [483, 413] width 97 height 13
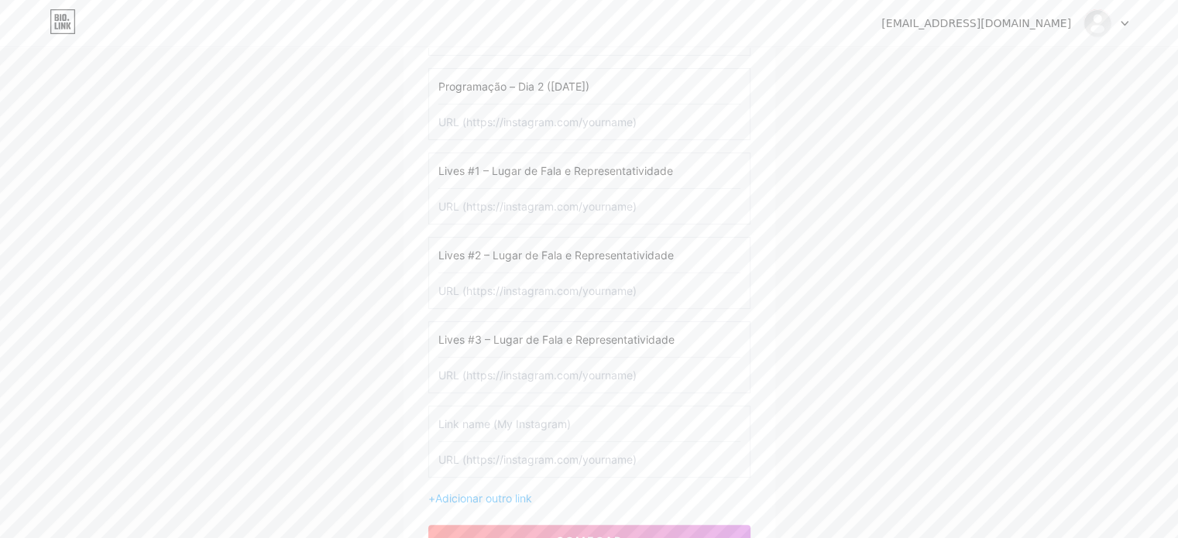
click at [497, 424] on input "text" at bounding box center [589, 424] width 302 height 35
paste input "Lives #4 – Lugar de Fala e Representatividade"
type input "Lives #4 – Lugar de Fala e Representatividade"
click at [514, 493] on font "Adicionar outro link" at bounding box center [483, 498] width 97 height 13
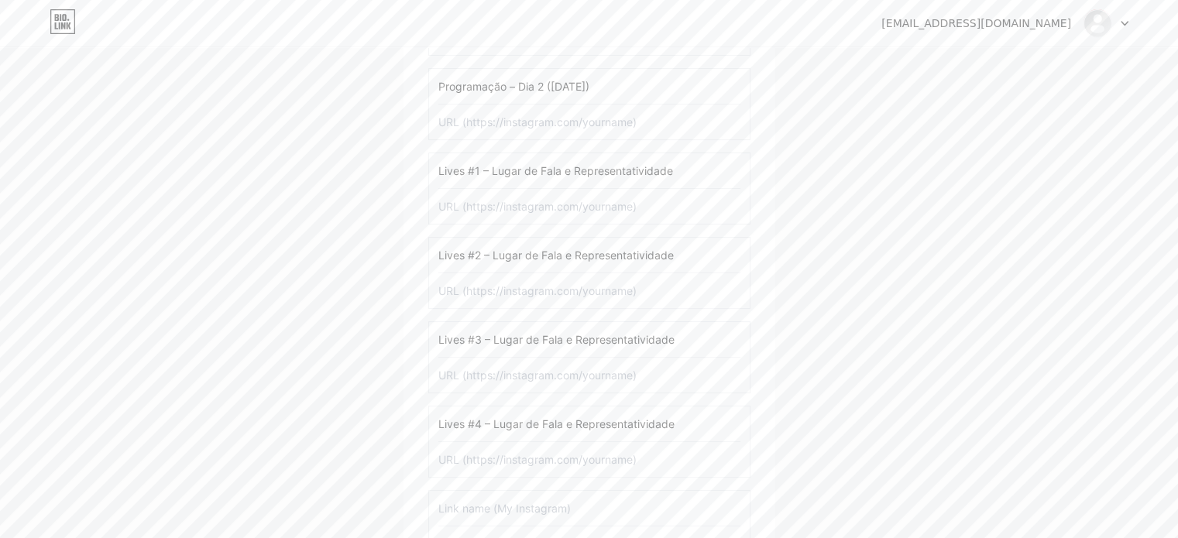
click at [504, 501] on input "text" at bounding box center [589, 508] width 302 height 35
paste input "Transmissão ao vivo – dias do evento"
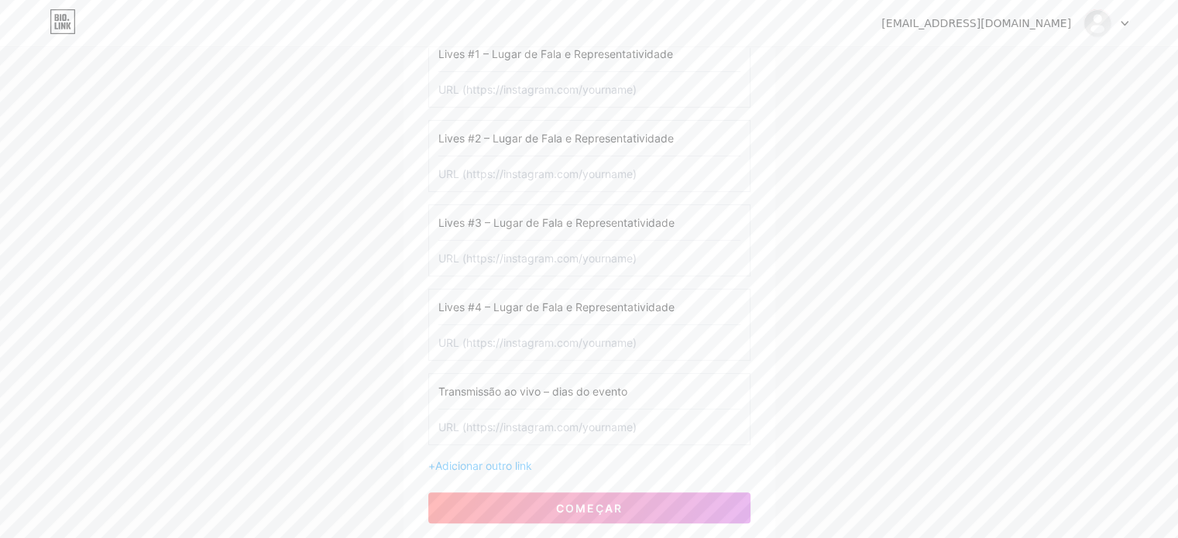
scroll to position [579, 0]
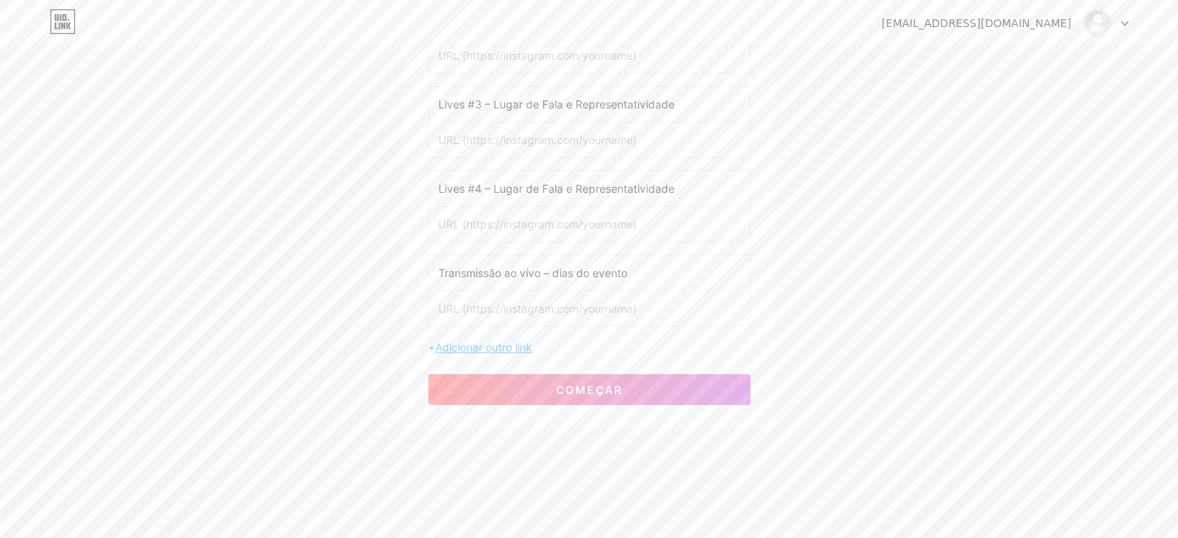
type input "Transmissão ao vivo – dias do evento"
click at [501, 348] on font "Adicionar outro link" at bounding box center [483, 347] width 97 height 13
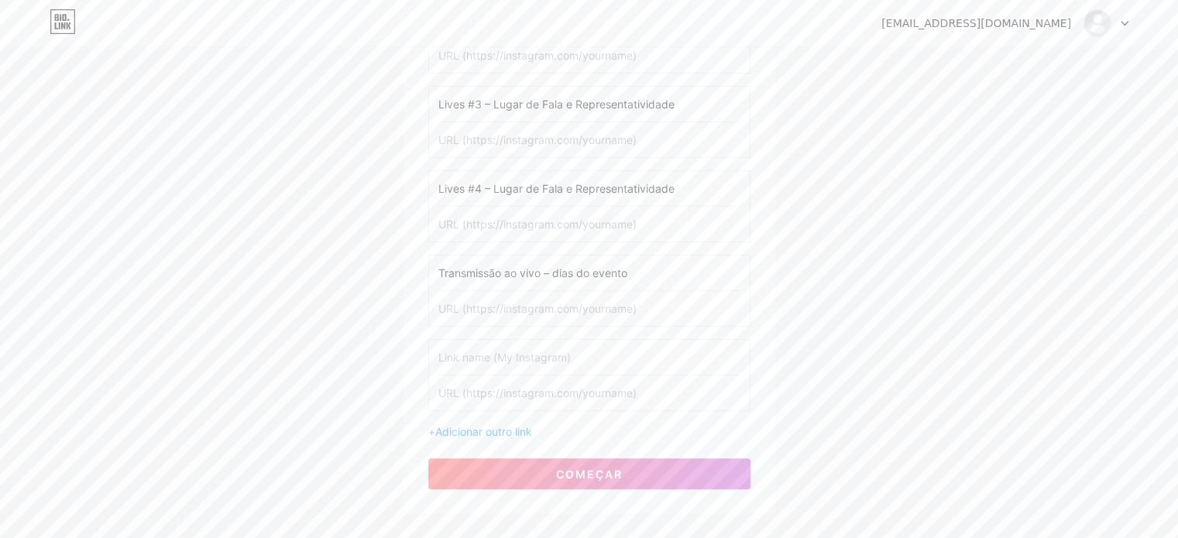
click at [542, 349] on input "text" at bounding box center [589, 357] width 302 height 35
paste input "Manifesto (versão final)"
type input "Manifesto (versão final)"
click at [510, 427] on font "Adicionar outro link" at bounding box center [483, 431] width 97 height 13
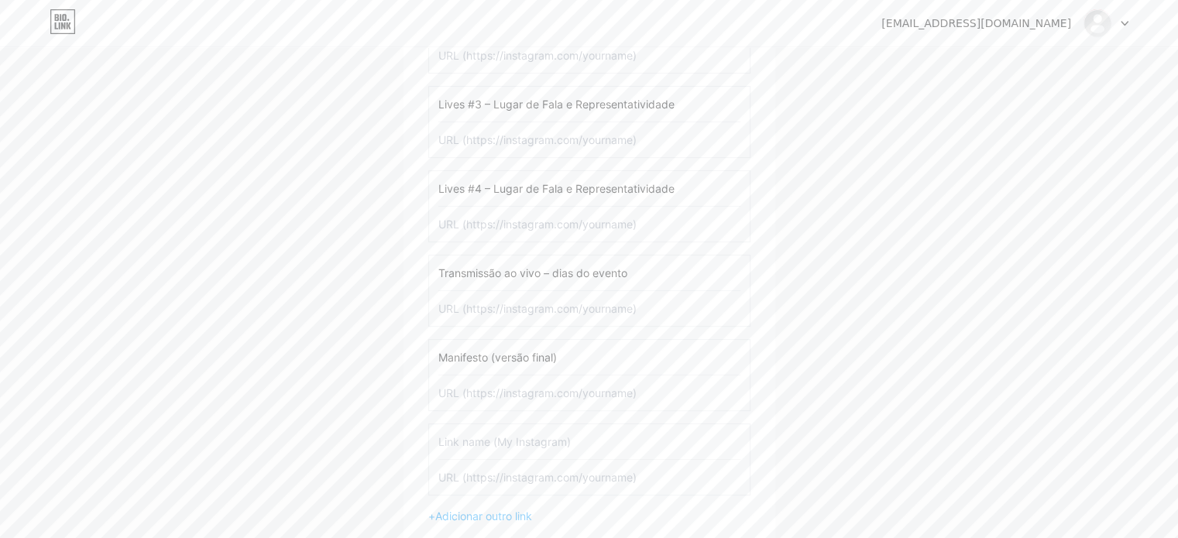
click at [529, 433] on input "text" at bounding box center [589, 442] width 302 height 35
paste input "Contato da Produção (WhatsApp)"
type input "Contato da Produção (WhatsApp)"
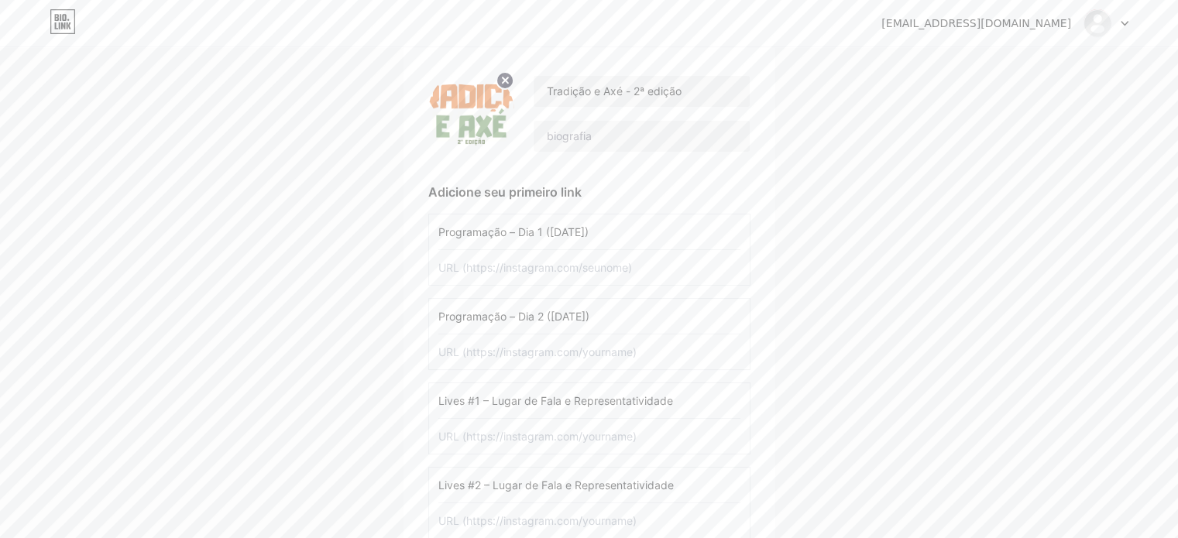
scroll to position [82, 0]
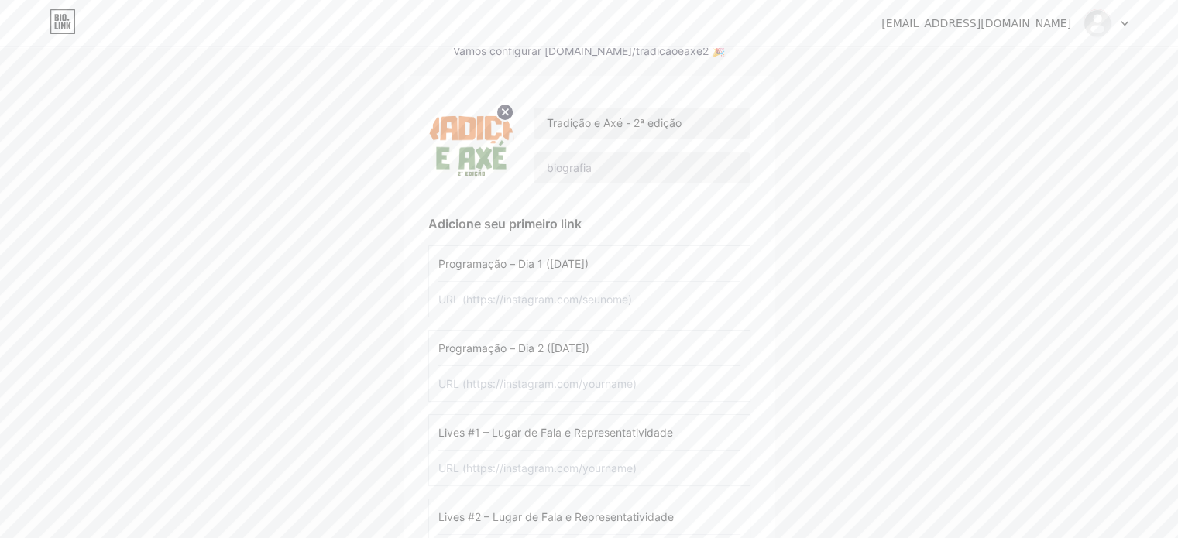
click at [493, 303] on input "text" at bounding box center [589, 299] width 302 height 35
paste input "[URL][DOMAIN_NAME]"
type input "[URL][DOMAIN_NAME]"
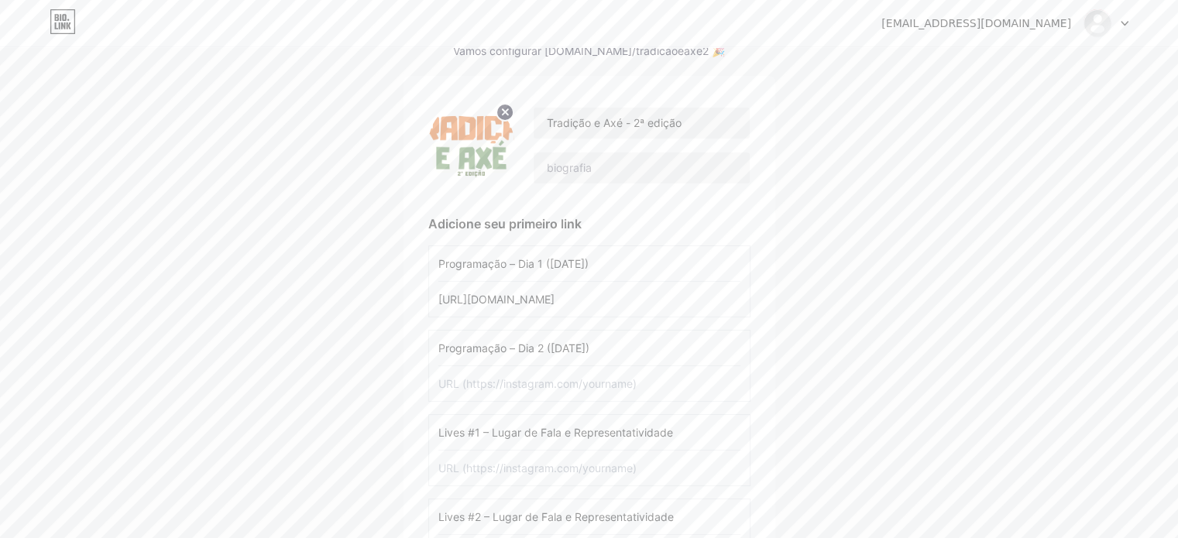
click at [508, 390] on input "text" at bounding box center [589, 383] width 302 height 35
paste input "[URL][DOMAIN_NAME]"
type input "[URL][DOMAIN_NAME]"
click at [508, 467] on input "text" at bounding box center [589, 468] width 302 height 35
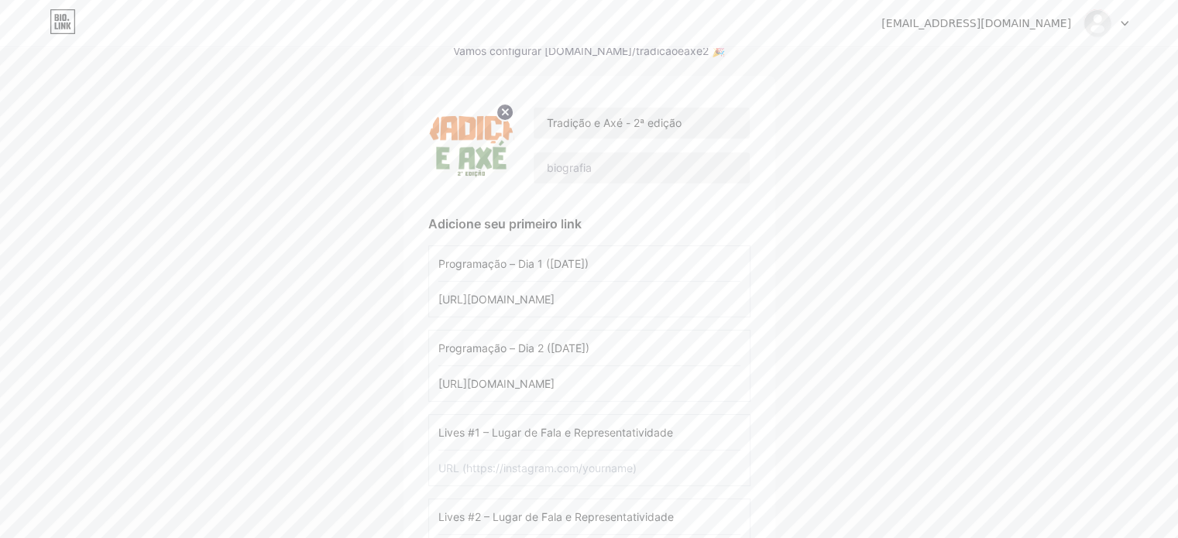
scroll to position [0, 0]
paste input "[URL][DOMAIN_NAME]"
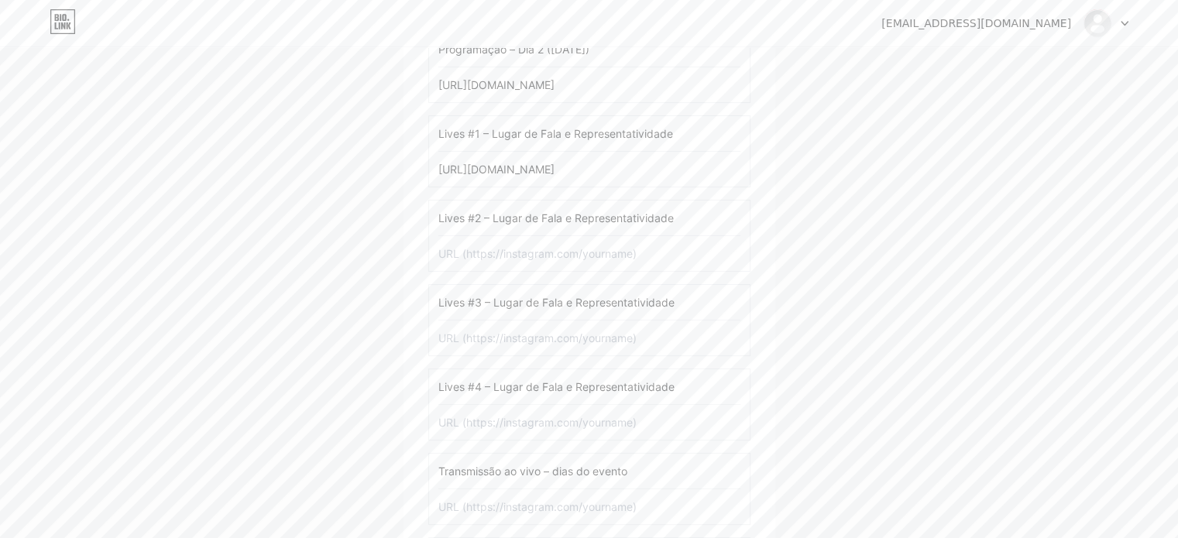
scroll to position [386, 0]
type input "[URL][DOMAIN_NAME]"
click at [552, 247] on input "text" at bounding box center [589, 249] width 302 height 35
paste input "[URL][DOMAIN_NAME]"
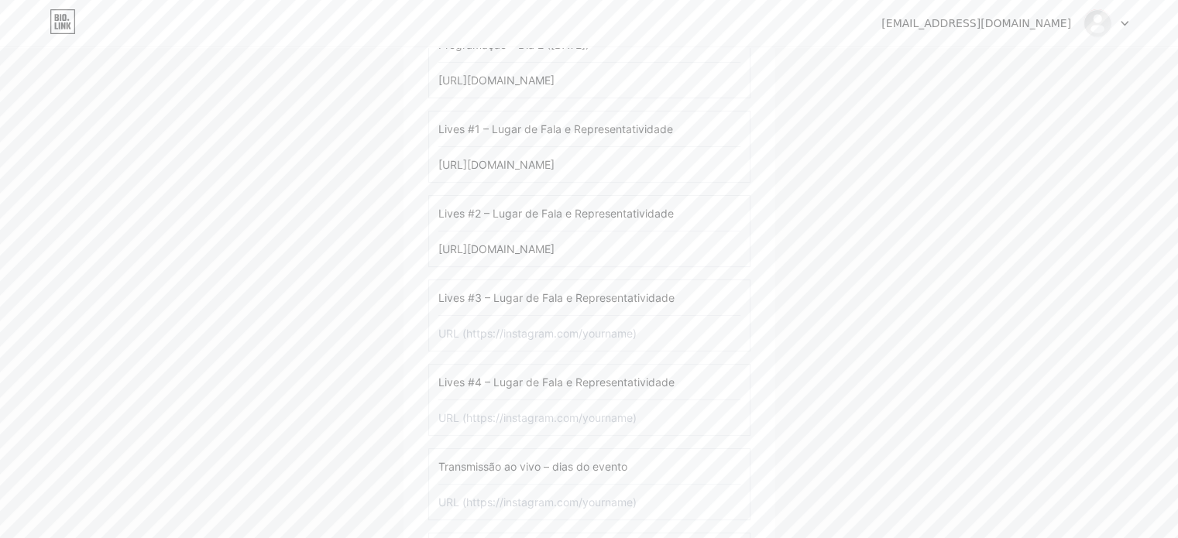
scroll to position [0, 751]
type input "[URL][DOMAIN_NAME]"
click at [508, 339] on input "text" at bounding box center [589, 333] width 302 height 35
paste input "[URL][DOMAIN_NAME]"
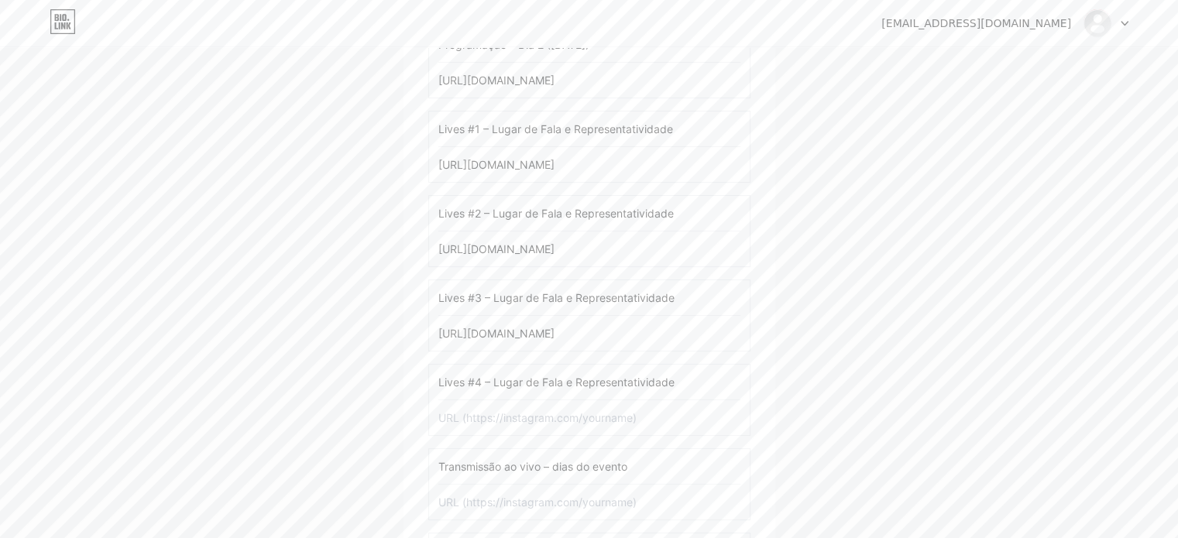
scroll to position [0, 751]
type input "[URL][DOMAIN_NAME]"
click at [504, 413] on input "text" at bounding box center [589, 418] width 302 height 35
paste input "[URL][DOMAIN_NAME]"
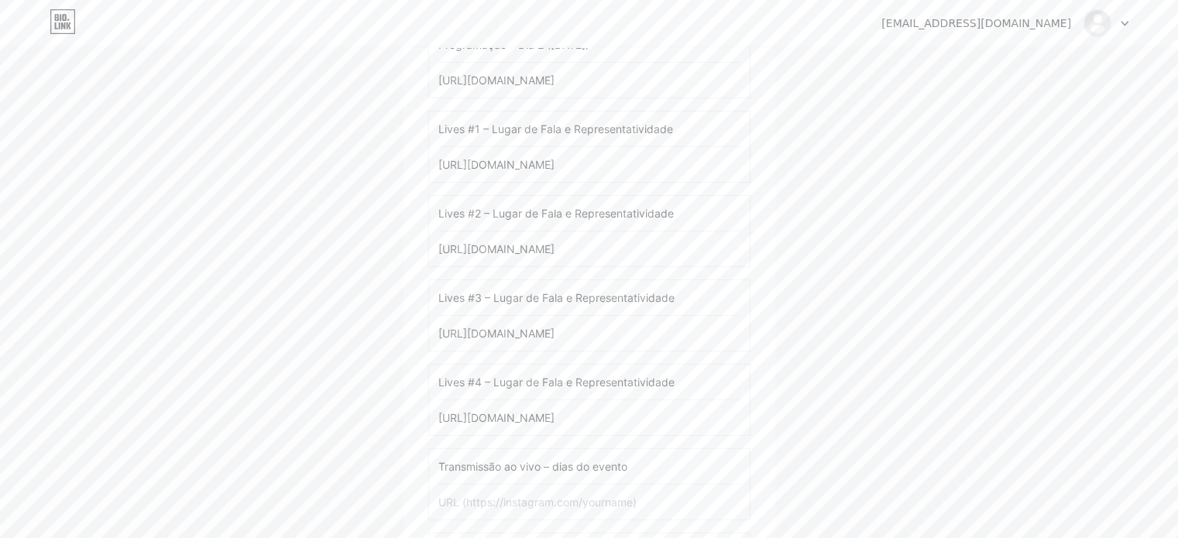
scroll to position [0, 751]
type input "[URL][DOMAIN_NAME]"
click at [521, 505] on input "text" at bounding box center [589, 502] width 302 height 35
paste input "[URL][DOMAIN_NAME]"
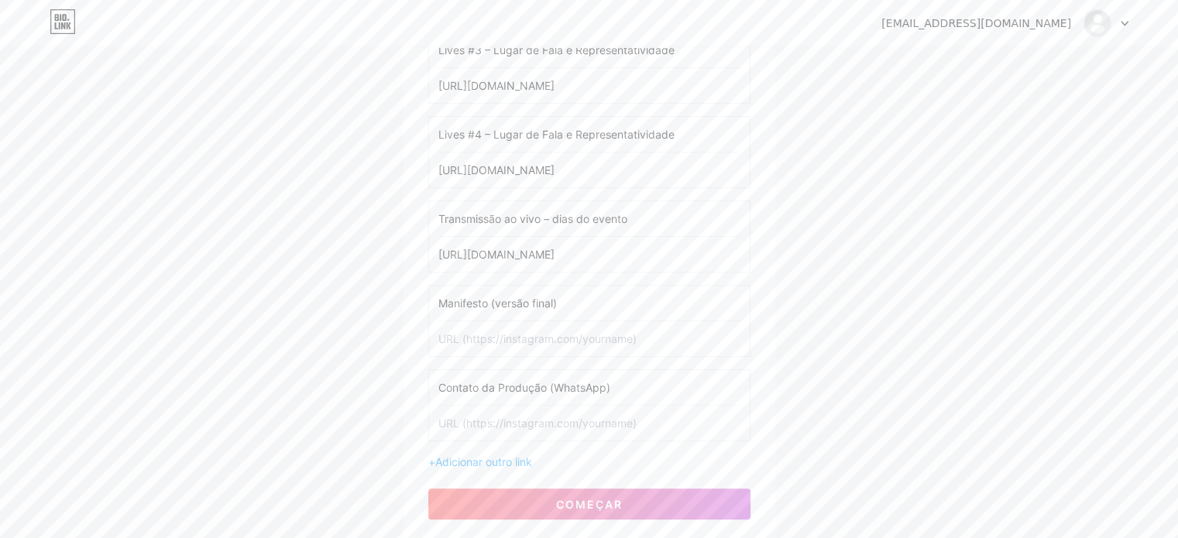
scroll to position [663, 0]
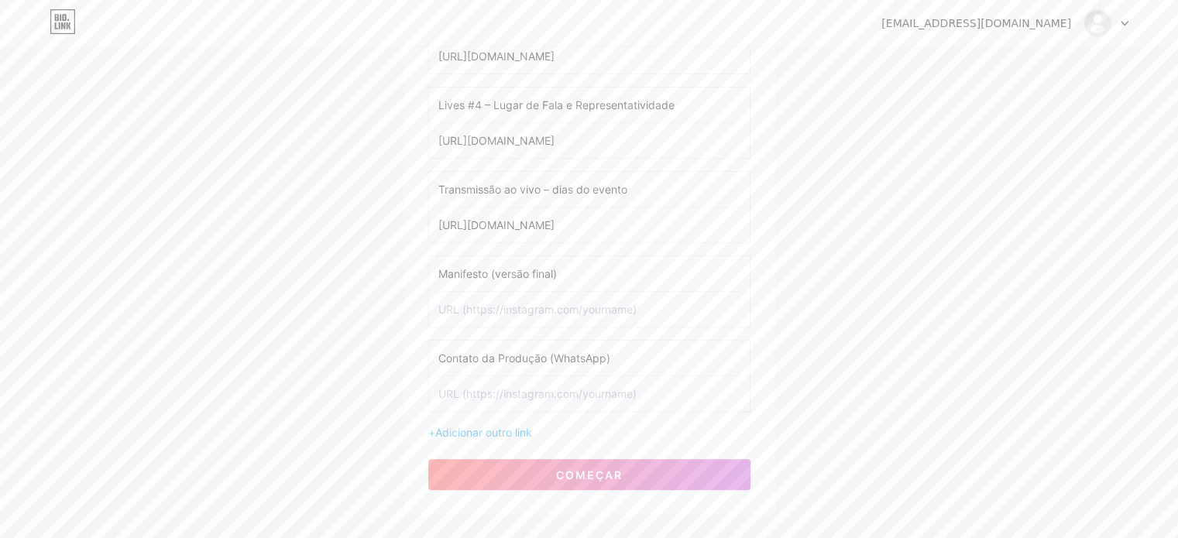
type input "[URL][DOMAIN_NAME]"
click at [538, 313] on input "text" at bounding box center [589, 309] width 302 height 35
paste input "[URL][DOMAIN_NAME]"
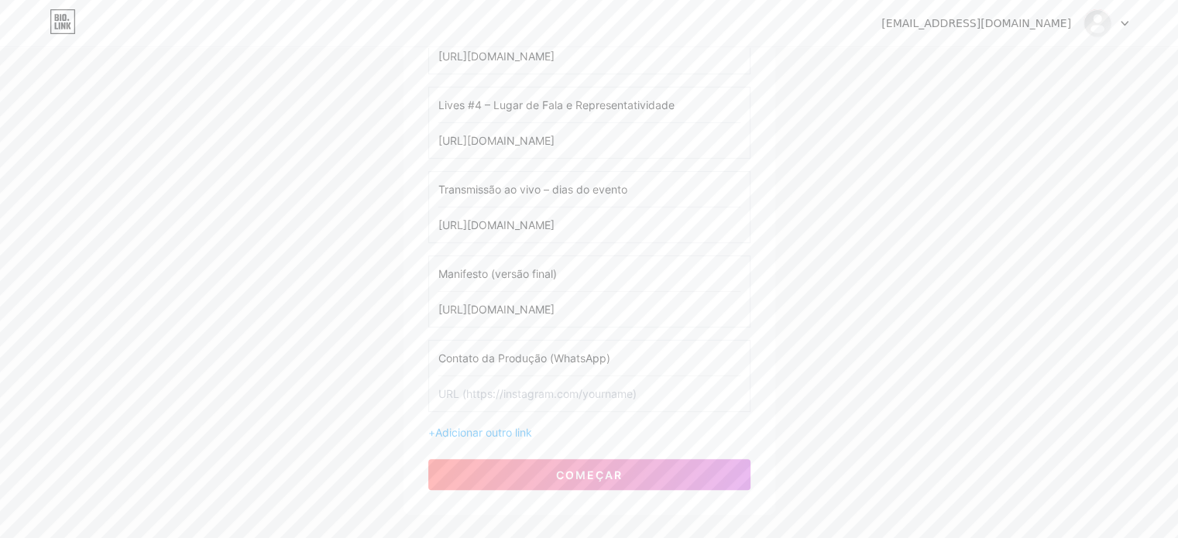
type input "[URL][DOMAIN_NAME]"
click at [558, 398] on input "text" at bounding box center [589, 394] width 302 height 35
paste input "[URL][DOMAIN_NAME]"
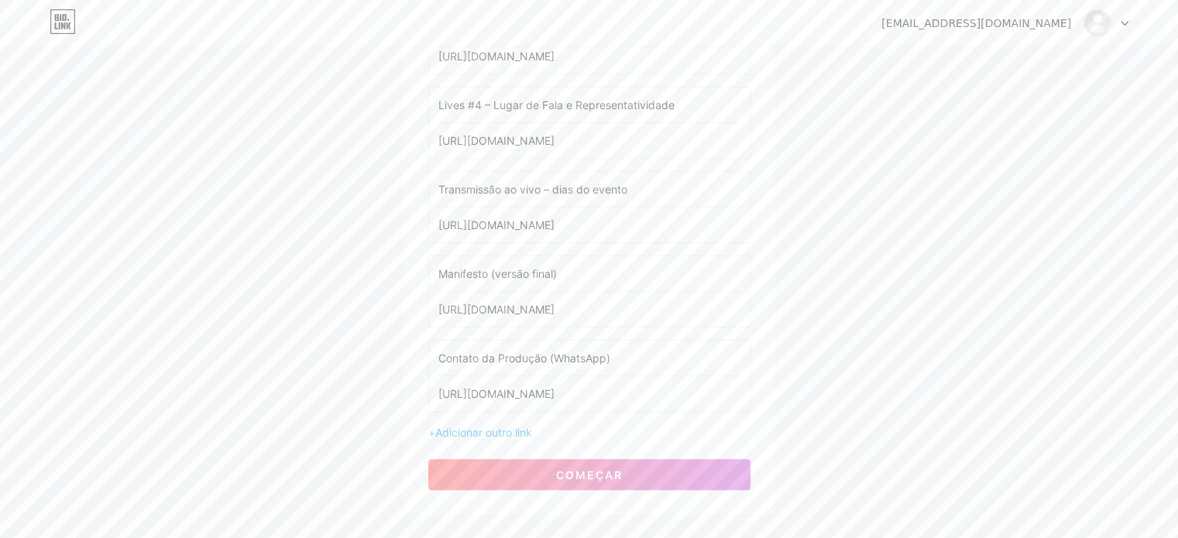
type input "[URL][DOMAIN_NAME]"
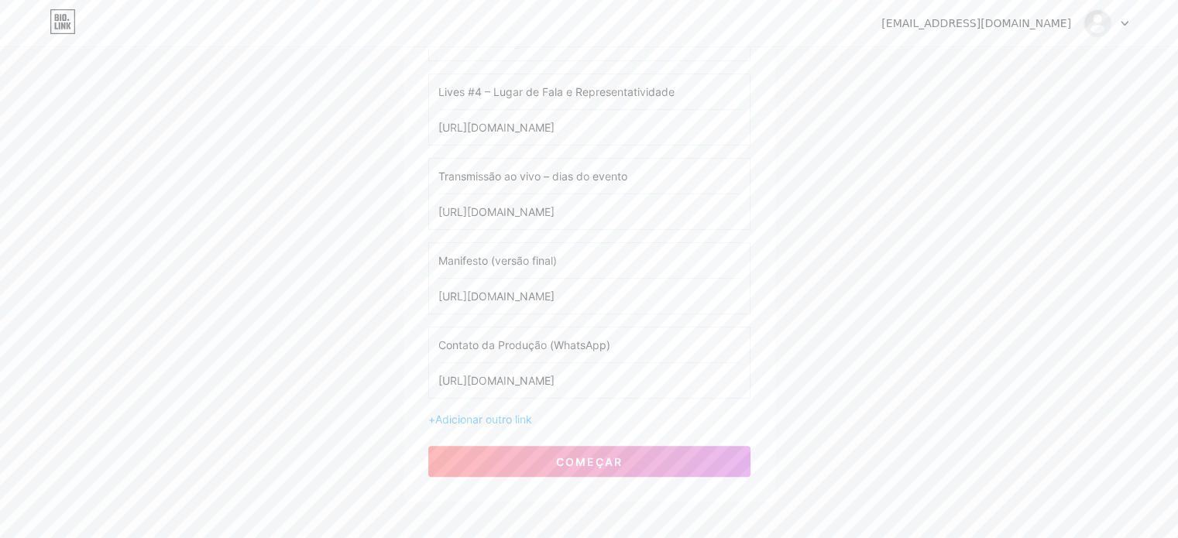
scroll to position [679, 0]
click at [515, 411] on font "Adicionar outro link" at bounding box center [483, 416] width 97 height 13
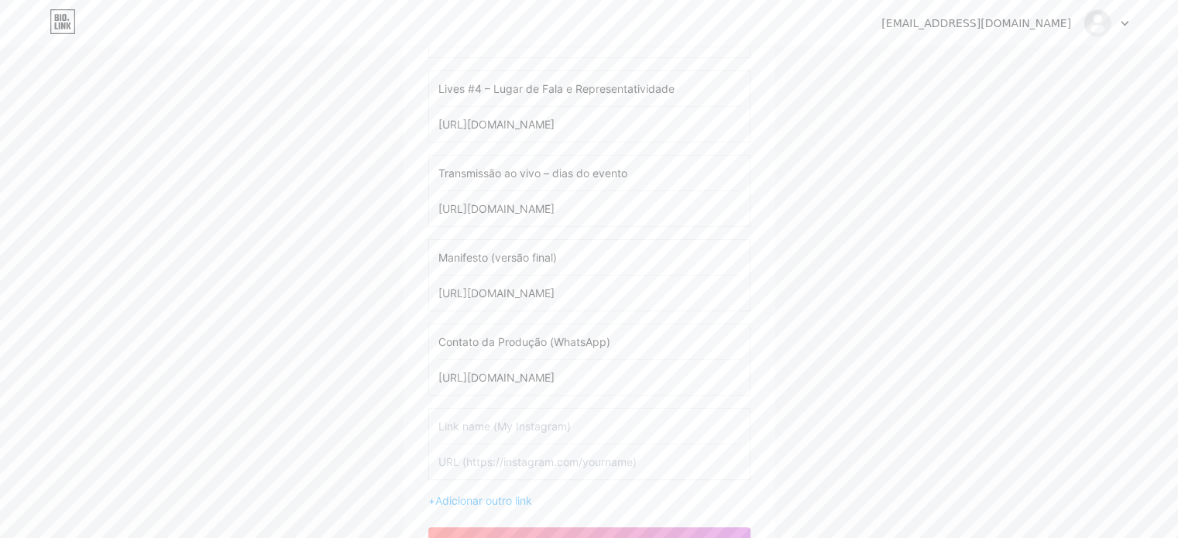
click at [623, 420] on input "text" at bounding box center [589, 426] width 302 height 35
paste input "Acessibilidade do evento"
type input "Acessibilidade do evento"
click at [510, 504] on div "+ Adicionar outro link" at bounding box center [589, 501] width 322 height 16
click at [521, 497] on input "text" at bounding box center [589, 510] width 302 height 35
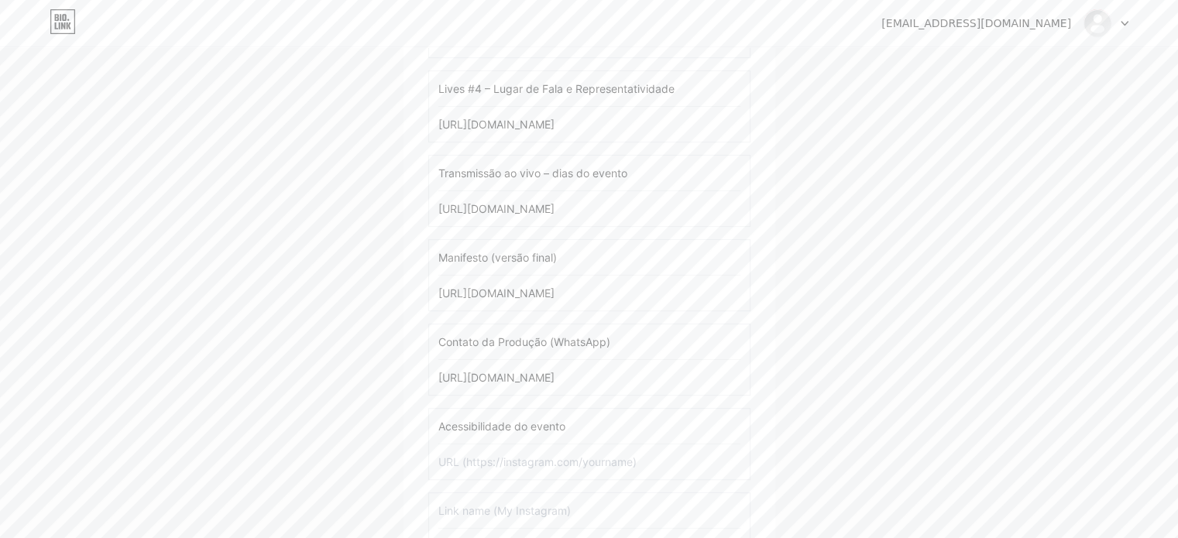
paste input "Idealização e realização"
type input "Idealização e realização"
click at [848, 430] on div "[EMAIL_ADDRESS][DOMAIN_NAME] Painel Sair Configure sua página Vamos configurar …" at bounding box center [589, 19] width 1178 height 1397
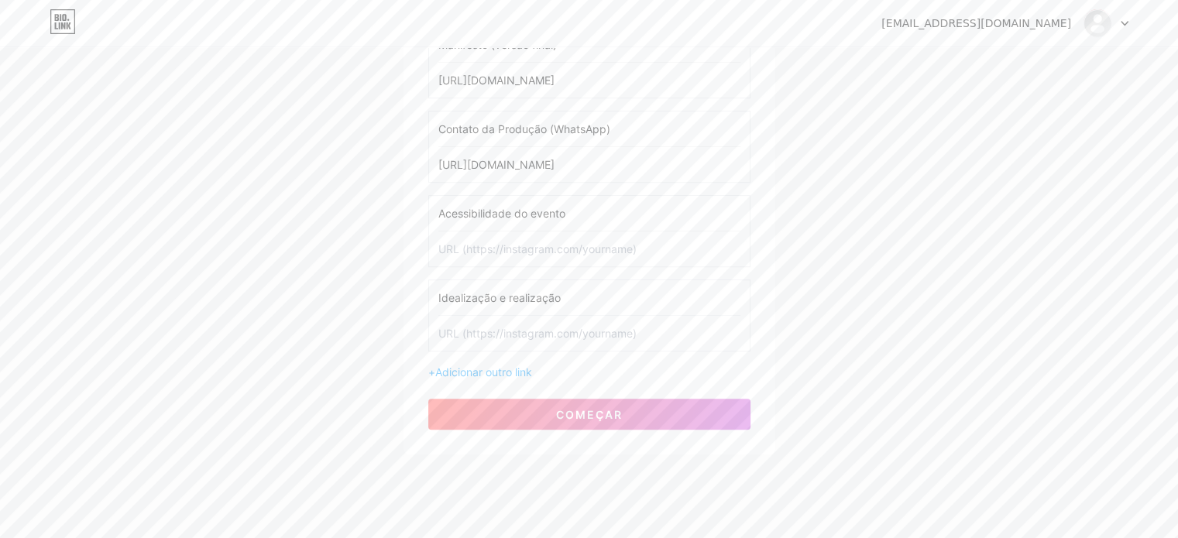
scroll to position [896, 0]
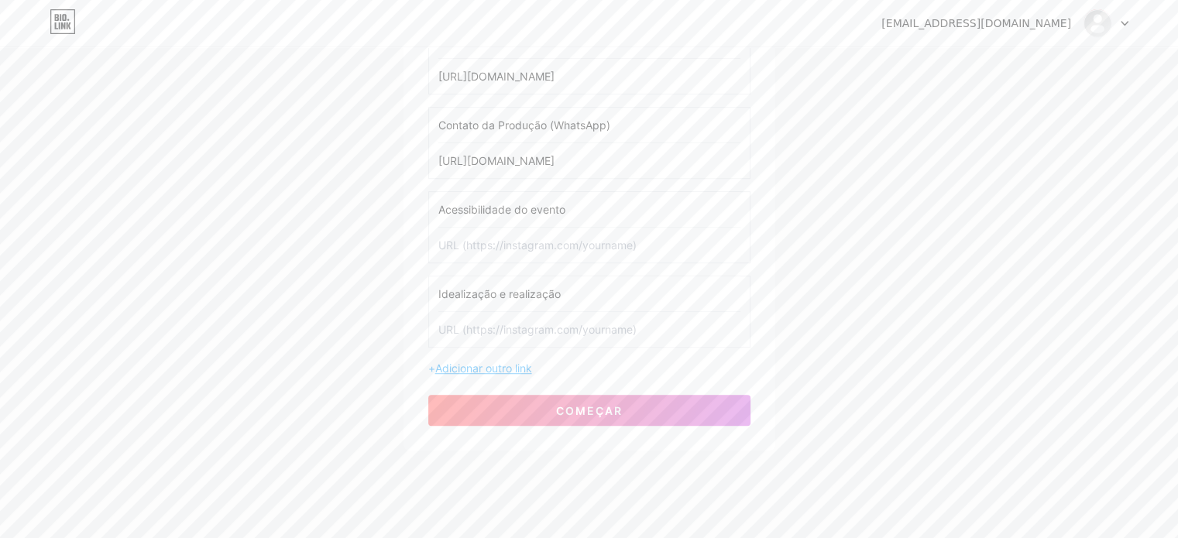
click at [492, 366] on font "Adicionar outro link" at bounding box center [483, 368] width 97 height 13
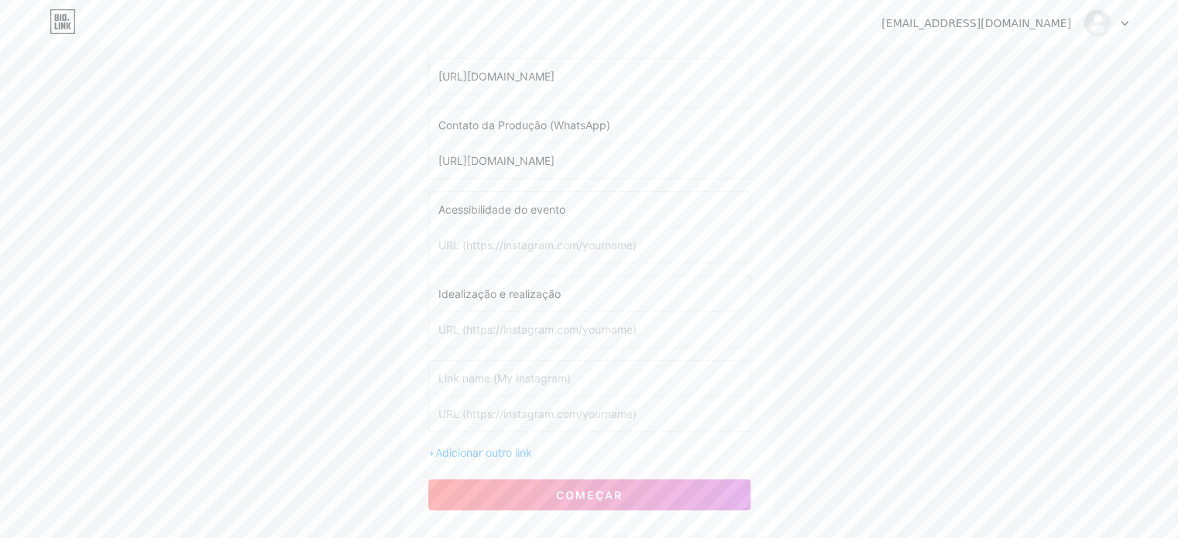
click at [512, 366] on input "text" at bounding box center [589, 378] width 302 height 35
paste input "Local e como chegar"
type input "Local e como chegar"
click at [484, 446] on font "Adicionar outro link" at bounding box center [483, 452] width 97 height 13
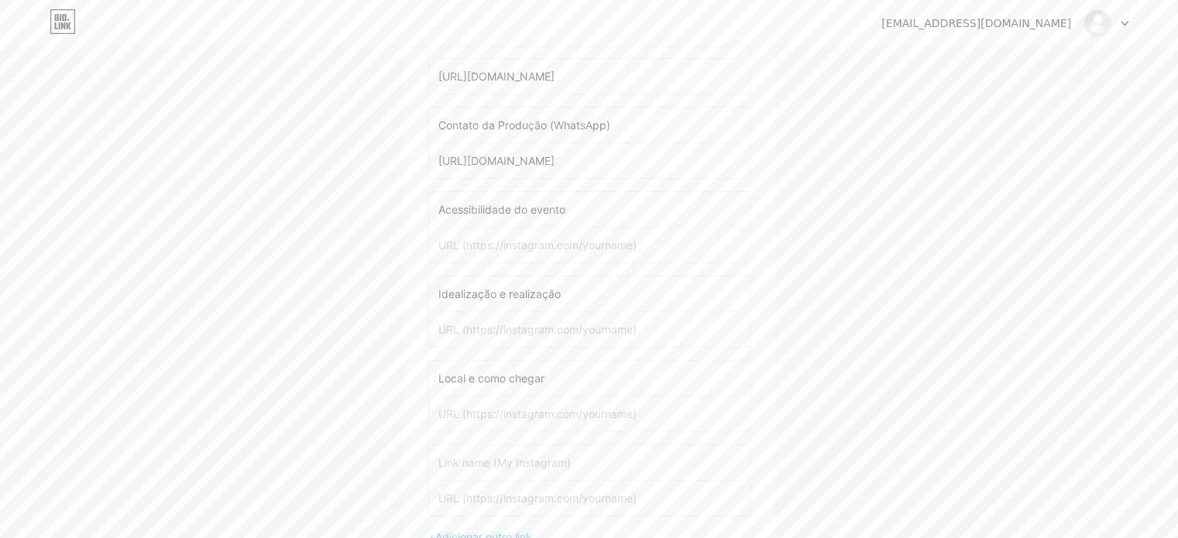
click at [499, 449] on input "text" at bounding box center [589, 462] width 302 height 35
paste input "Feira & Exposição"
type input "Feira & Exposição"
click at [500, 531] on font "Adicionar outro link" at bounding box center [483, 537] width 97 height 13
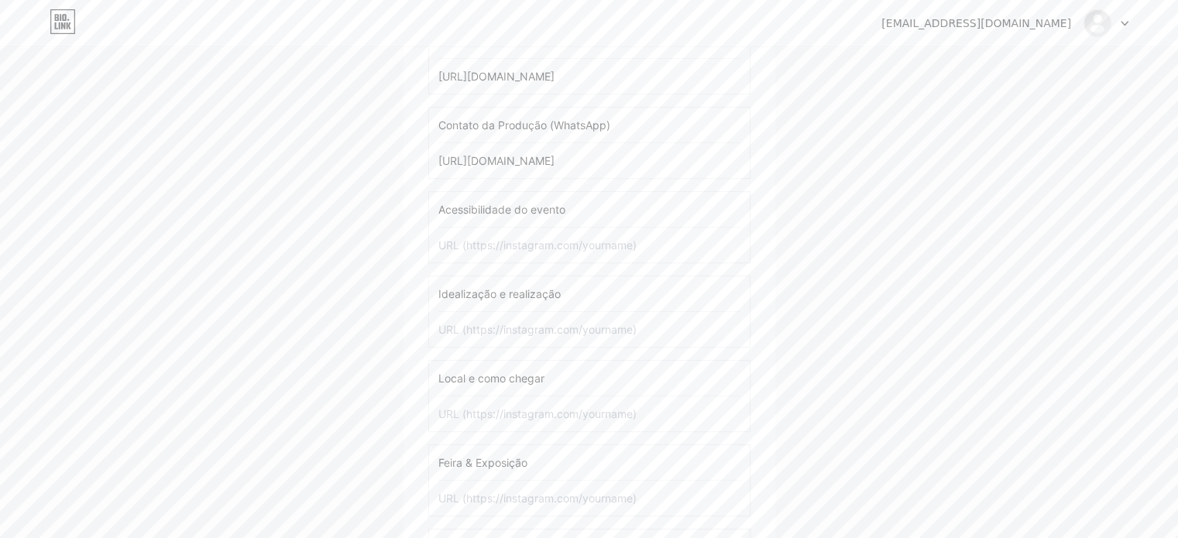
click at [551, 153] on input "[URL][DOMAIN_NAME]" at bounding box center [589, 160] width 302 height 35
paste input "[DOMAIN_NAME][URL]"
type input "[URL][DOMAIN_NAME]"
click at [548, 71] on input "[URL][DOMAIN_NAME]" at bounding box center [589, 76] width 302 height 35
click at [516, 239] on input "text" at bounding box center [589, 245] width 302 height 35
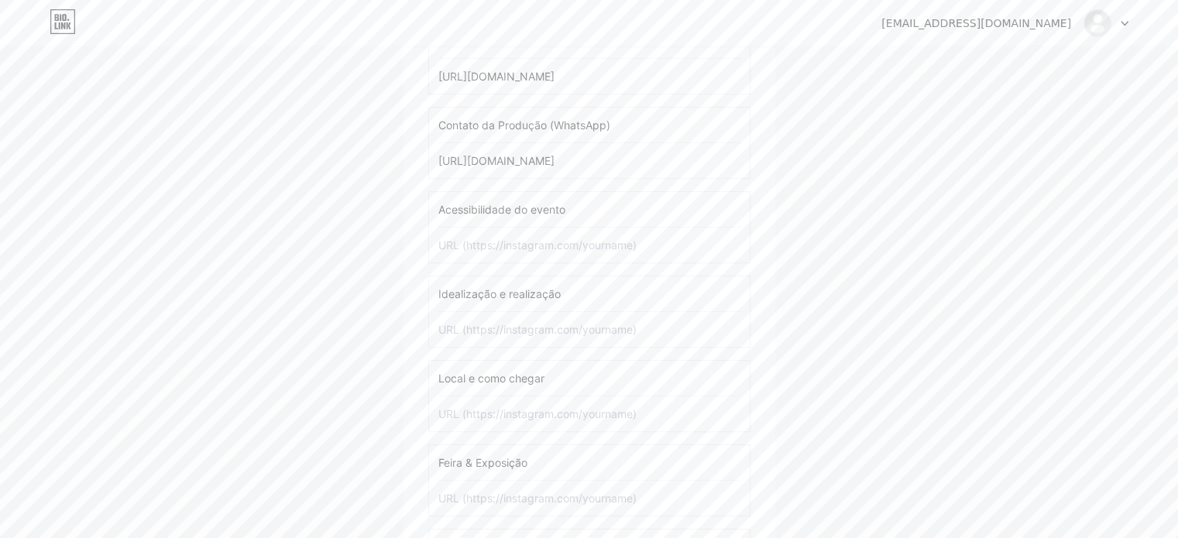
paste input "[URL][DOMAIN_NAME]"
type input "[URL][DOMAIN_NAME]"
click at [510, 323] on input "text" at bounding box center [589, 329] width 302 height 35
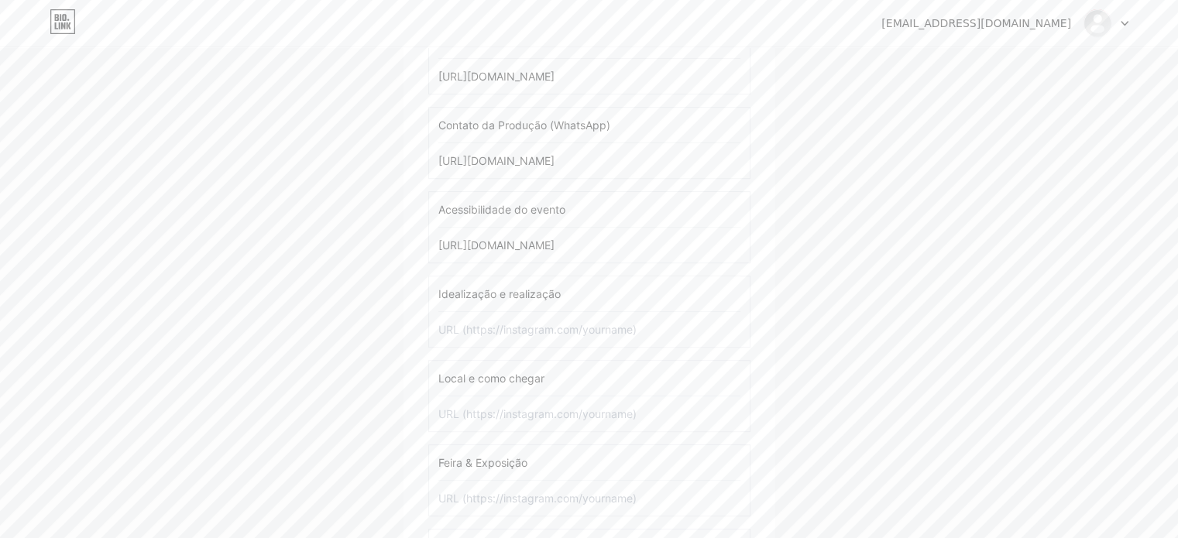
paste input "[URL][DOMAIN_NAME]"
type input "[URL][DOMAIN_NAME]"
click at [504, 404] on input "text" at bounding box center [589, 414] width 302 height 35
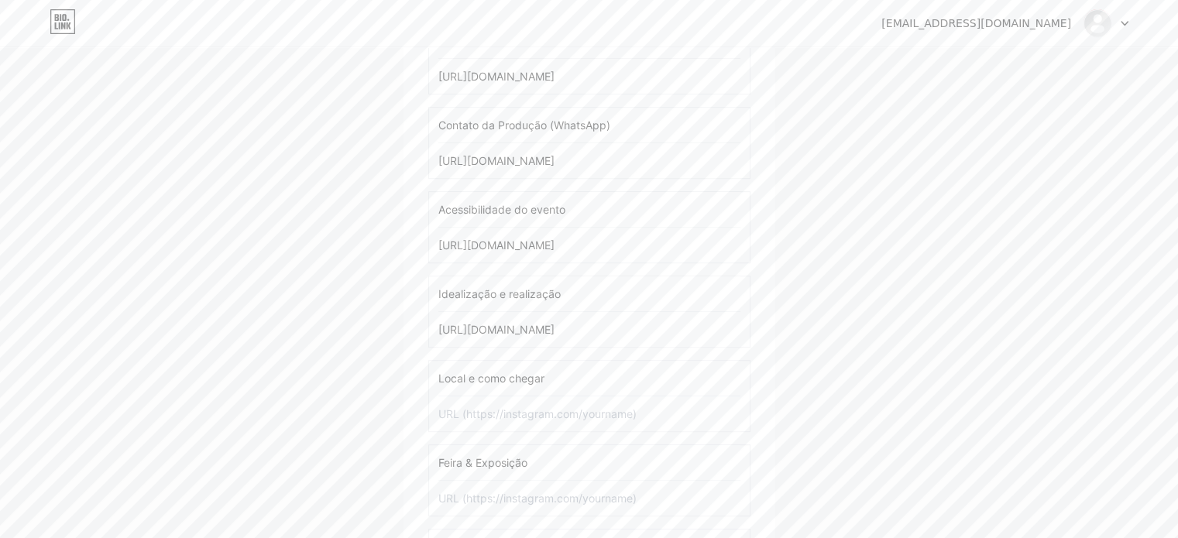
paste input "[URL][DOMAIN_NAME]"
type input "[URL][DOMAIN_NAME]"
click at [500, 483] on input "text" at bounding box center [589, 498] width 302 height 35
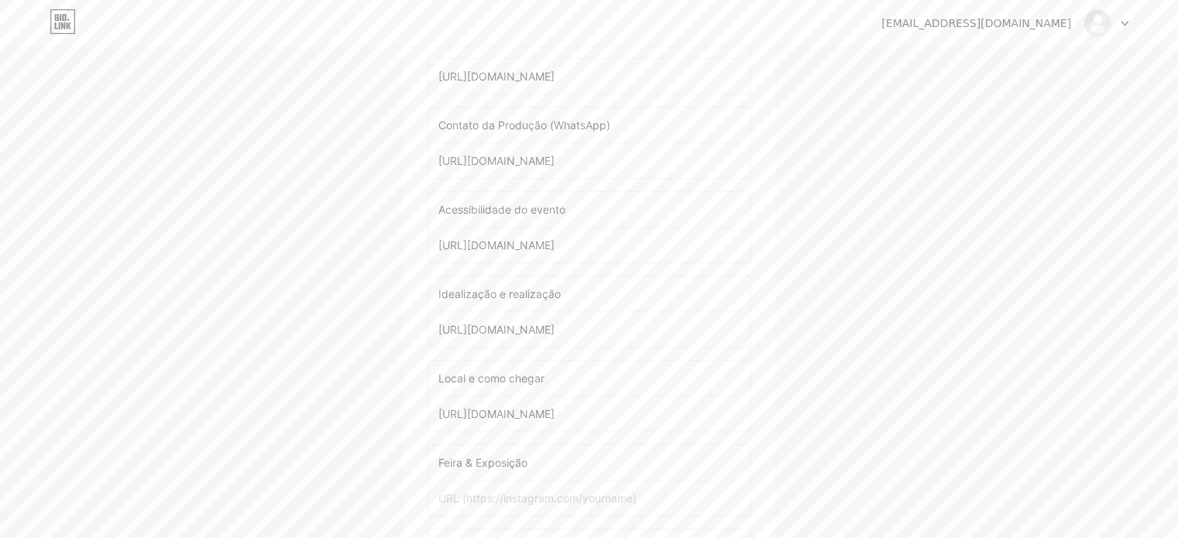
paste input "[URL][DOMAIN_NAME]"
type input "[URL][DOMAIN_NAME]"
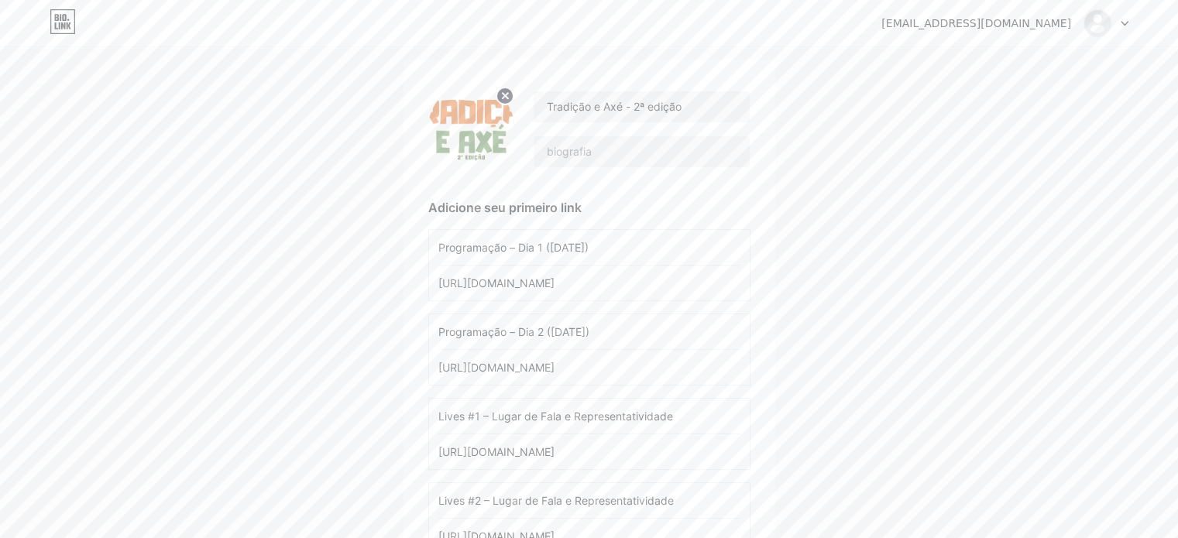
scroll to position [0, 0]
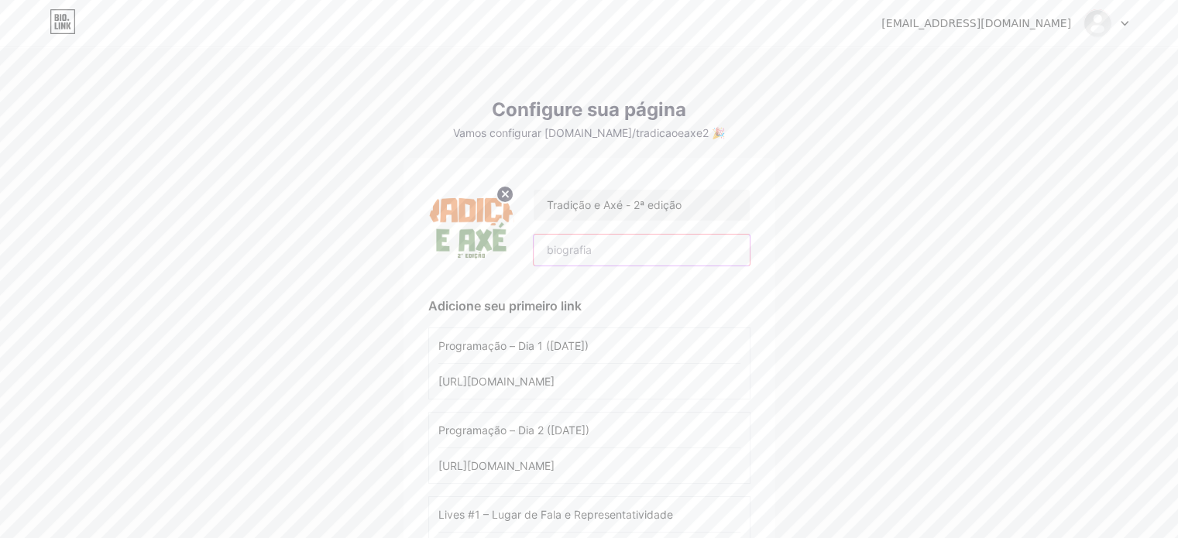
click at [567, 253] on input "text" at bounding box center [641, 250] width 215 height 31
paste input "Tradição e Axé – 2ª Edição: simpósio sobre “Lugar de Fala e Representatividade”…"
type input "Projeto: Tradição e Axé – 2ª Edição: simpósio sobre “Lugar de Fala e Representa…"
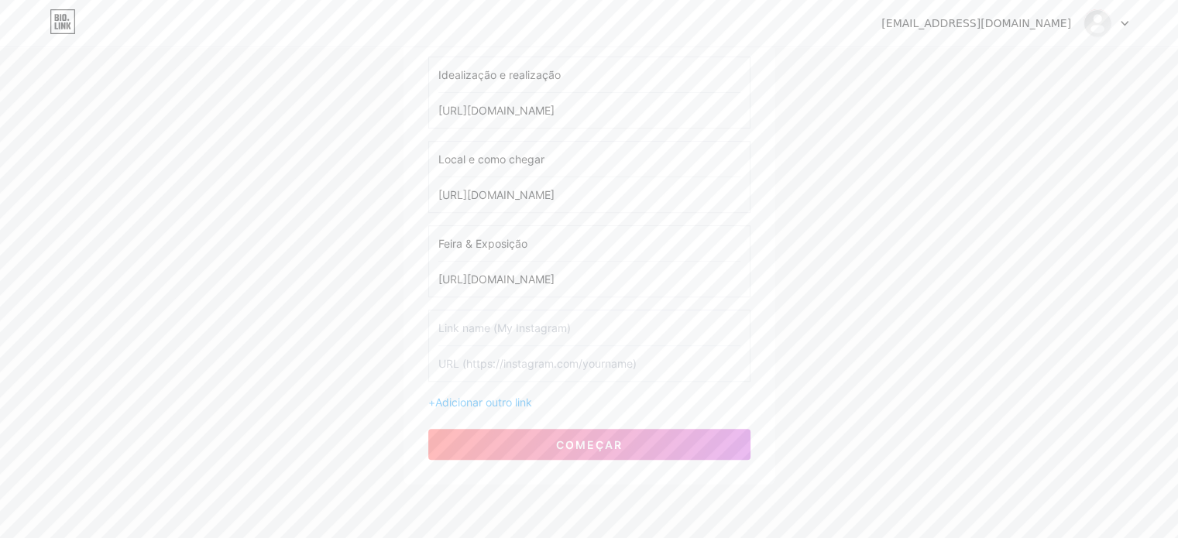
scroll to position [1167, 0]
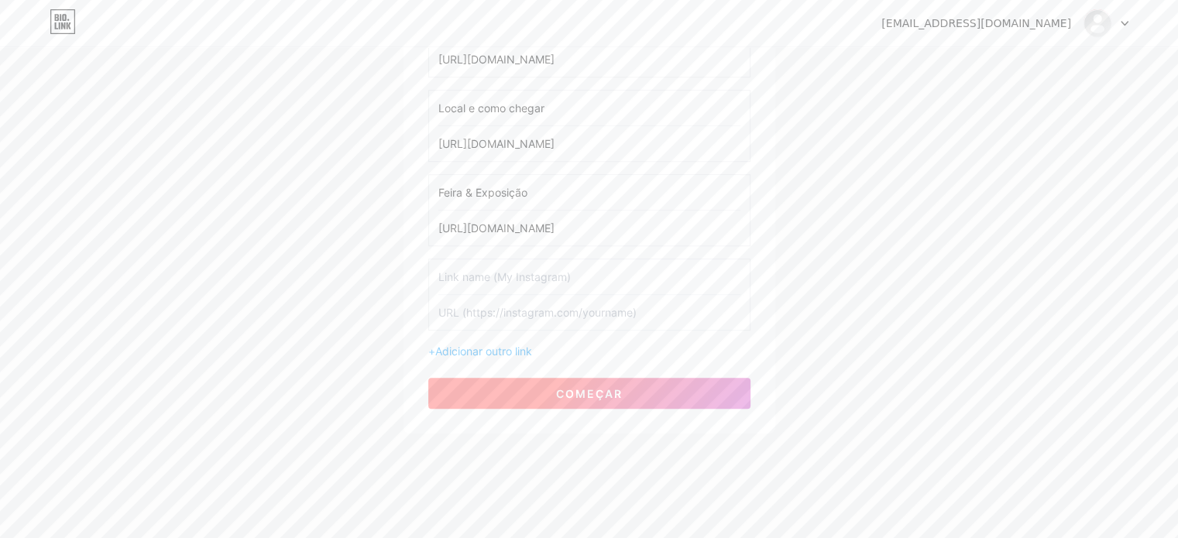
click at [607, 389] on font "começar" at bounding box center [589, 393] width 67 height 13
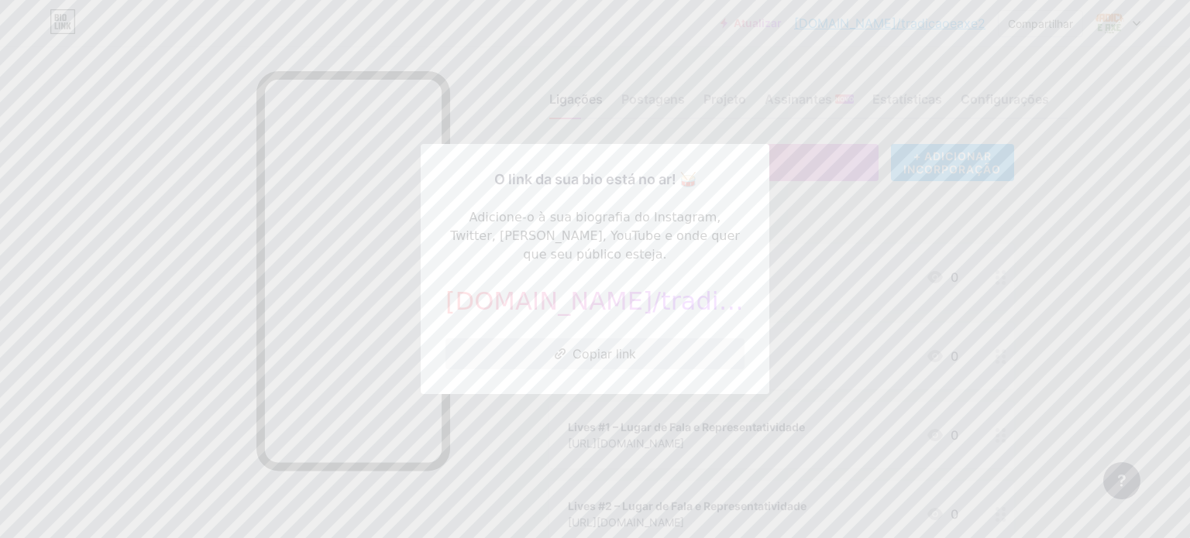
click at [623, 346] on font "Copiar link" at bounding box center [605, 353] width 64 height 15
click at [606, 346] on font "Copiar link" at bounding box center [605, 353] width 64 height 15
click at [872, 222] on div at bounding box center [595, 269] width 1190 height 538
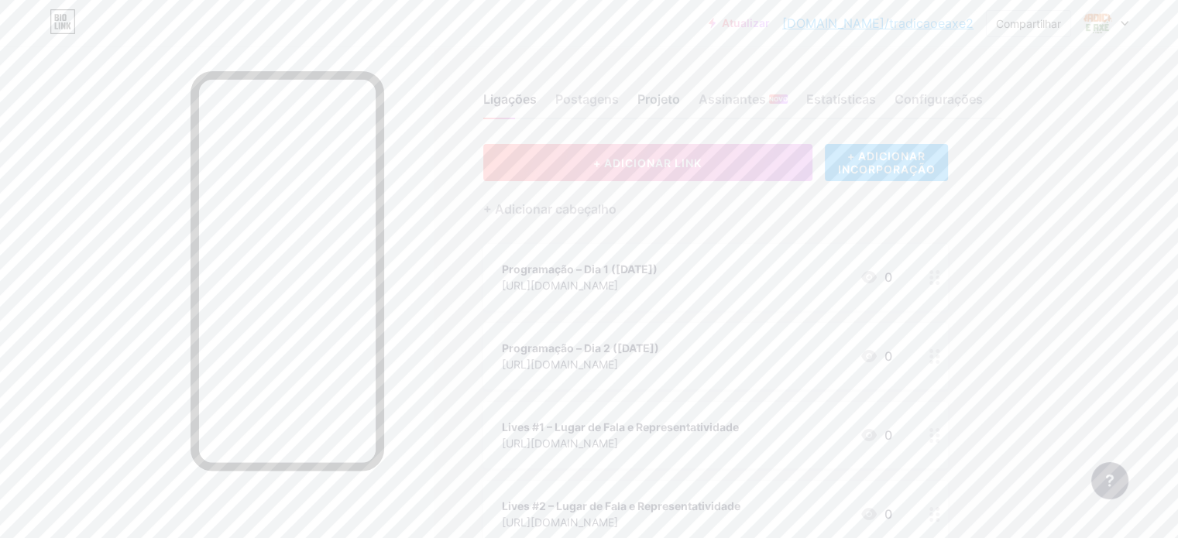
click at [680, 97] on font "Projeto" at bounding box center [659, 98] width 43 height 15
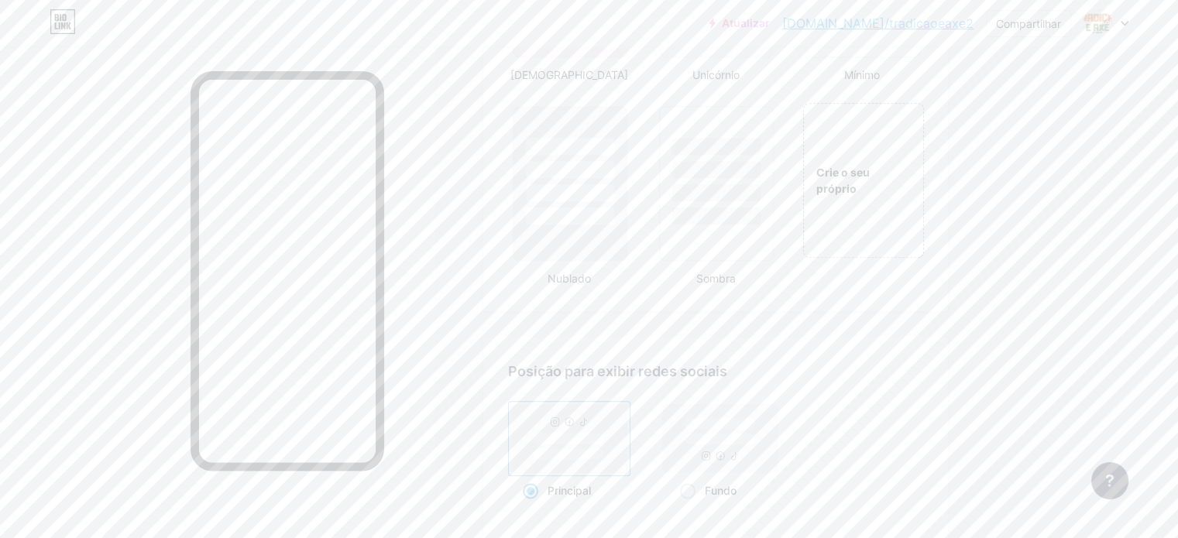
scroll to position [1818, 0]
click at [926, 194] on div "Crie o seu próprio" at bounding box center [863, 144] width 125 height 160
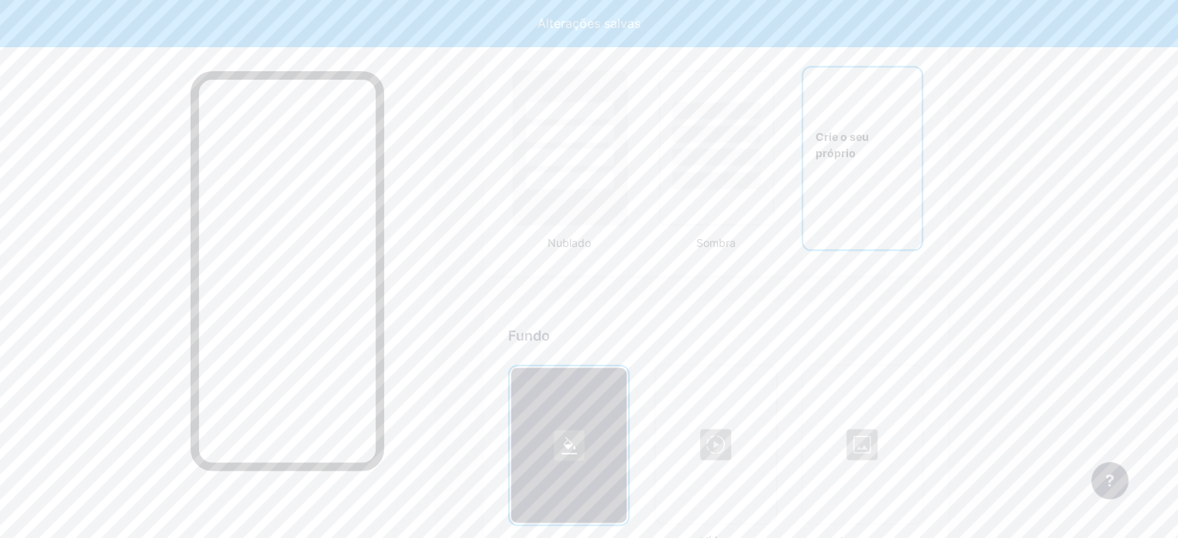
type input "#ffffff"
type input "#000000"
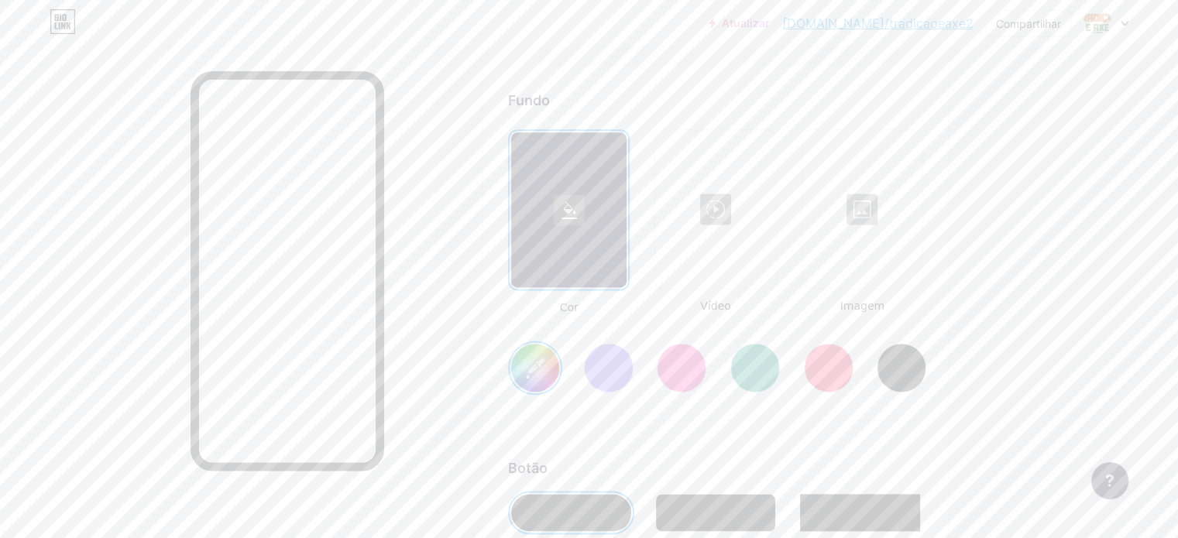
scroll to position [2067, 0]
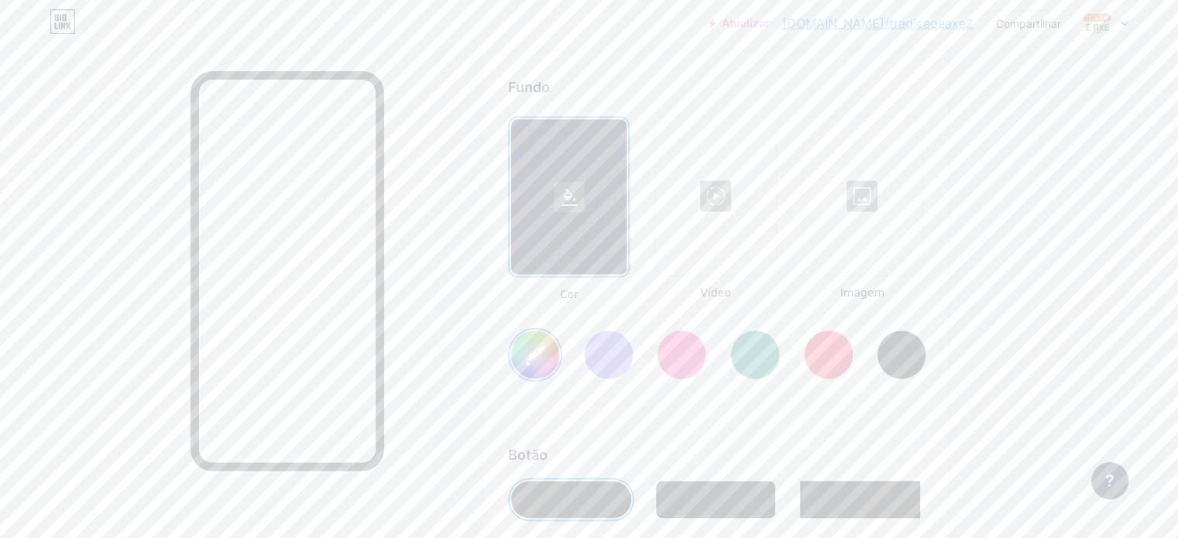
click at [780, 362] on div at bounding box center [756, 355] width 50 height 50
type input "#008873"
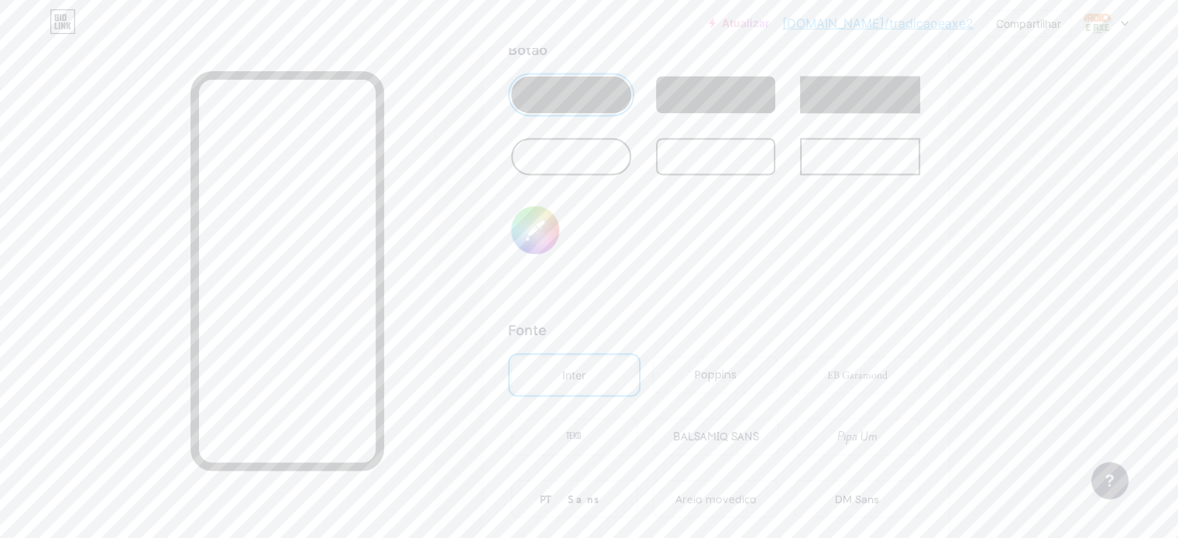
scroll to position [2526, 0]
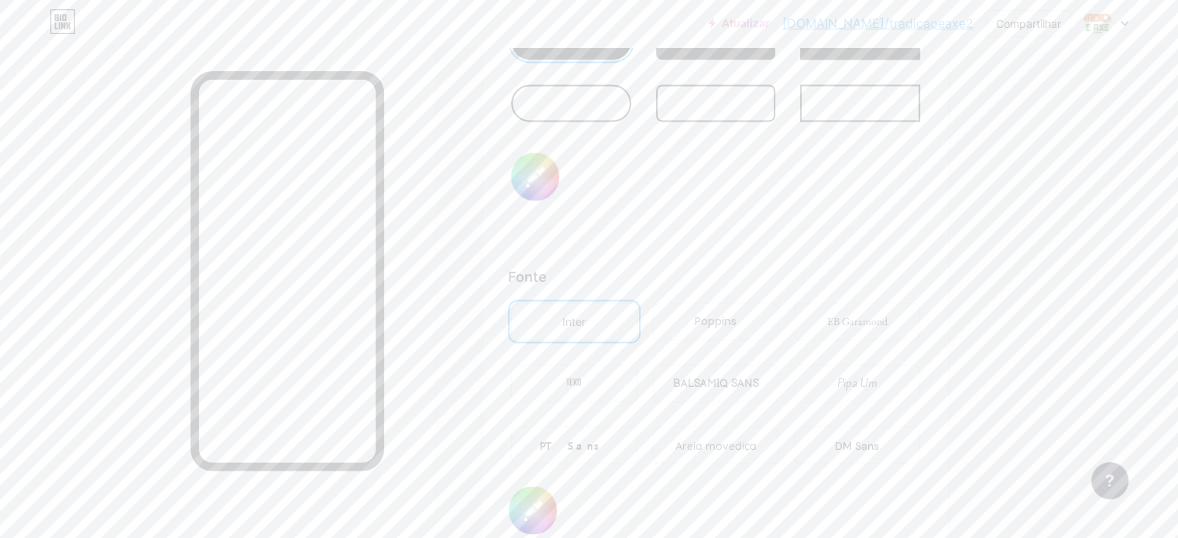
click at [559, 178] on input "#000000" at bounding box center [535, 177] width 48 height 48
click at [803, 219] on div "Botão #000000" at bounding box center [715, 107] width 415 height 243
click at [761, 322] on div "Poppins" at bounding box center [716, 321] width 126 height 37
click at [756, 449] on font "Areia movediça" at bounding box center [715, 445] width 81 height 14
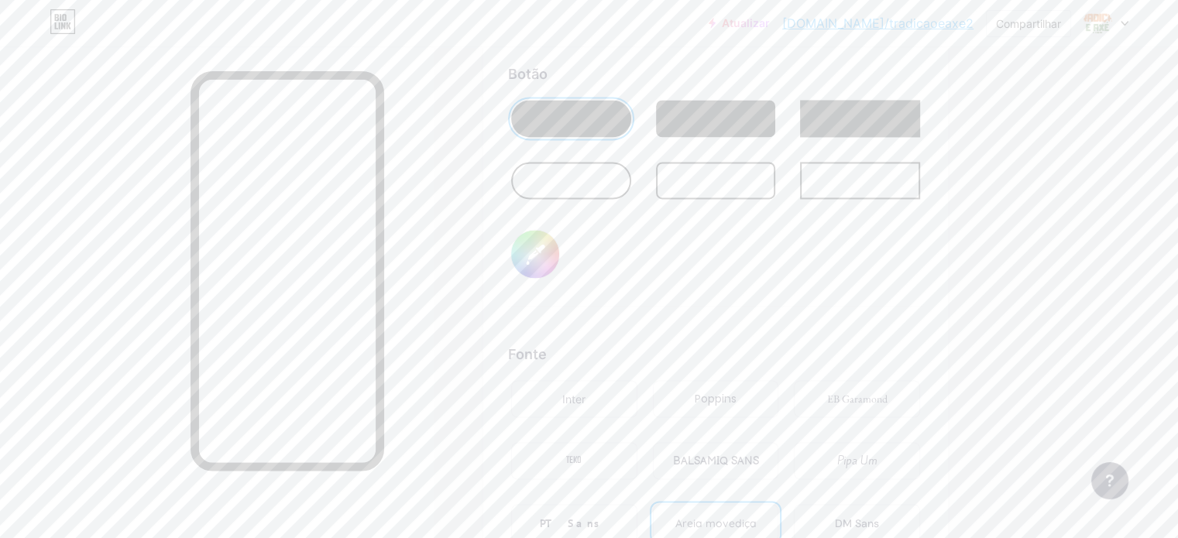
scroll to position [2421, 0]
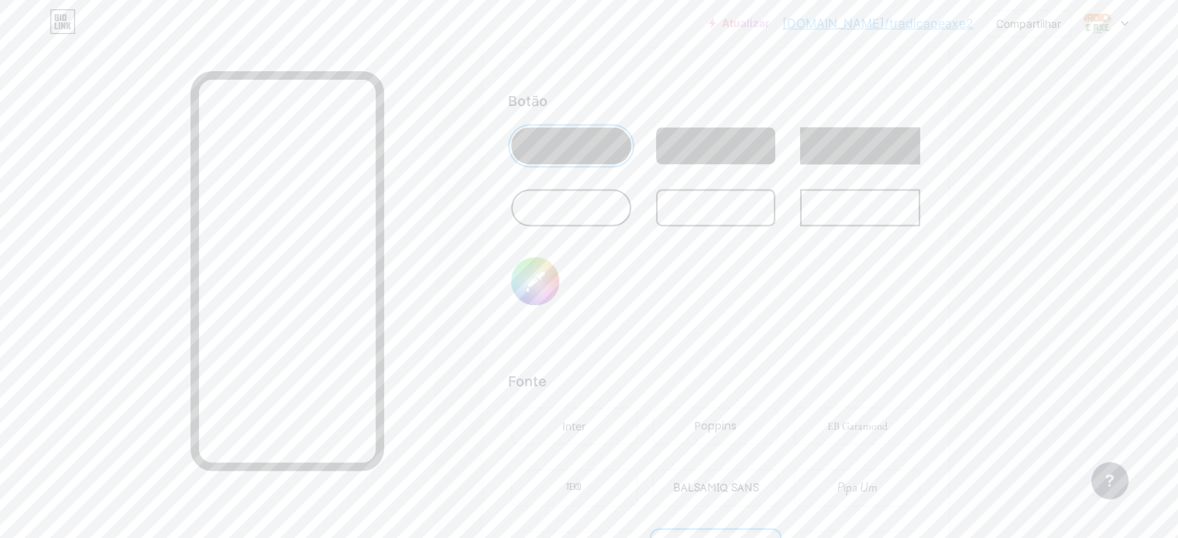
click at [559, 287] on input "#000000" at bounding box center [535, 281] width 48 height 48
click at [559, 300] on input "#ffffff" at bounding box center [535, 281] width 48 height 48
type input "#e06617"
click at [845, 371] on div "Fundo Cor Vídeo Imagem #008873 Botão #e06617 Fonte Inter Poppins EB Garamond TE…" at bounding box center [715, 181] width 415 height 917
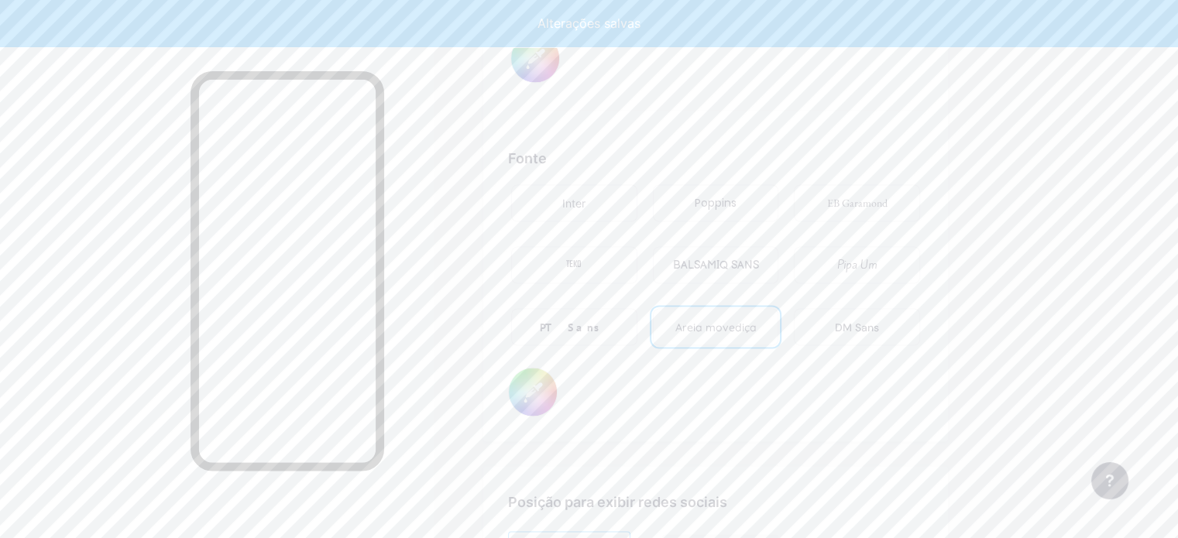
scroll to position [2662, 0]
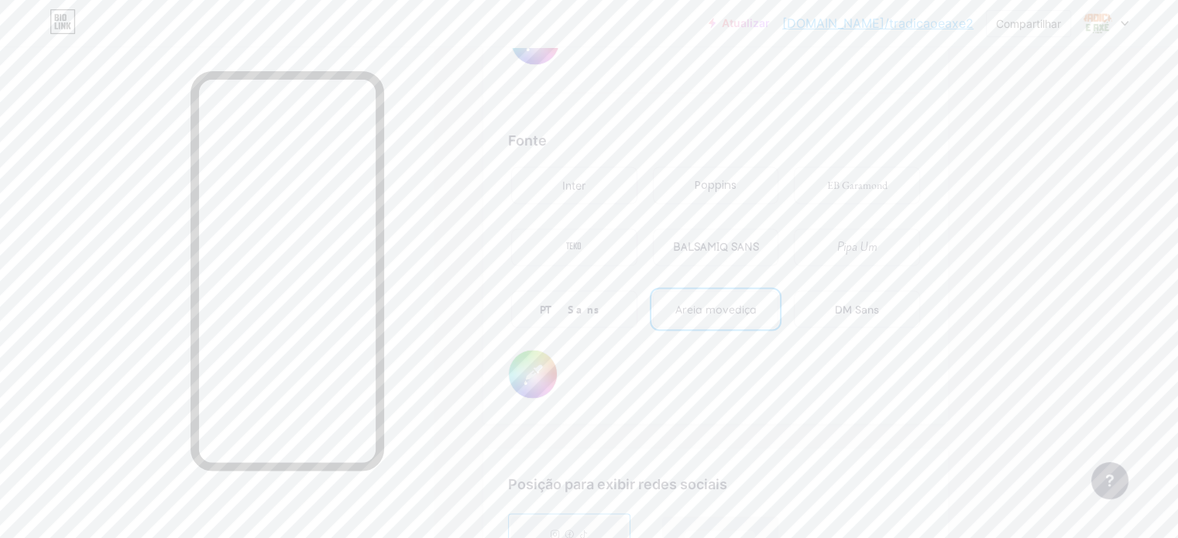
click at [557, 392] on input "#000000" at bounding box center [533, 374] width 48 height 48
type input "#fafafa"
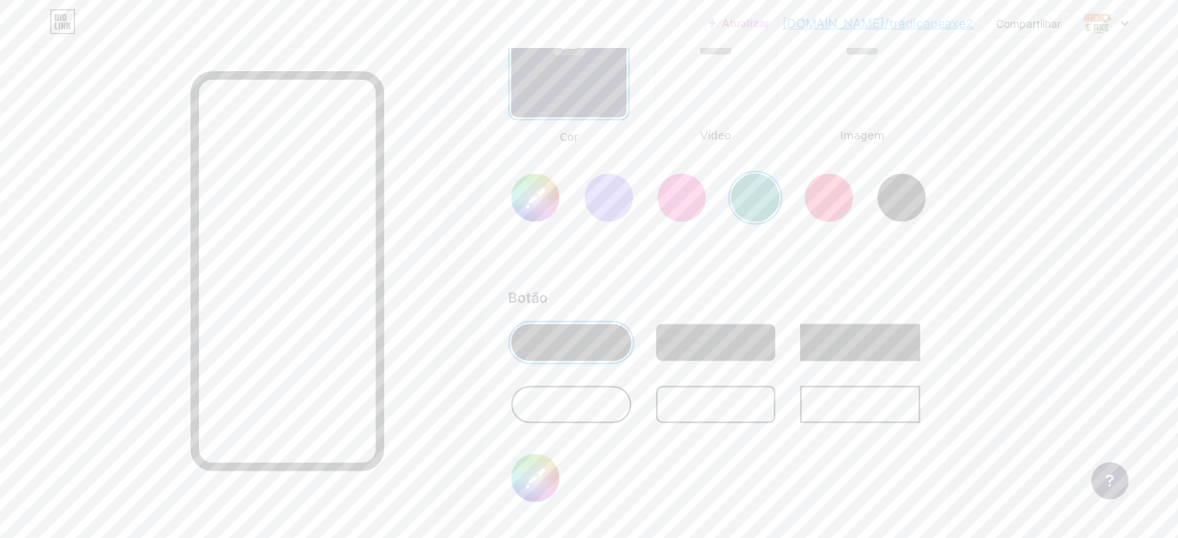
scroll to position [2131, 0]
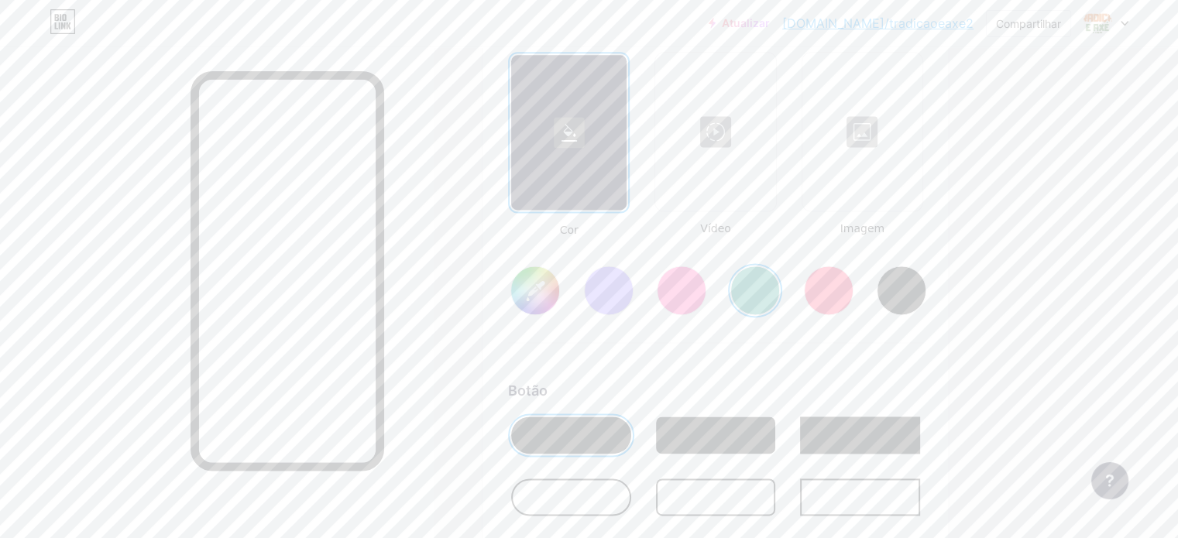
click at [559, 303] on input "#008873" at bounding box center [535, 290] width 48 height 48
click at [559, 300] on input "#558346" at bounding box center [535, 290] width 48 height 48
type input "#548346"
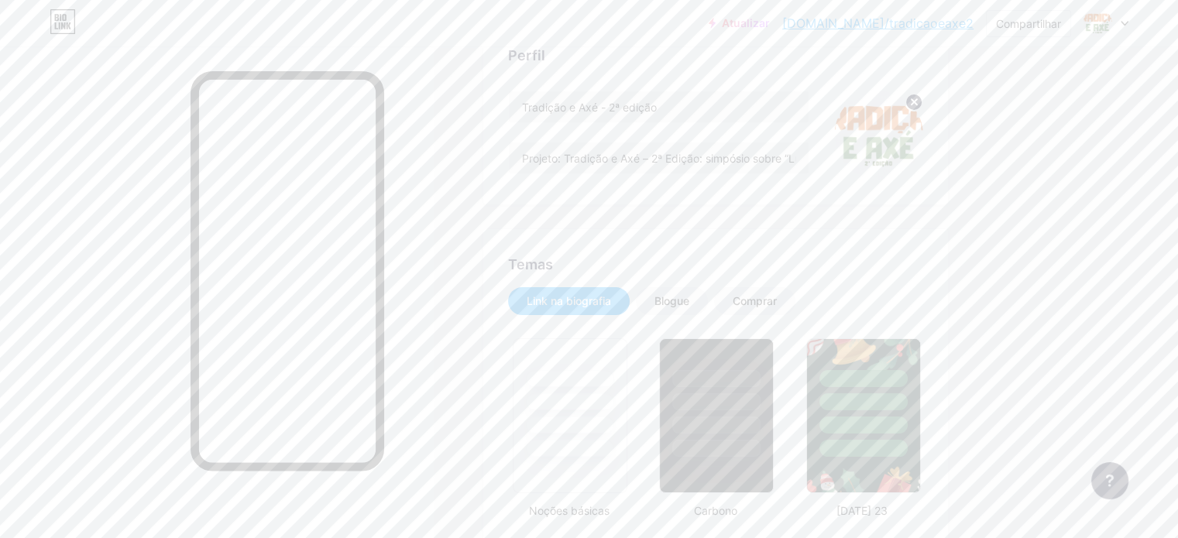
scroll to position [0, 0]
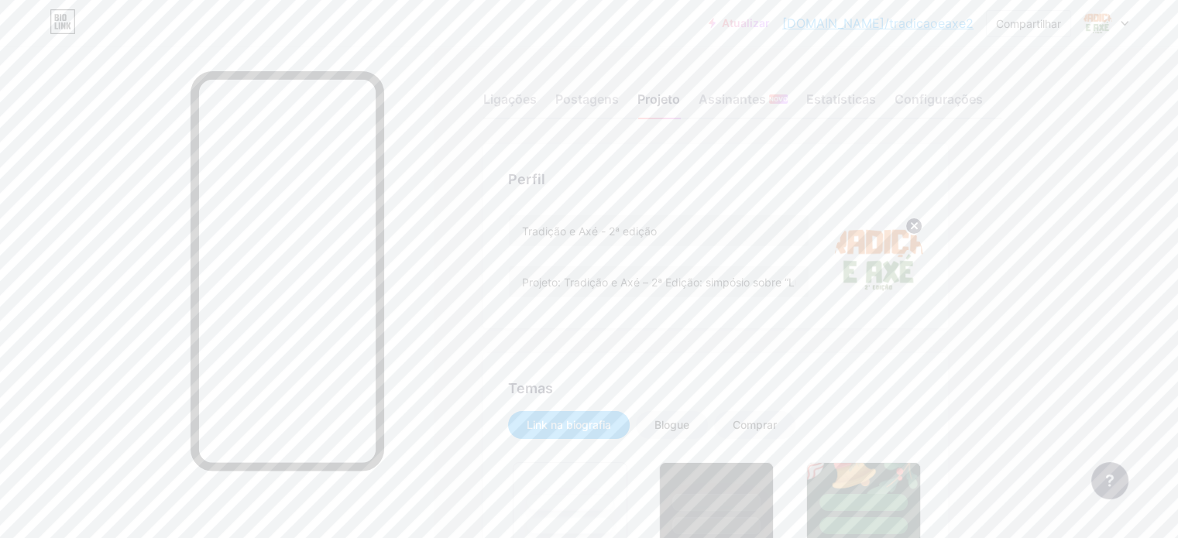
click at [915, 17] on font "[DOMAIN_NAME]/tradicaoeaxe2" at bounding box center [877, 22] width 191 height 15
click at [1112, 34] on div at bounding box center [1106, 23] width 45 height 28
click at [1006, 215] on li "Sair" at bounding box center [1032, 218] width 192 height 42
click at [961, 219] on font "Sair" at bounding box center [961, 217] width 21 height 13
